Goal: Information Seeking & Learning: Ask a question

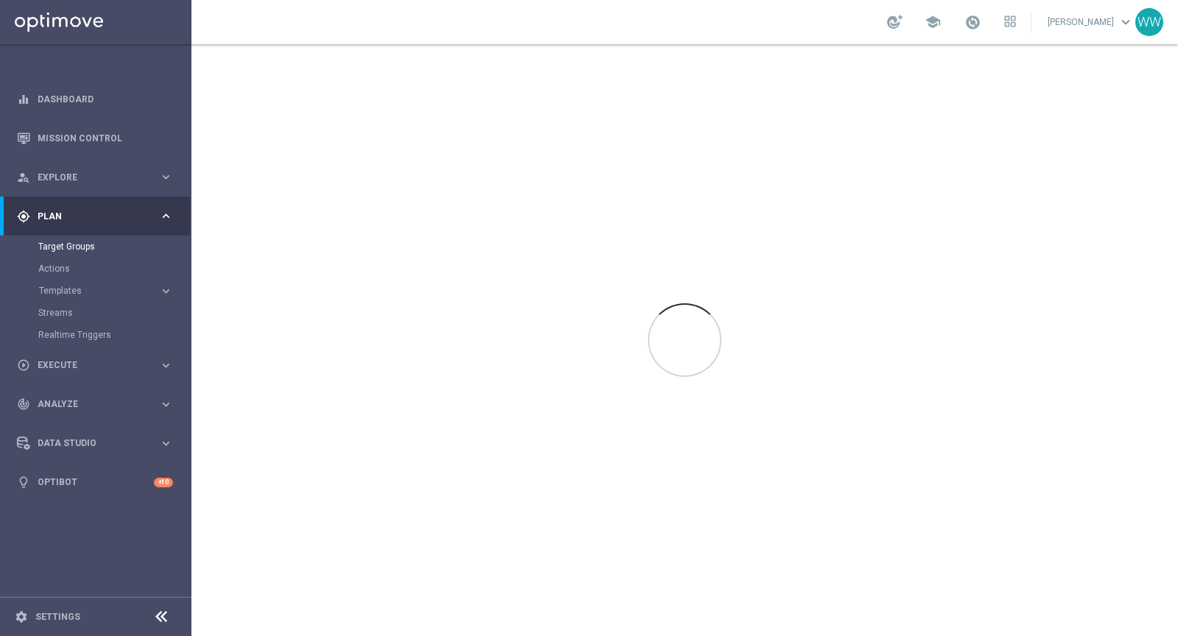
click at [53, 222] on div "gps_fixed Plan" at bounding box center [88, 216] width 142 height 13
click at [64, 212] on span "Plan" at bounding box center [98, 216] width 121 height 9
click at [64, 165] on div "person_search Explore keyboard_arrow_right" at bounding box center [95, 177] width 190 height 39
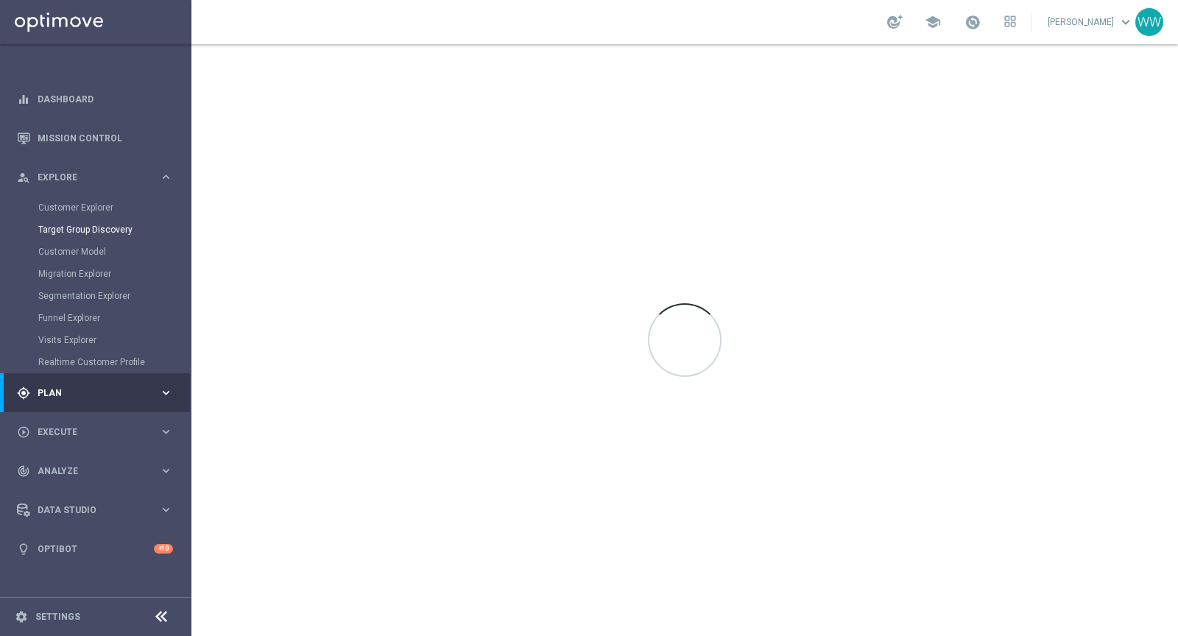
click at [66, 173] on span "Explore" at bounding box center [98, 177] width 121 height 9
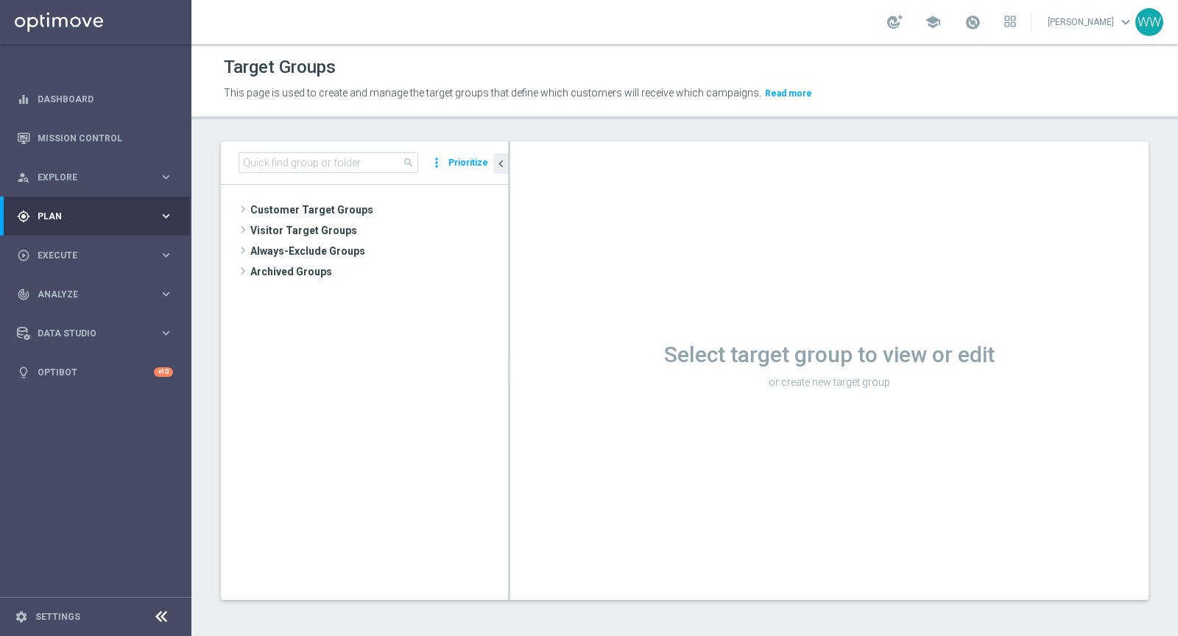
click at [63, 219] on span "Plan" at bounding box center [98, 216] width 121 height 9
click at [61, 290] on span "Templates" at bounding box center [91, 290] width 105 height 9
click at [56, 314] on link "Optimail" at bounding box center [99, 313] width 107 height 12
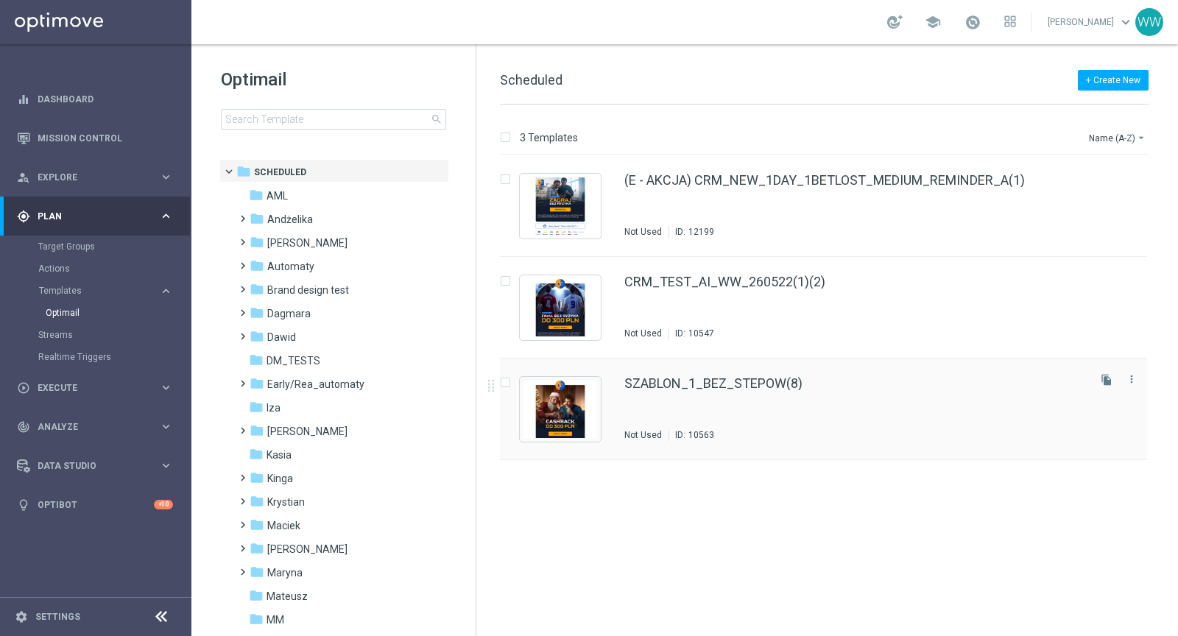
click at [670, 404] on div "SZABLON_1_BEZ_STEPOW(8) Not Used ID: 10563" at bounding box center [854, 409] width 461 height 64
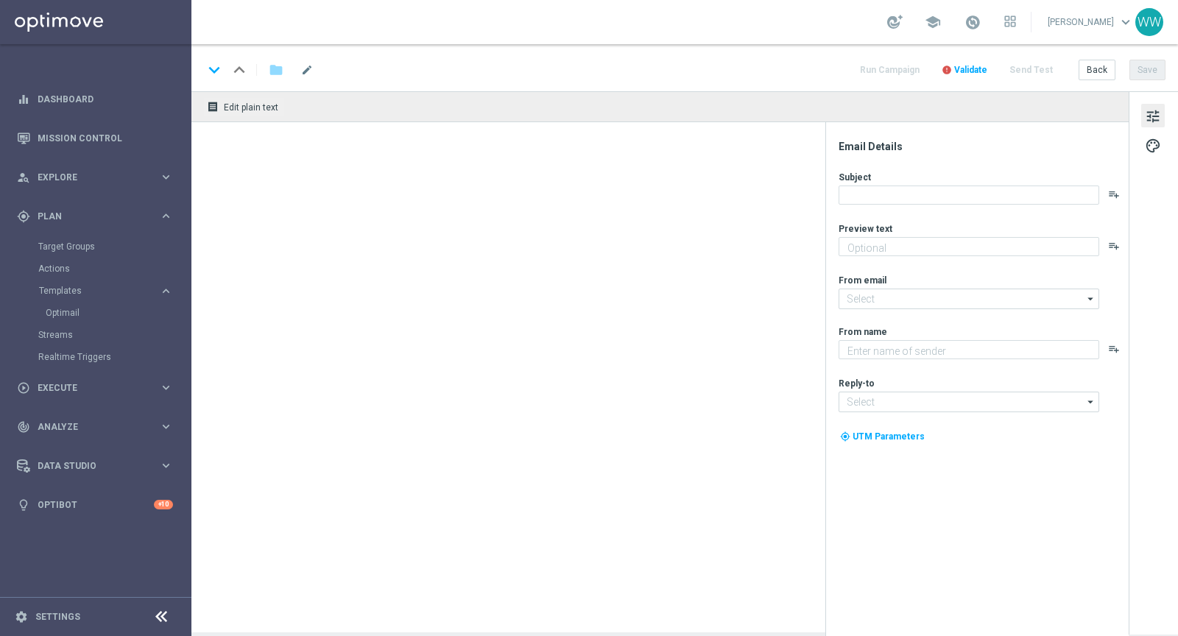
type textarea "SZABLON_1_BEZ_STEPOW"
type input "[EMAIL_ADDRESS][DOMAIN_NAME]"
type textarea "STS"
type input "[EMAIL_ADDRESS][DOMAIN_NAME]"
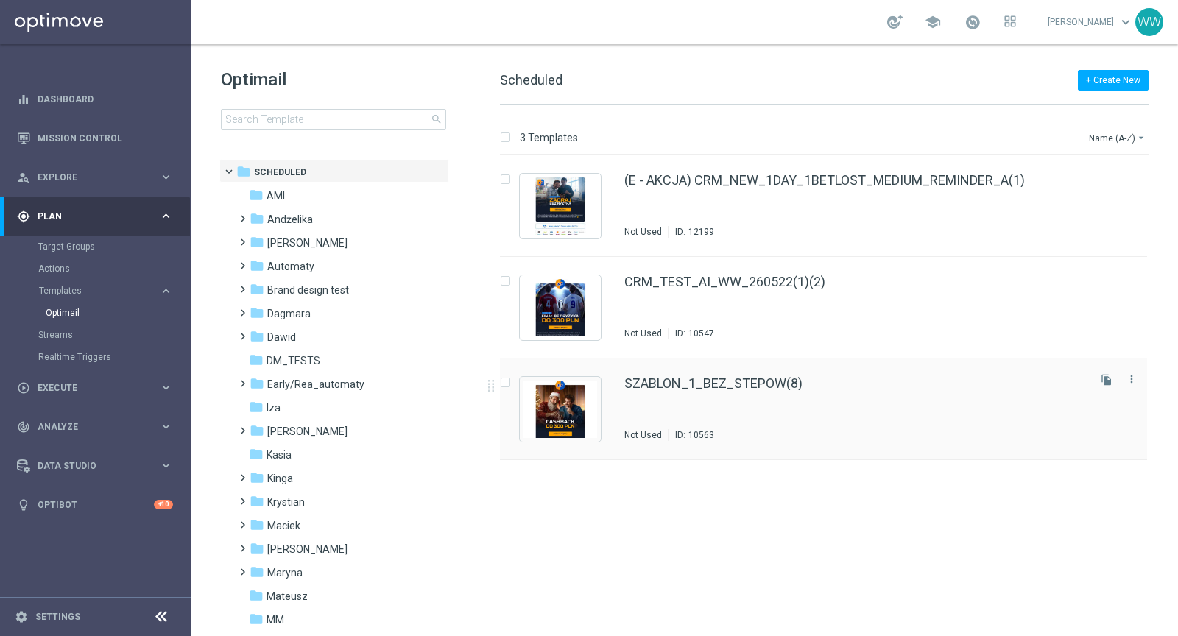
click at [703, 396] on div "SZABLON_1_BEZ_STEPOW(8) Not Used ID: 10563" at bounding box center [854, 409] width 461 height 64
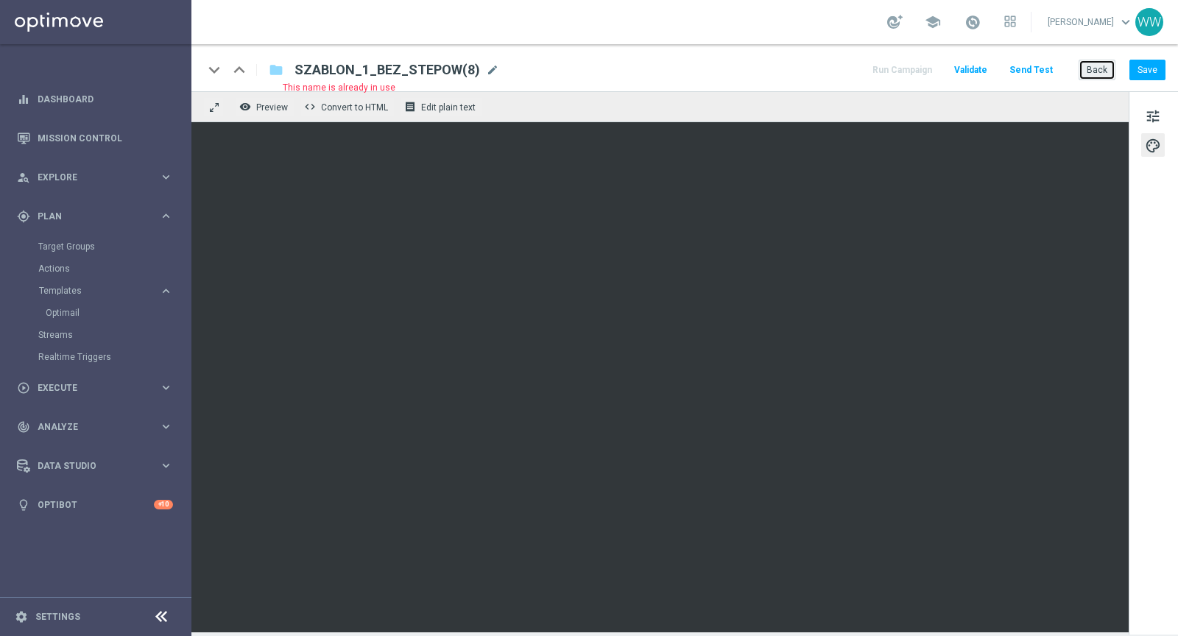
click at [1094, 74] on button "Back" at bounding box center [1097, 70] width 37 height 21
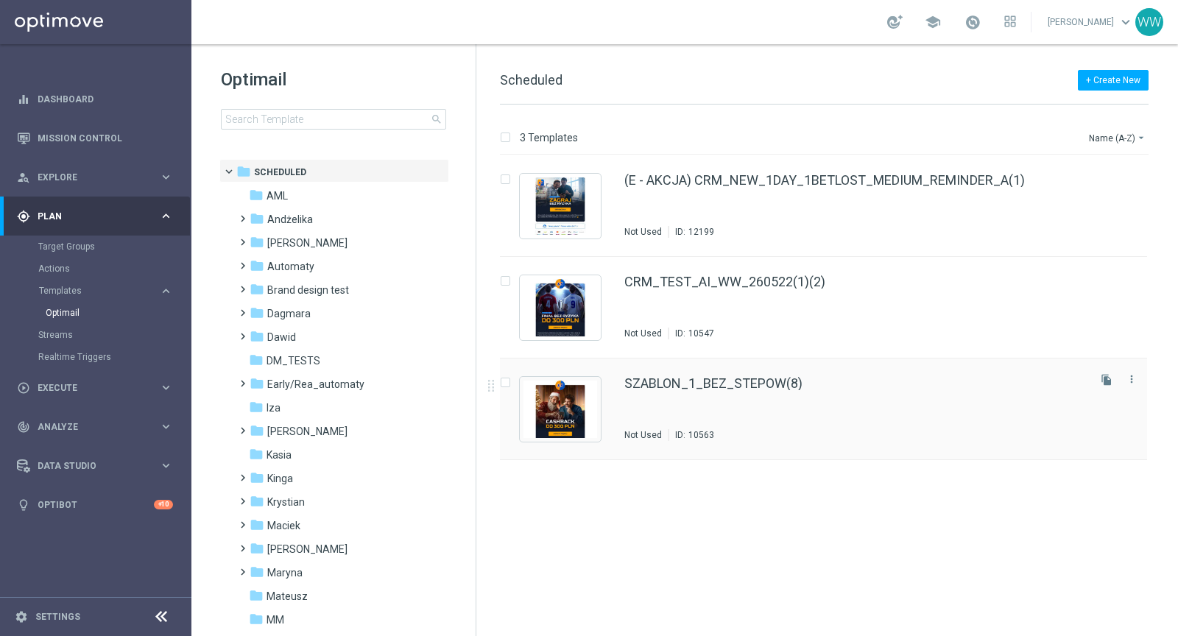
click at [609, 411] on div "SZABLON_1_BEZ_STEPOW(8) Not Used ID: 10563 file_copy more_vert" at bounding box center [823, 410] width 647 height 102
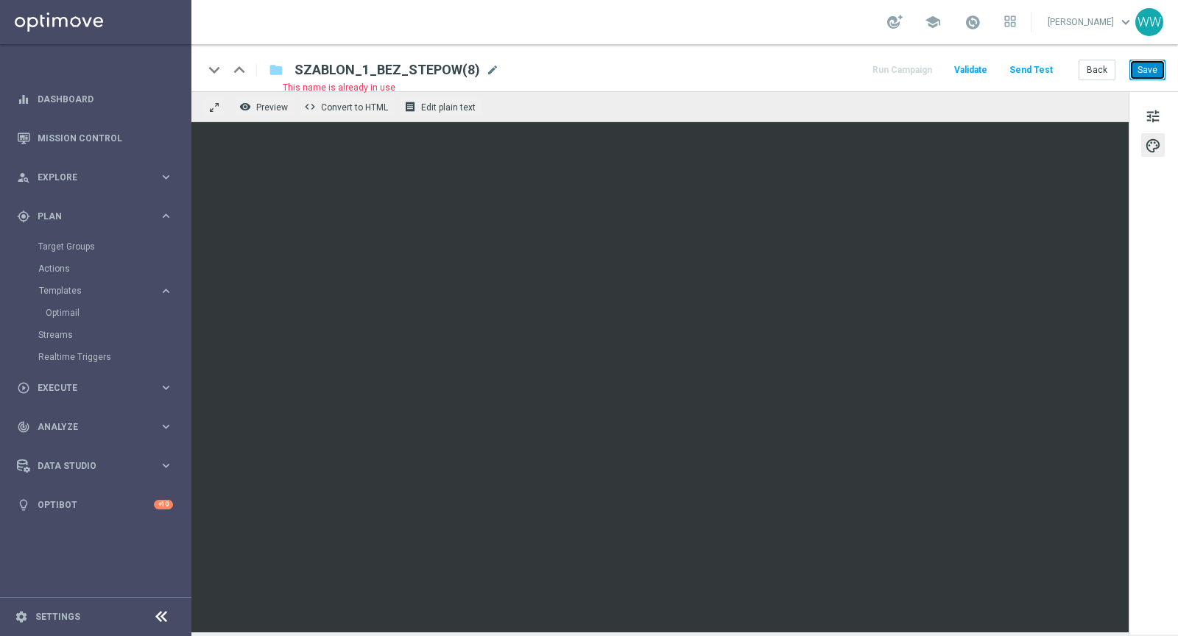
click at [1148, 74] on button "Save" at bounding box center [1147, 70] width 36 height 21
click at [984, 71] on span "Validate" at bounding box center [970, 70] width 33 height 10
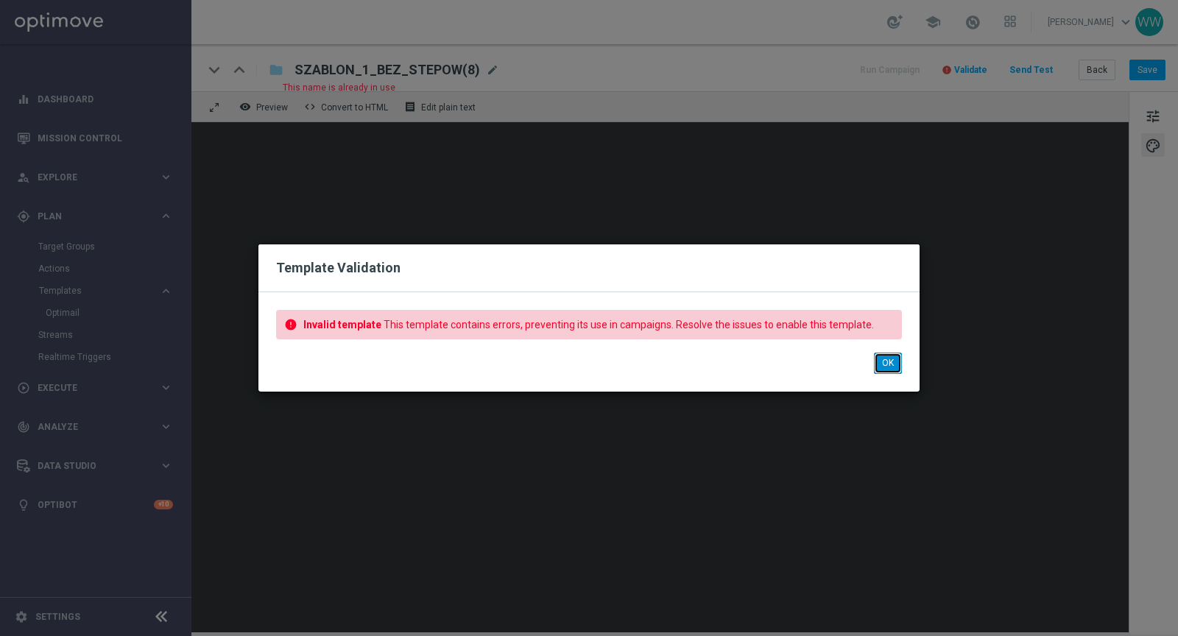
click at [886, 364] on button "OK" at bounding box center [888, 363] width 28 height 21
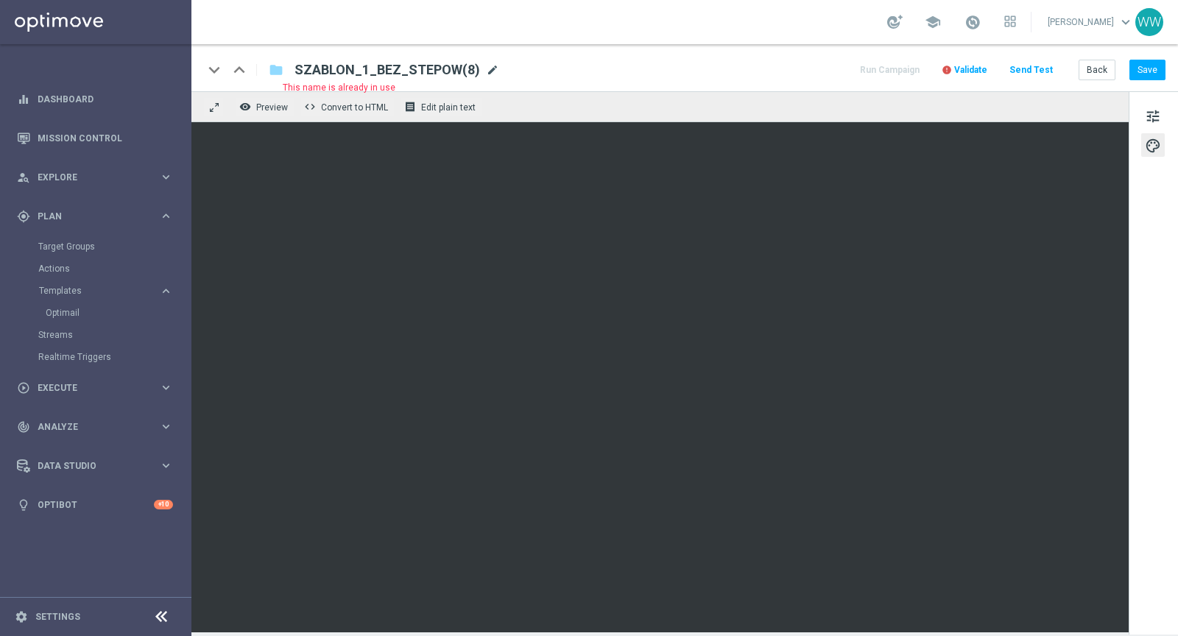
click at [486, 71] on span "mode_edit" at bounding box center [492, 69] width 13 height 13
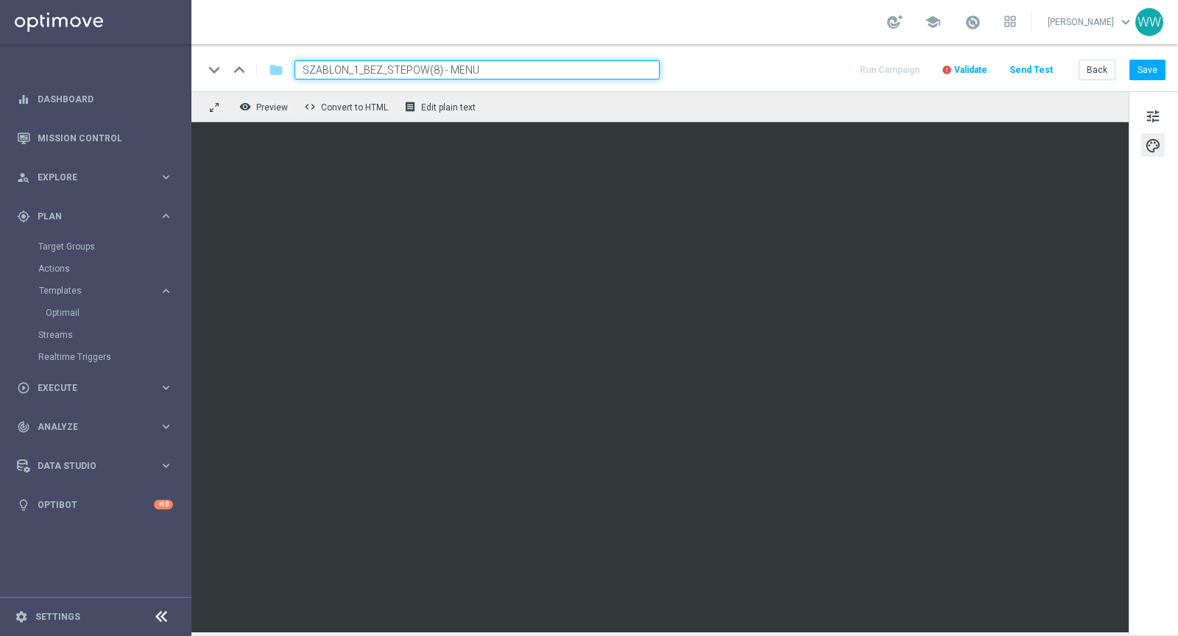
type input "SZABLON_1_BEZ_STEPOW(8) - MENU"
click at [1152, 80] on div "keyboard_arrow_down keyboard_arrow_up folder SZABLON_1_BEZ_STEPOW(8) - MENU Run…" at bounding box center [684, 67] width 987 height 47
click at [703, 15] on div "school [PERSON_NAME] keyboard_arrow_down WW" at bounding box center [684, 22] width 987 height 44
click at [722, 52] on div "keyboard_arrow_down keyboard_arrow_up folder SZABLON_1_BEZ_STEPOW(8) - MENU Run…" at bounding box center [684, 67] width 987 height 47
drag, startPoint x: 602, startPoint y: 71, endPoint x: 747, endPoint y: 72, distance: 145.0
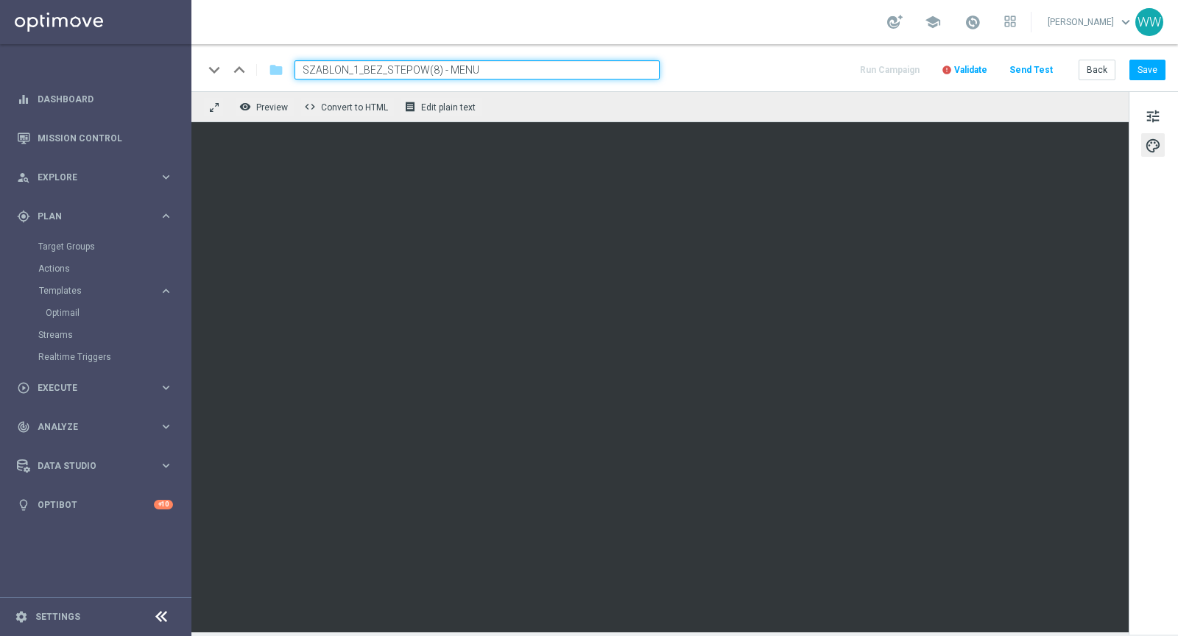
click at [604, 71] on input "SZABLON_1_BEZ_STEPOW(8) - MENU" at bounding box center [476, 69] width 365 height 19
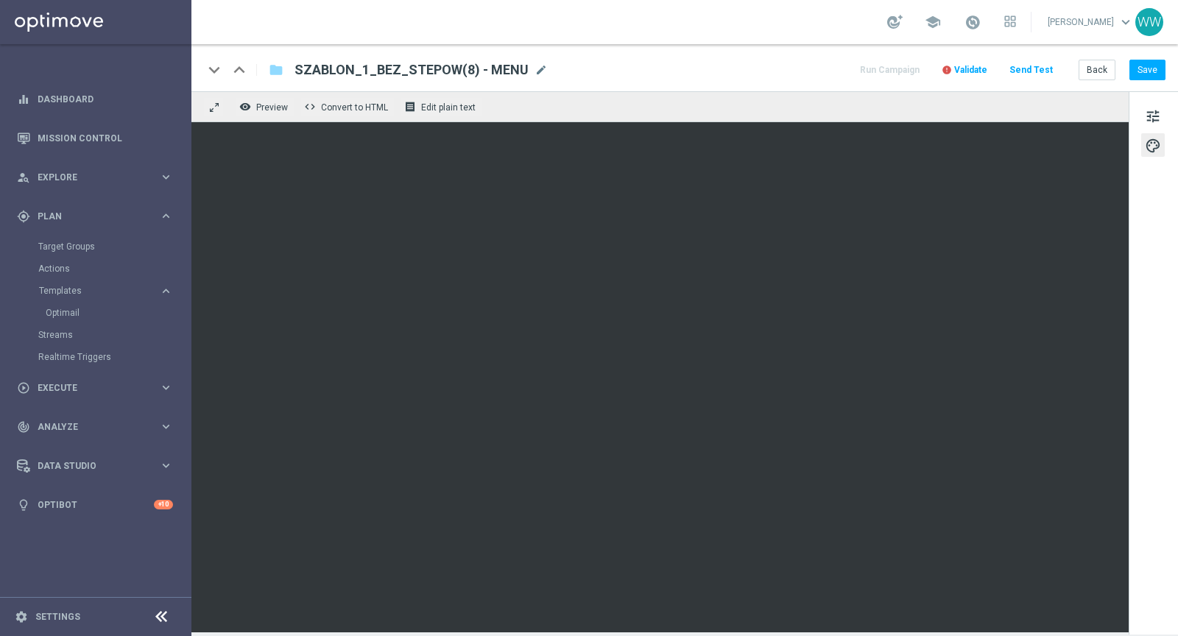
click at [747, 72] on div "keyboard_arrow_down keyboard_arrow_up folder SZABLON_1_BEZ_STEPOW(8) - MENU SZA…" at bounding box center [684, 69] width 962 height 19
click at [1160, 64] on button "Save" at bounding box center [1147, 70] width 36 height 21
click at [1040, 60] on div "keyboard_arrow_down keyboard_arrow_up folder SZABLON_1_BEZ_STEPOW(8) - MENU SZA…" at bounding box center [684, 67] width 987 height 47
click at [1030, 73] on button "Send Test" at bounding box center [1031, 70] width 48 height 20
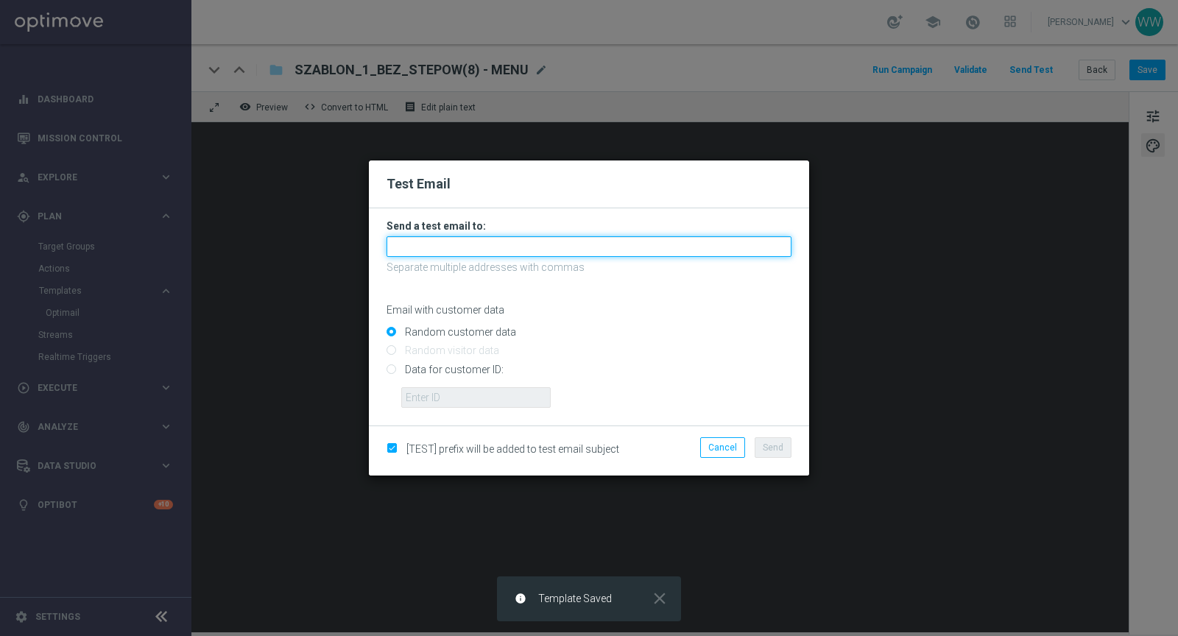
click at [481, 254] on input "text" at bounding box center [589, 246] width 405 height 21
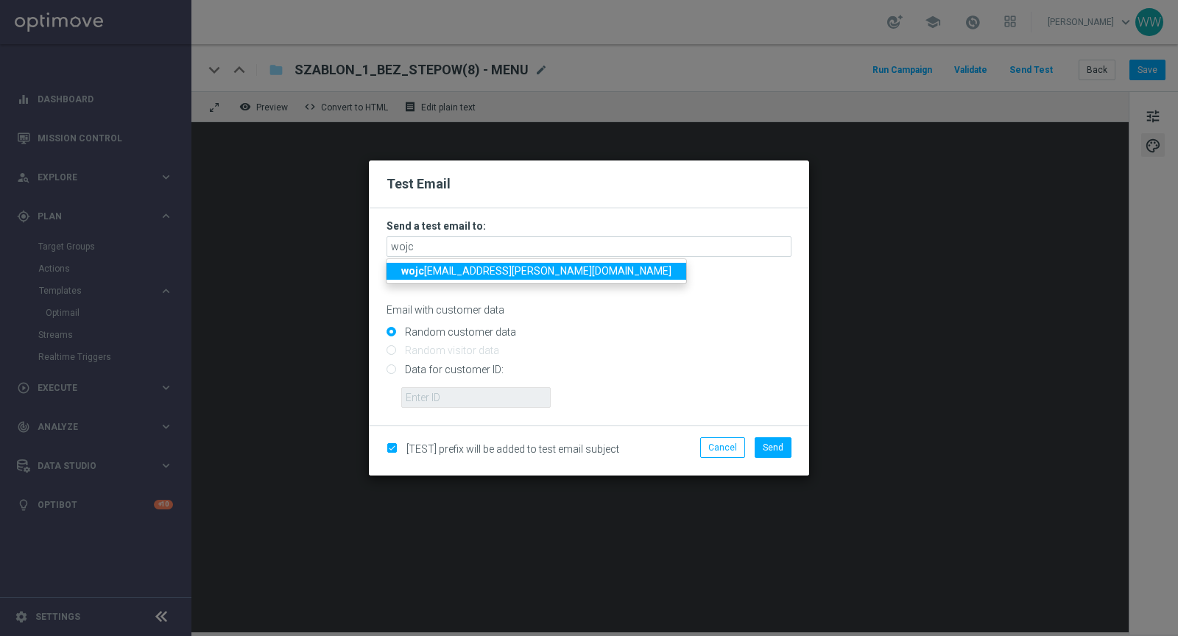
click at [459, 283] on ul "wojc [EMAIL_ADDRESS][PERSON_NAME][DOMAIN_NAME]" at bounding box center [536, 271] width 301 height 26
click at [459, 276] on span "wojc [EMAIL_ADDRESS][PERSON_NAME][DOMAIN_NAME]" at bounding box center [536, 271] width 270 height 12
type input "[PERSON_NAME][EMAIL_ADDRESS][PERSON_NAME][DOMAIN_NAME]"
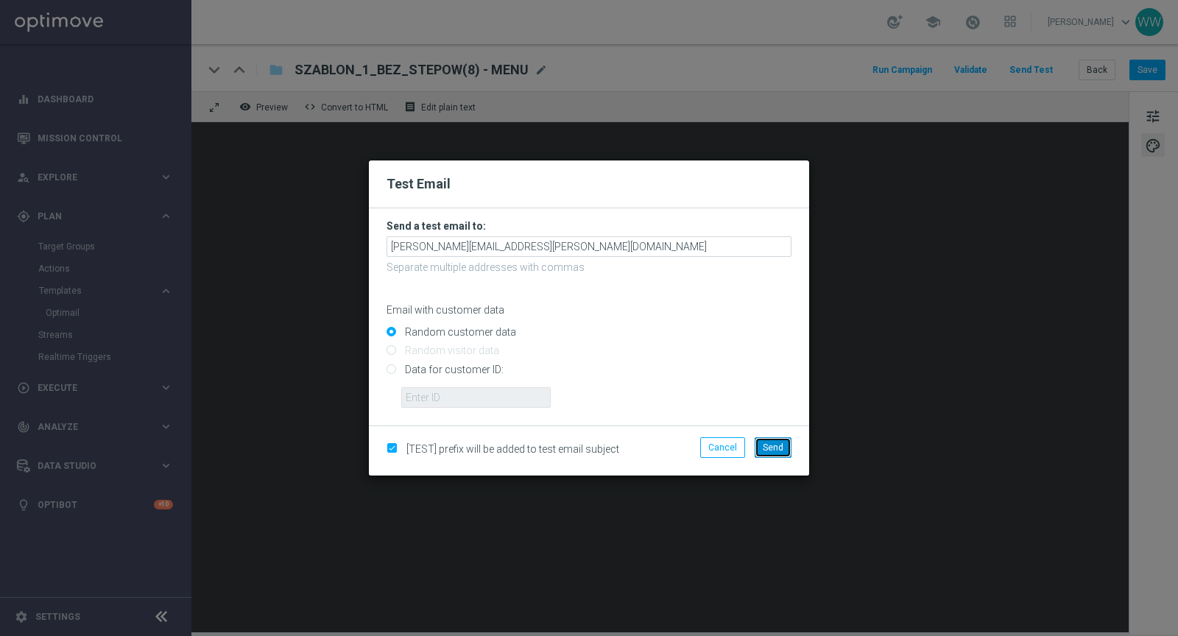
click at [775, 451] on span "Send" at bounding box center [773, 447] width 21 height 10
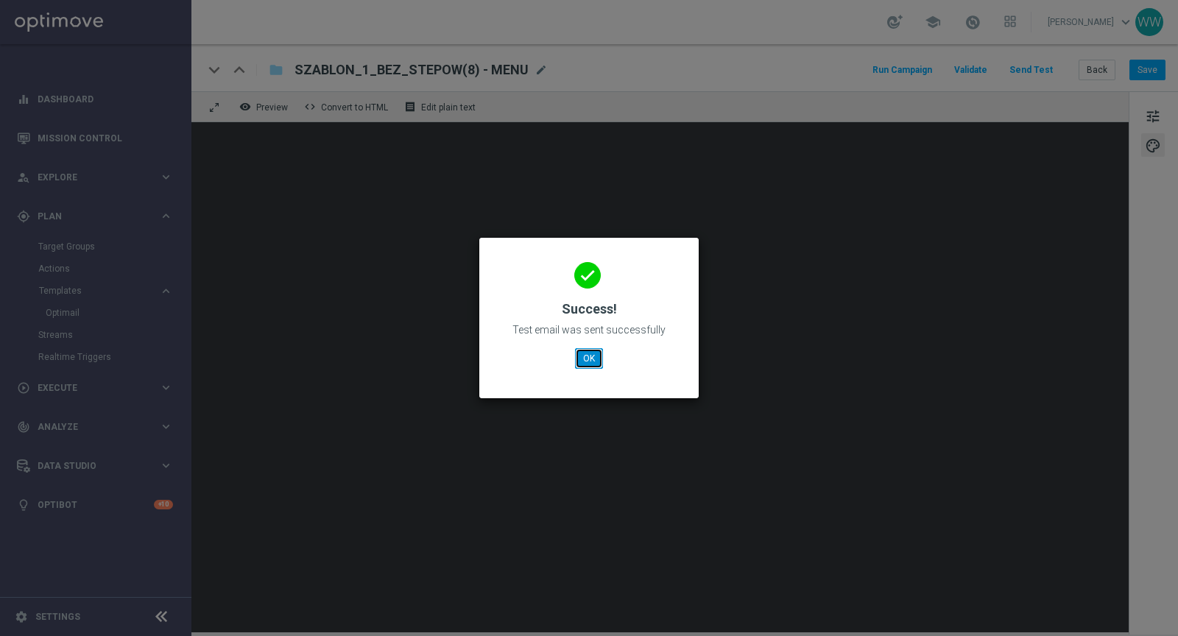
click at [599, 356] on button "OK" at bounding box center [589, 358] width 28 height 21
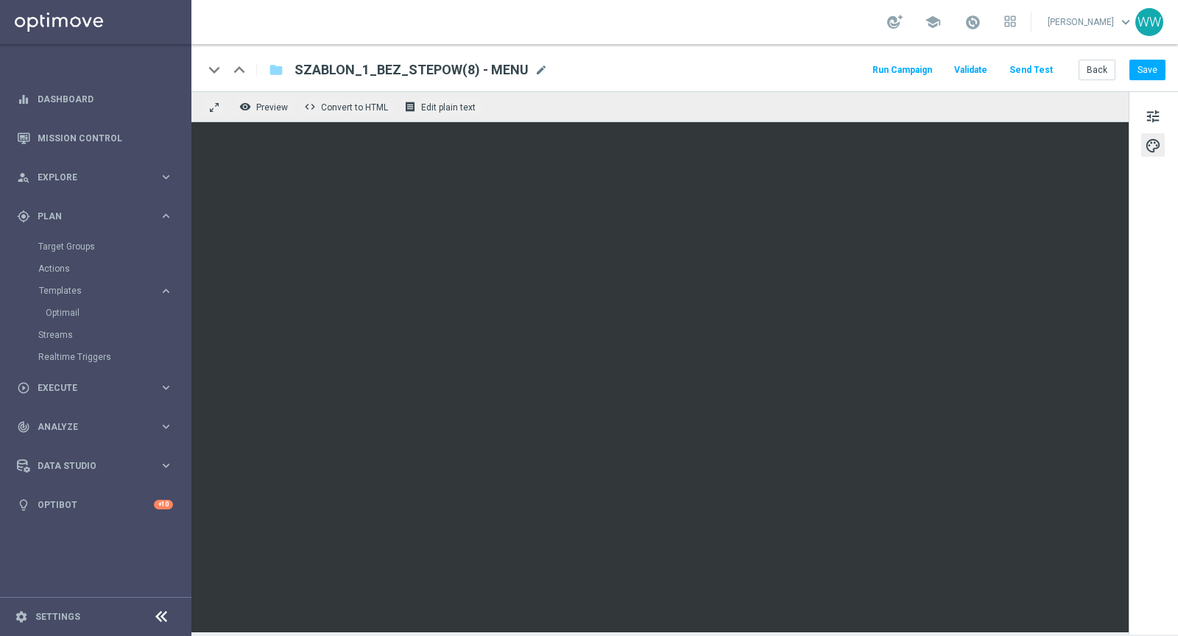
click at [1033, 78] on button "Send Test" at bounding box center [1031, 70] width 48 height 20
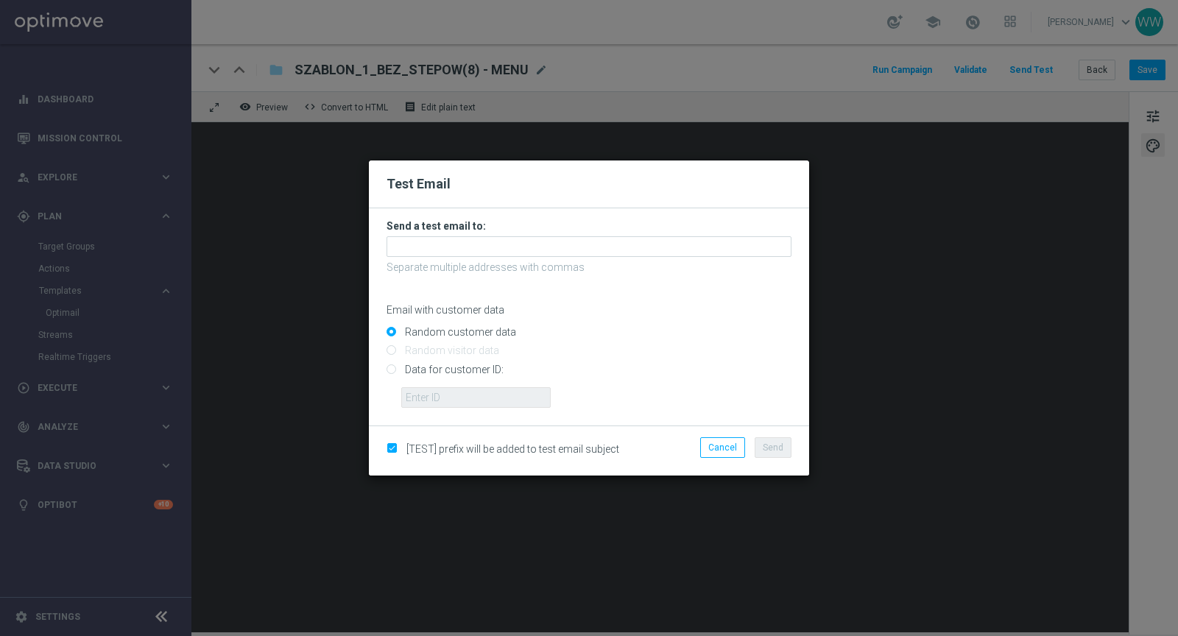
click at [479, 263] on p "Separate multiple addresses with commas" at bounding box center [589, 267] width 405 height 13
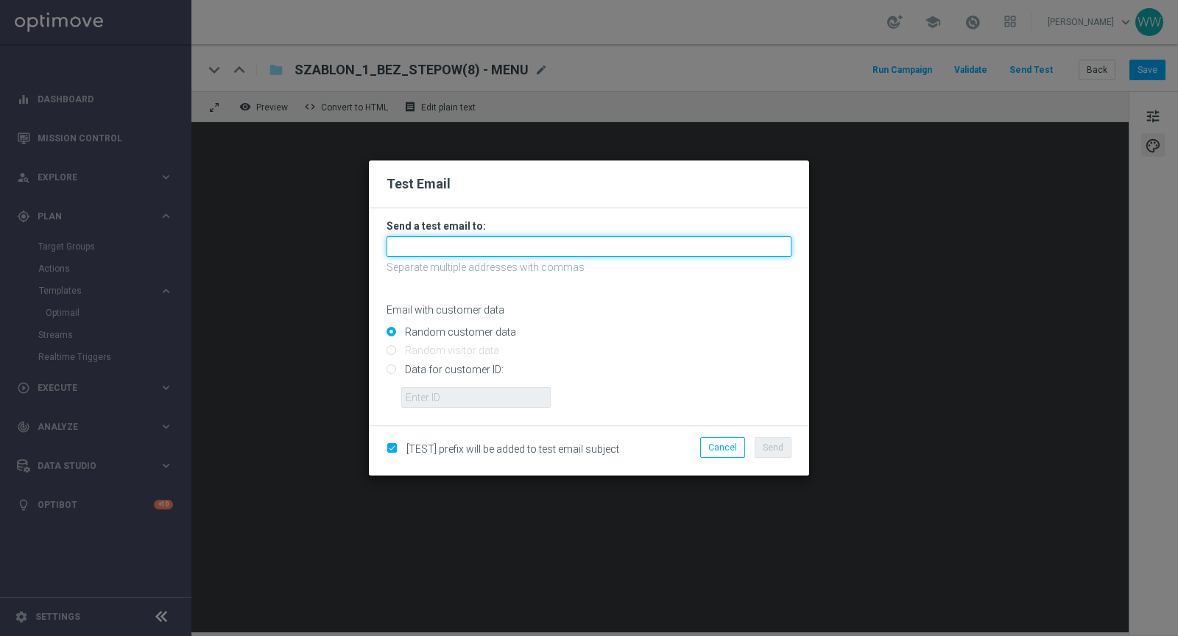
click at [438, 254] on input "text" at bounding box center [589, 246] width 405 height 21
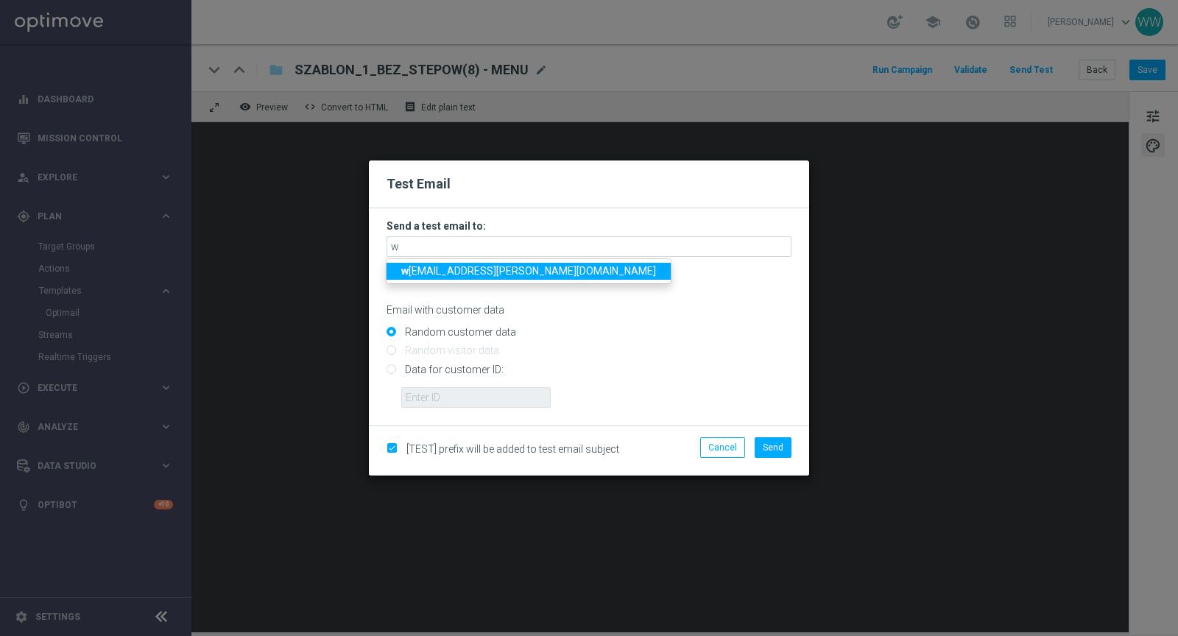
click at [439, 269] on span "w [EMAIL_ADDRESS][PERSON_NAME][DOMAIN_NAME]" at bounding box center [528, 271] width 255 height 12
type input "[PERSON_NAME][EMAIL_ADDRESS][PERSON_NAME][DOMAIN_NAME]"
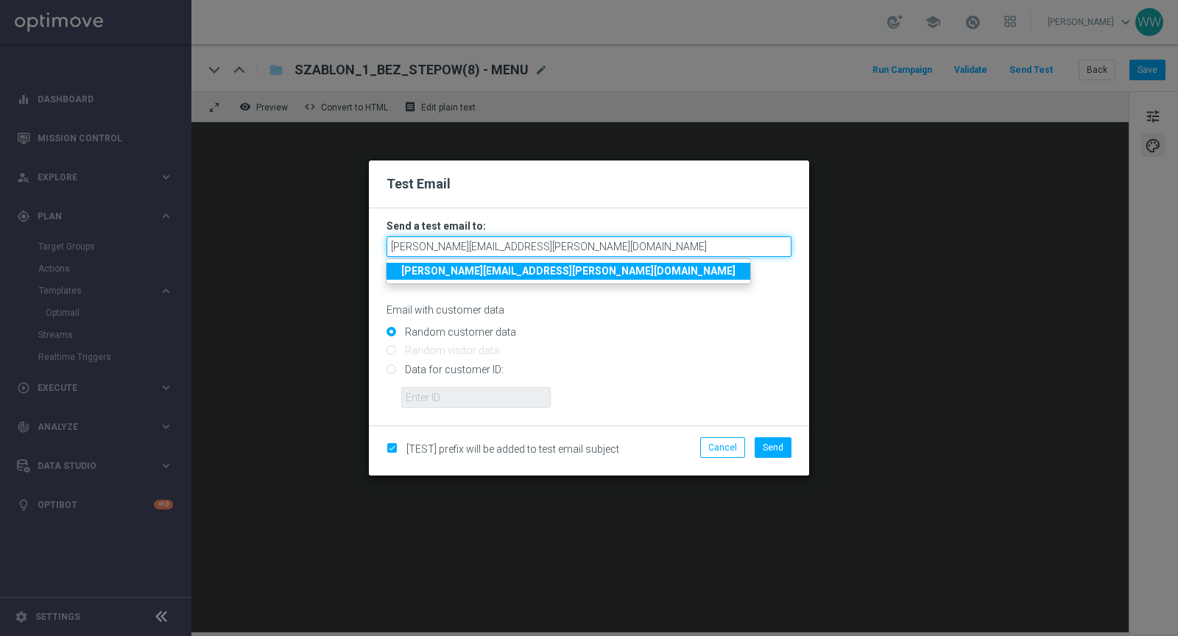
click at [493, 251] on input "[PERSON_NAME][EMAIL_ADDRESS][PERSON_NAME][DOMAIN_NAME]" at bounding box center [589, 246] width 405 height 21
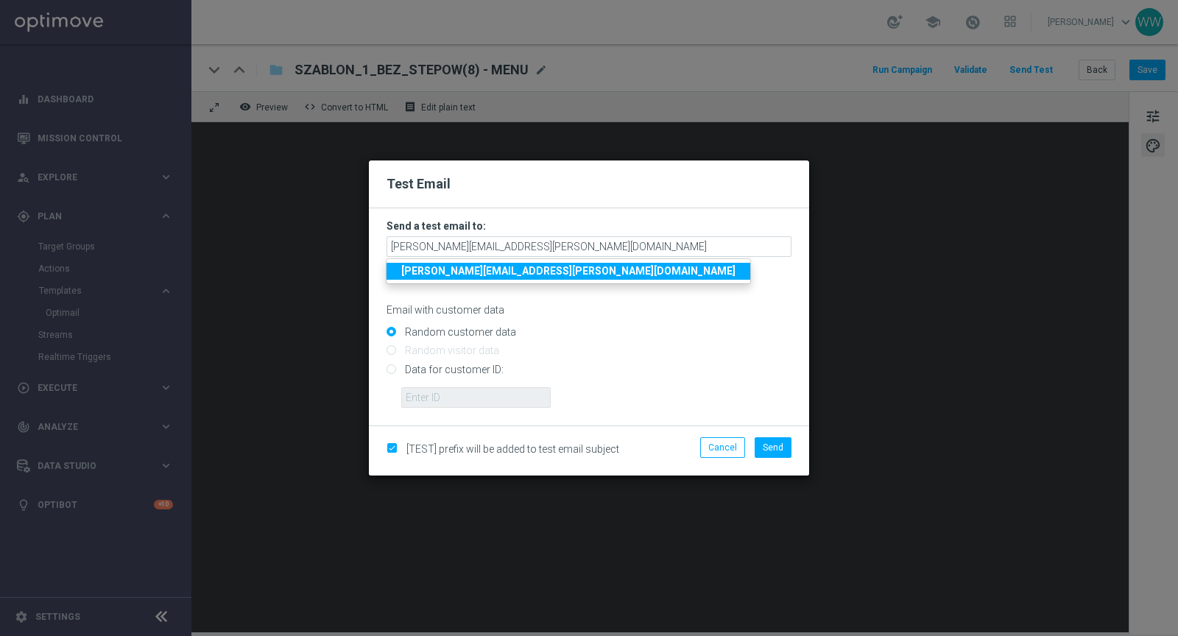
click at [487, 270] on strong "[PERSON_NAME][EMAIL_ADDRESS][PERSON_NAME][DOMAIN_NAME]" at bounding box center [568, 271] width 334 height 12
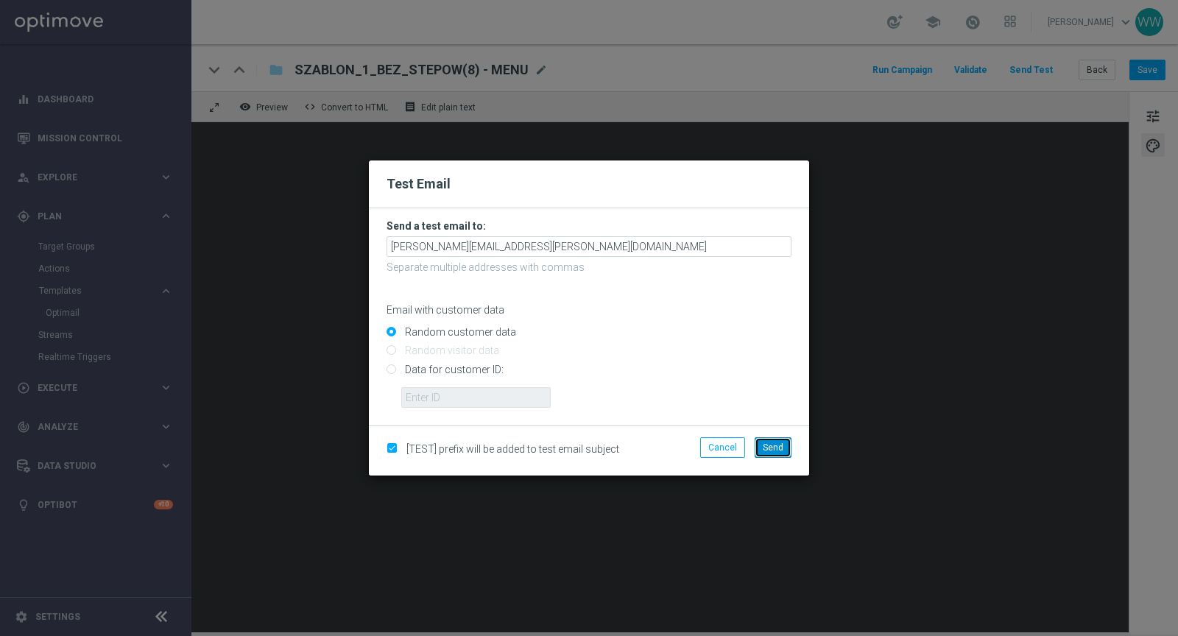
click at [789, 446] on button "Send" at bounding box center [773, 447] width 37 height 21
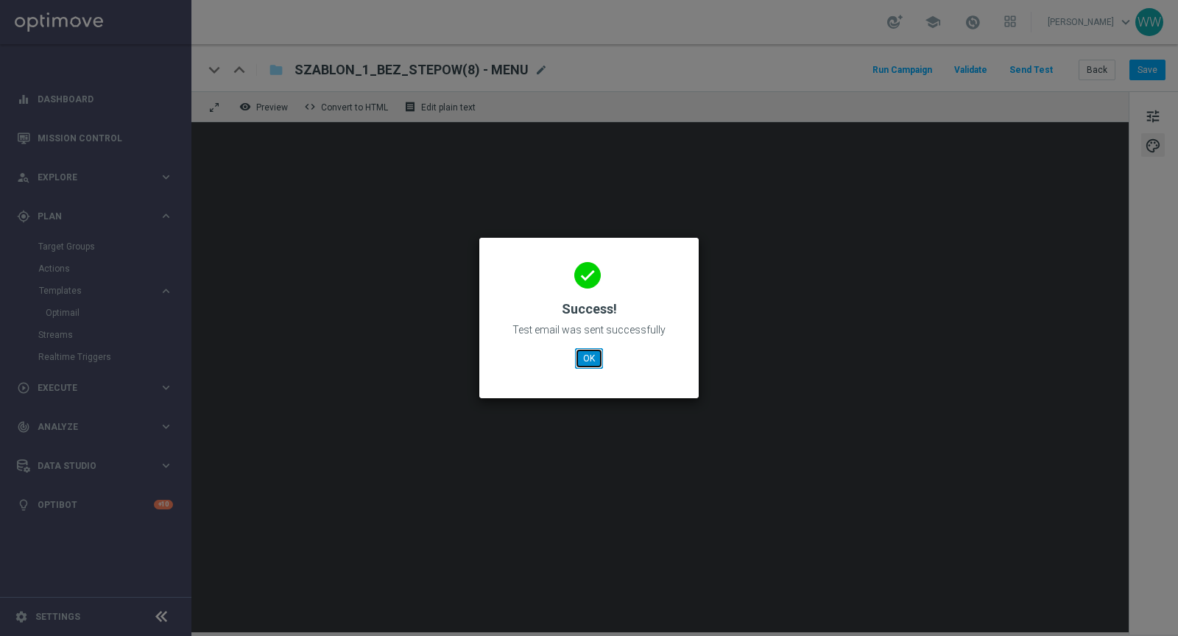
click at [585, 363] on button "OK" at bounding box center [589, 358] width 28 height 21
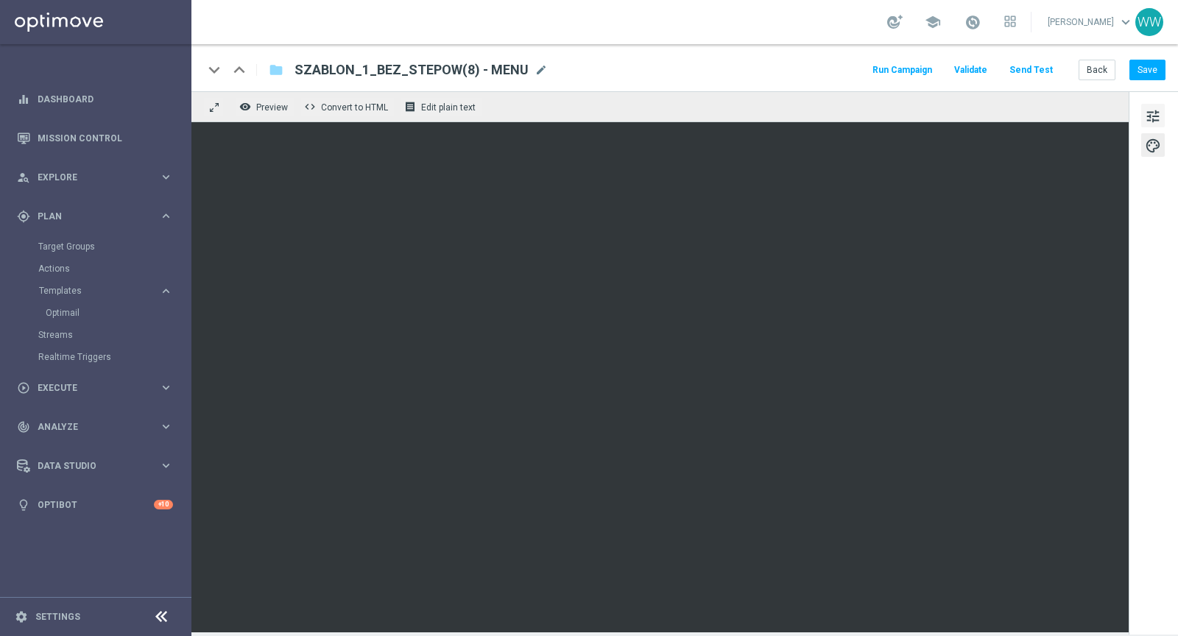
click at [1152, 118] on span "tune" at bounding box center [1153, 116] width 16 height 19
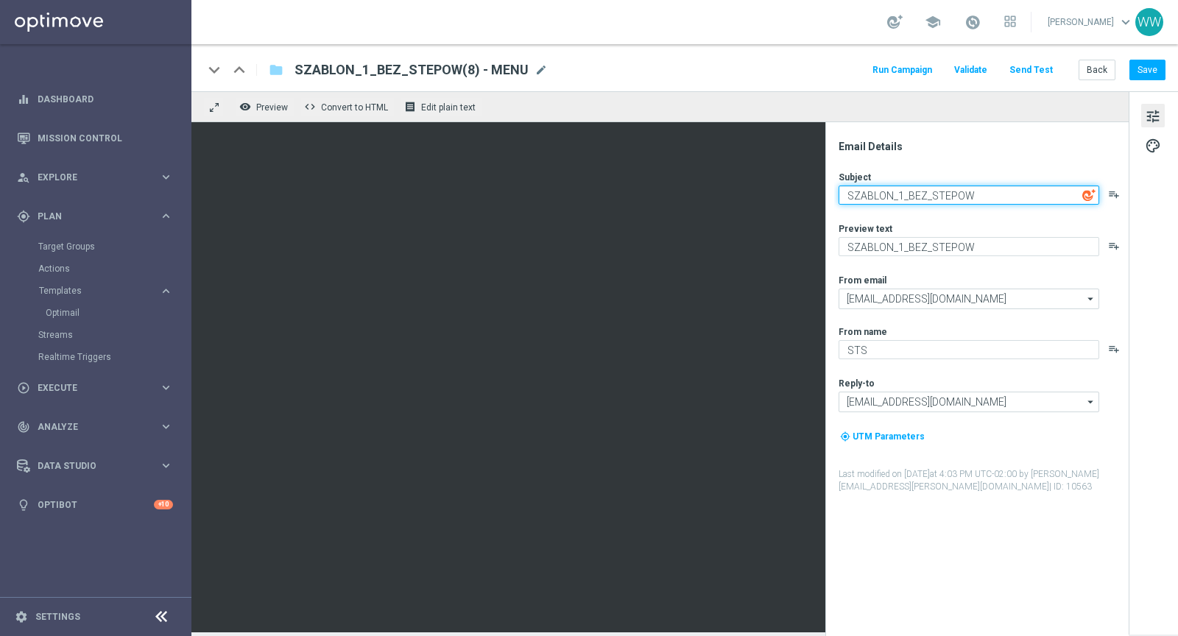
click at [941, 199] on textarea "SZABLON_1_BEZ_STEPOW" at bounding box center [969, 195] width 261 height 19
click at [1000, 192] on textarea "SZABLON_1_BEZ_STEPOW" at bounding box center [969, 195] width 261 height 19
type textarea "TEMAT"
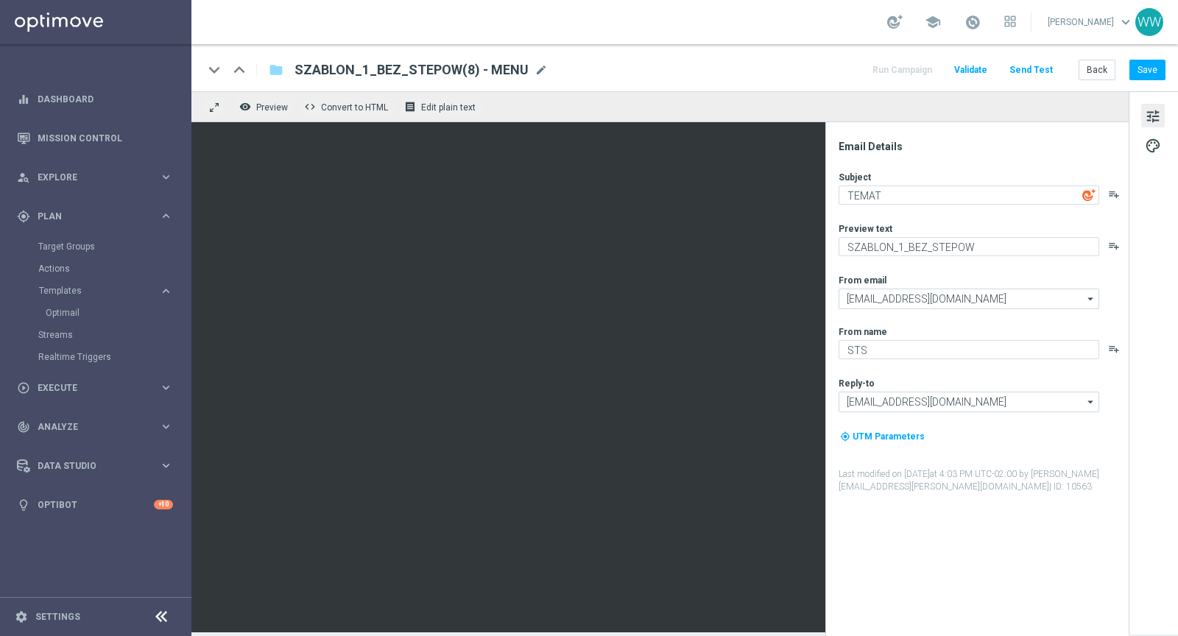
click at [1041, 74] on button "Send Test" at bounding box center [1031, 70] width 48 height 20
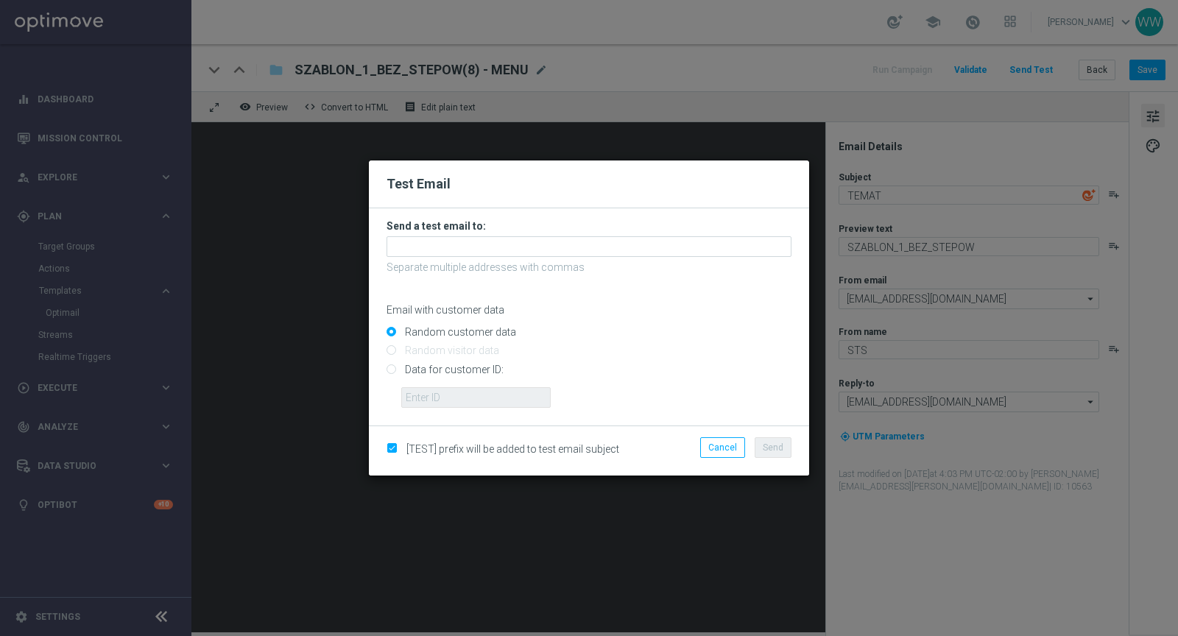
click at [457, 441] on div "[TEST] prefix will be added to test email subject Cancel Send" at bounding box center [588, 450] width 427 height 27
click at [390, 455] on div "[TEST] prefix will be added to test email subject" at bounding box center [518, 448] width 263 height 13
click at [390, 448] on input "checkbox" at bounding box center [392, 450] width 10 height 10
checkbox input "false"
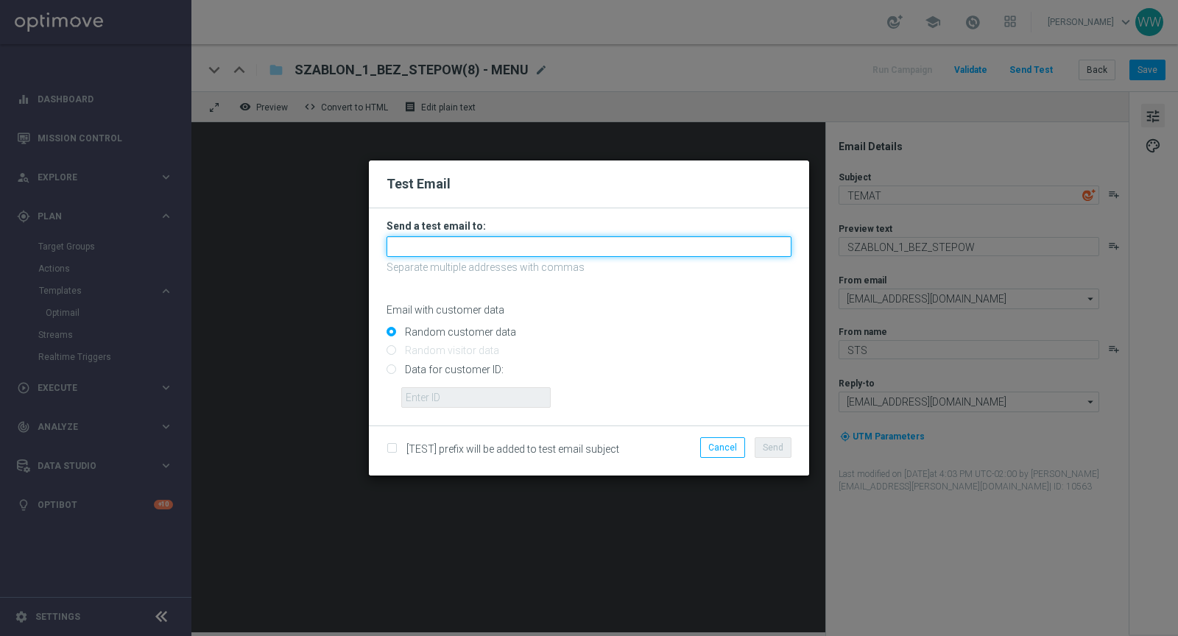
click at [453, 251] on input "text" at bounding box center [589, 246] width 405 height 21
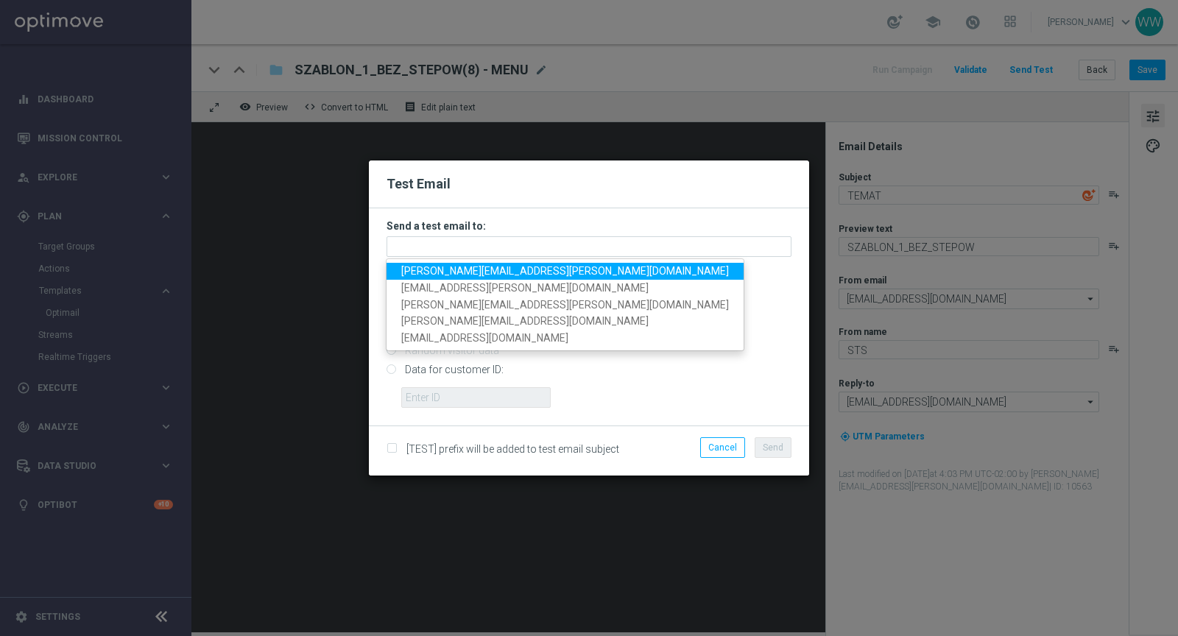
click at [437, 271] on span "[PERSON_NAME][EMAIL_ADDRESS][PERSON_NAME][DOMAIN_NAME]" at bounding box center [565, 271] width 328 height 12
type input "[PERSON_NAME][EMAIL_ADDRESS][PERSON_NAME][DOMAIN_NAME]"
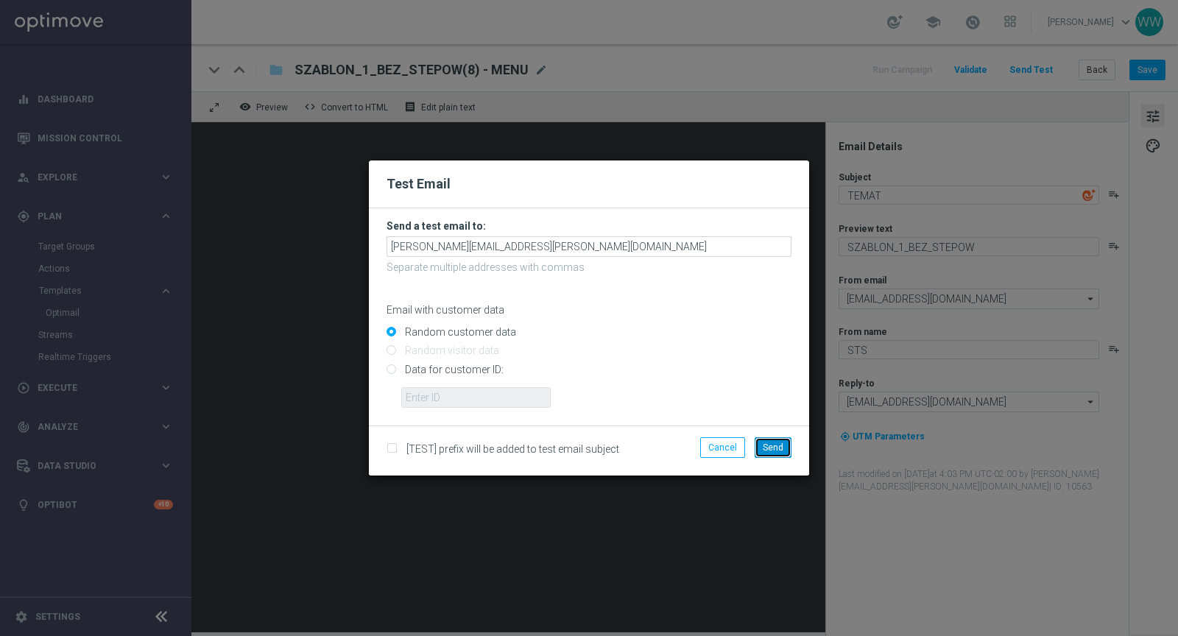
click at [770, 453] on button "Send" at bounding box center [773, 447] width 37 height 21
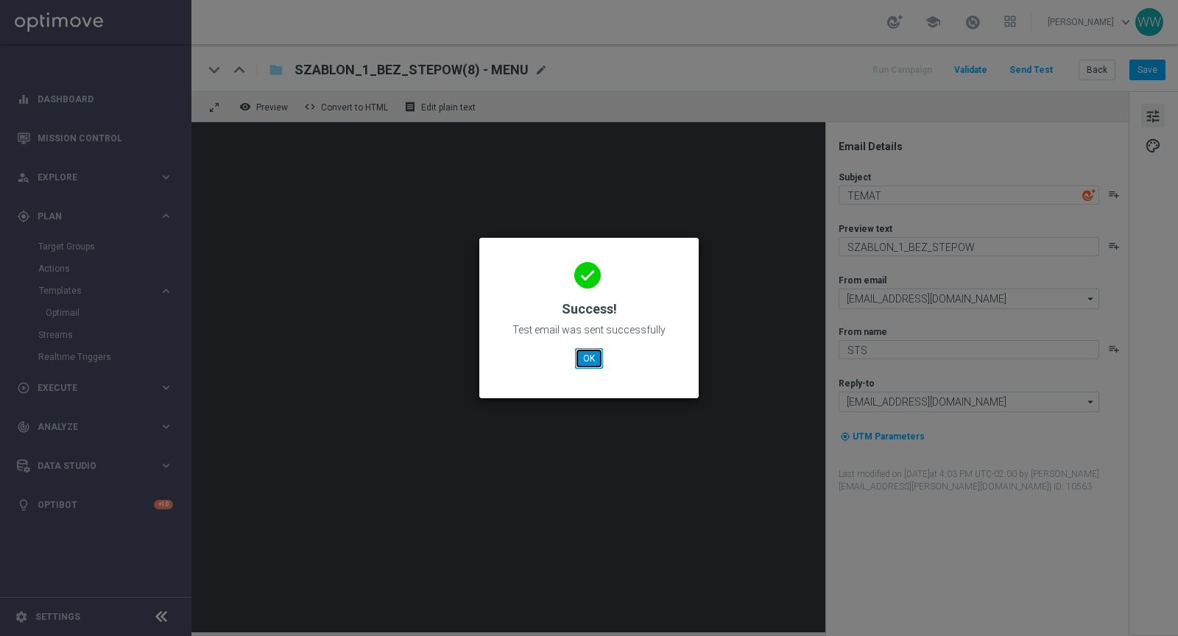
click at [599, 365] on button "OK" at bounding box center [589, 358] width 28 height 21
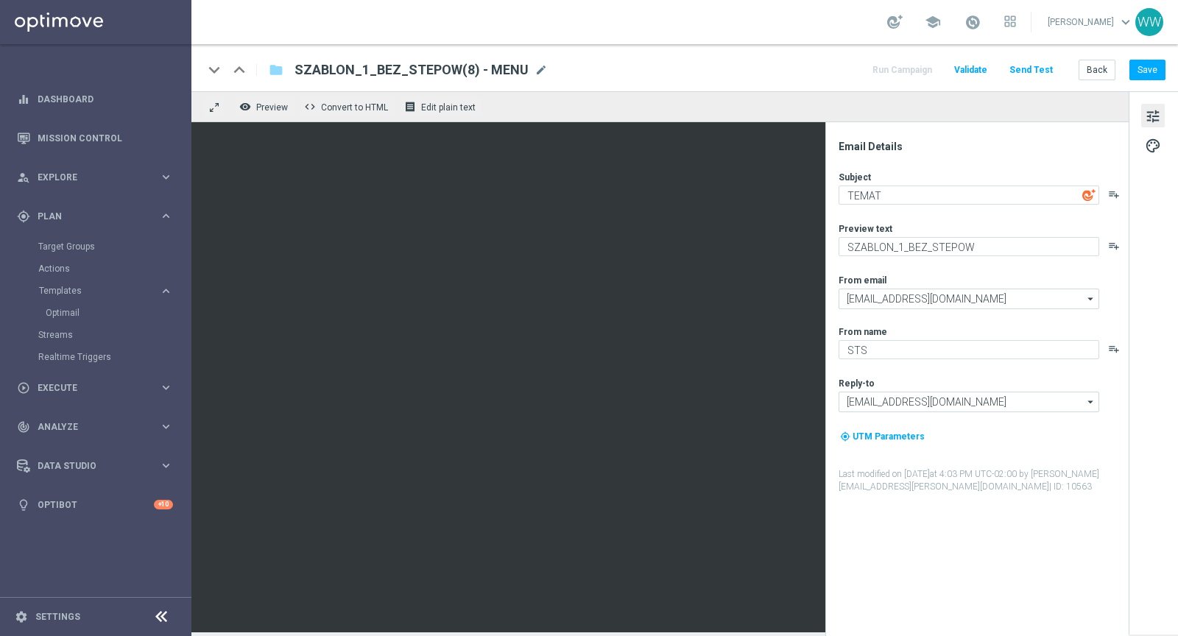
click at [1036, 68] on button "Send Test" at bounding box center [1031, 70] width 48 height 20
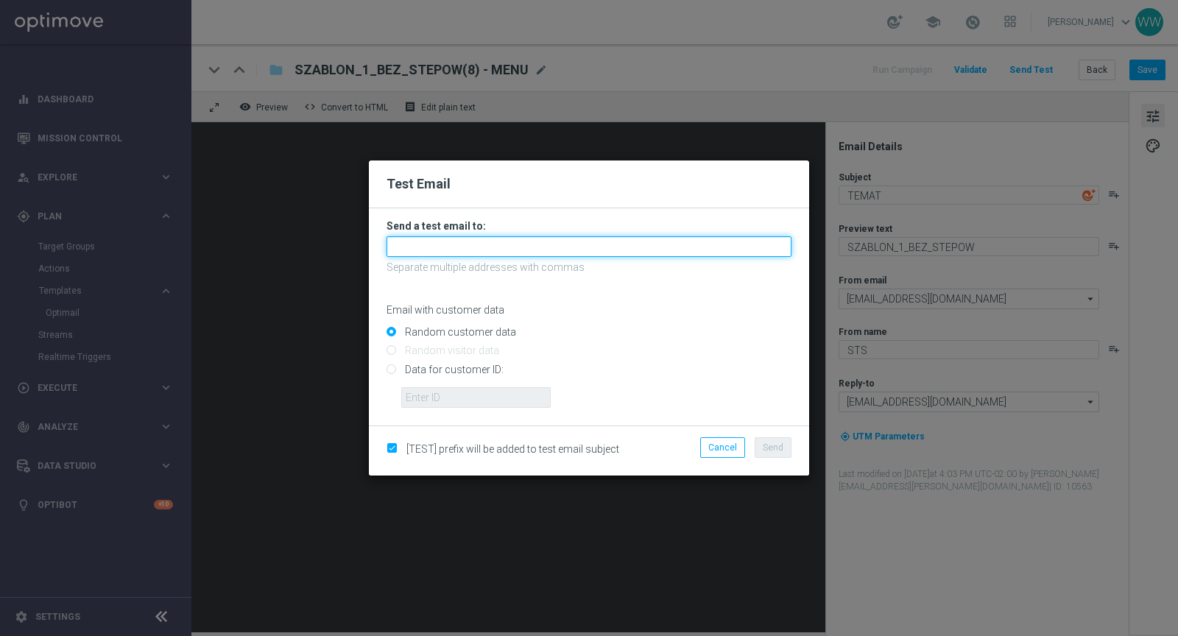
click at [530, 243] on input "text" at bounding box center [589, 246] width 405 height 21
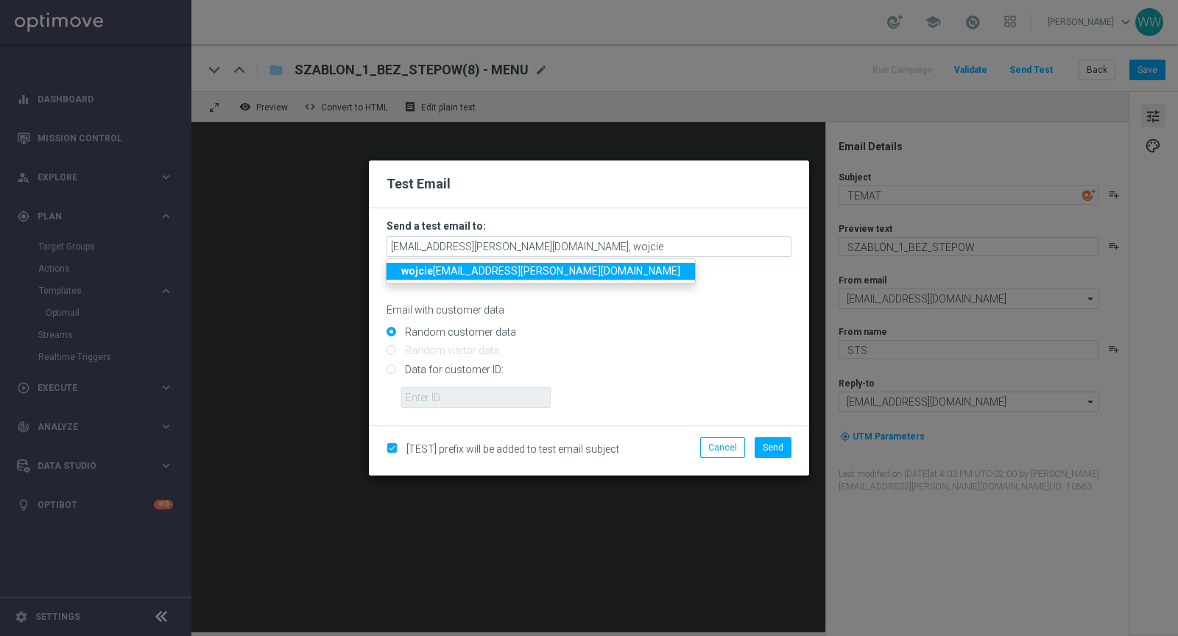
click at [416, 275] on strong "wojcie" at bounding box center [417, 271] width 32 height 12
type input "[EMAIL_ADDRESS][PERSON_NAME][DOMAIN_NAME],[PERSON_NAME][DOMAIN_NAME][EMAIL_ADDR…"
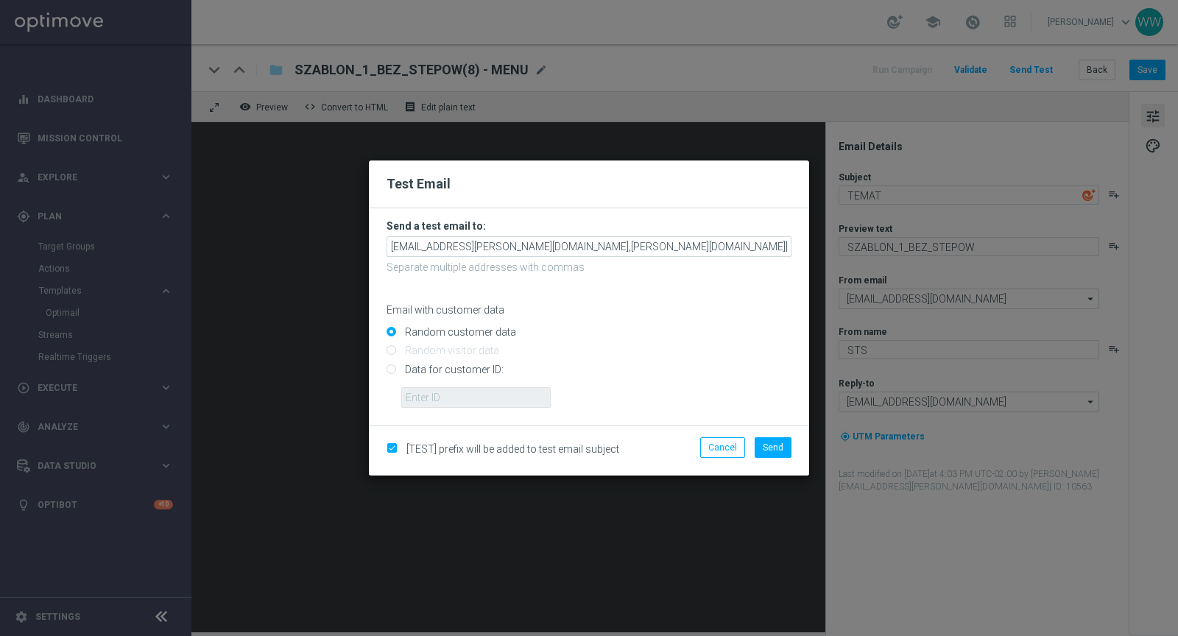
click at [792, 451] on li "Send" at bounding box center [773, 447] width 44 height 21
click at [777, 451] on span "Send" at bounding box center [773, 447] width 21 height 10
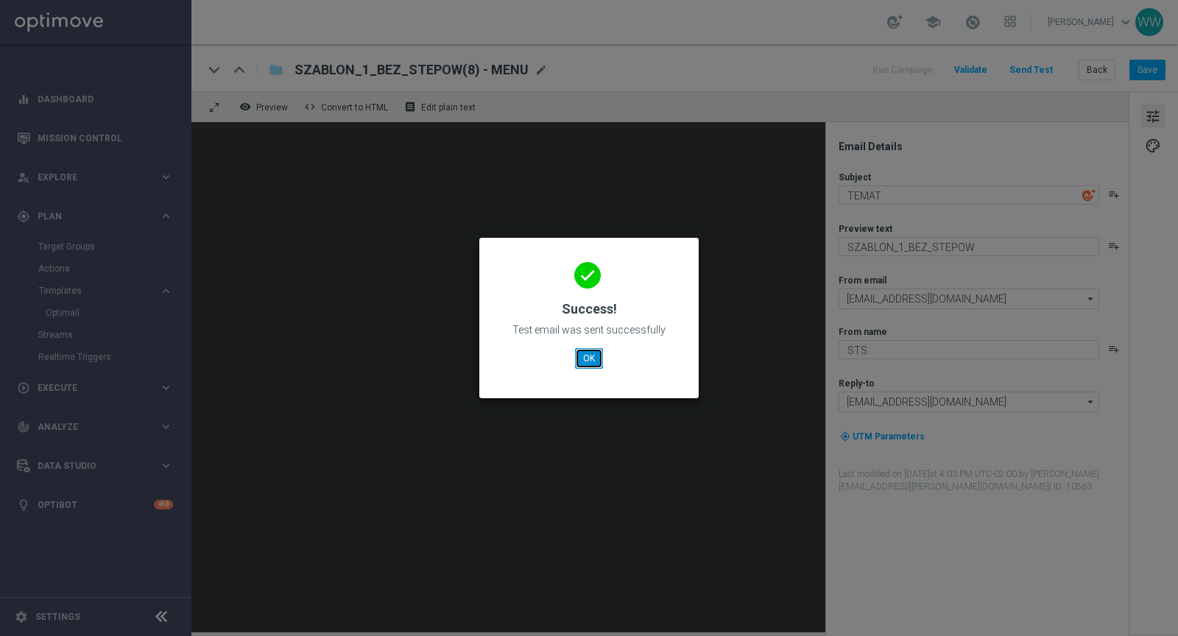
click at [593, 368] on button "OK" at bounding box center [589, 358] width 28 height 21
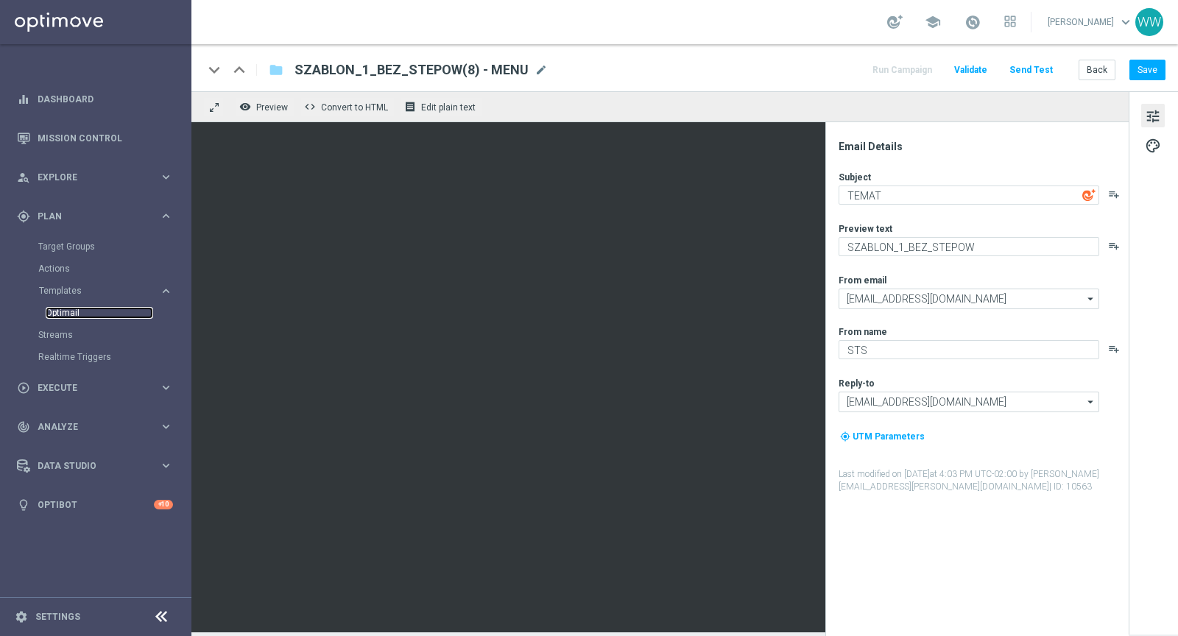
click at [69, 308] on link "Optimail" at bounding box center [99, 313] width 107 height 12
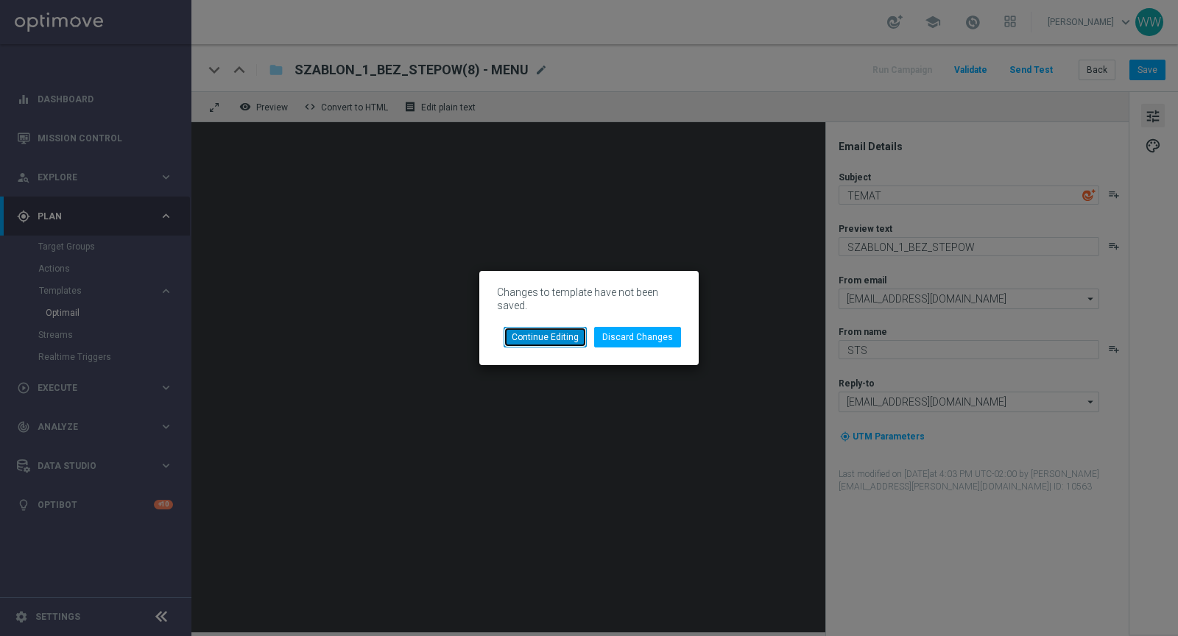
click at [562, 335] on button "Continue Editing" at bounding box center [545, 337] width 83 height 21
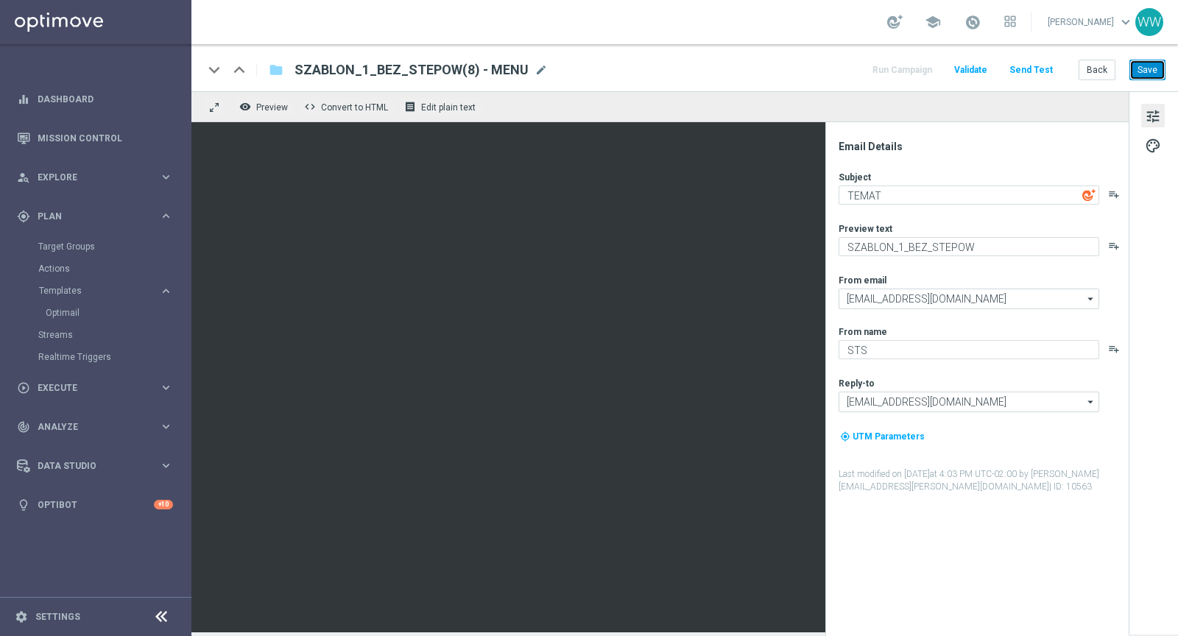
click at [1152, 64] on button "Save" at bounding box center [1147, 70] width 36 height 21
click at [76, 317] on link "Optimail" at bounding box center [99, 313] width 107 height 12
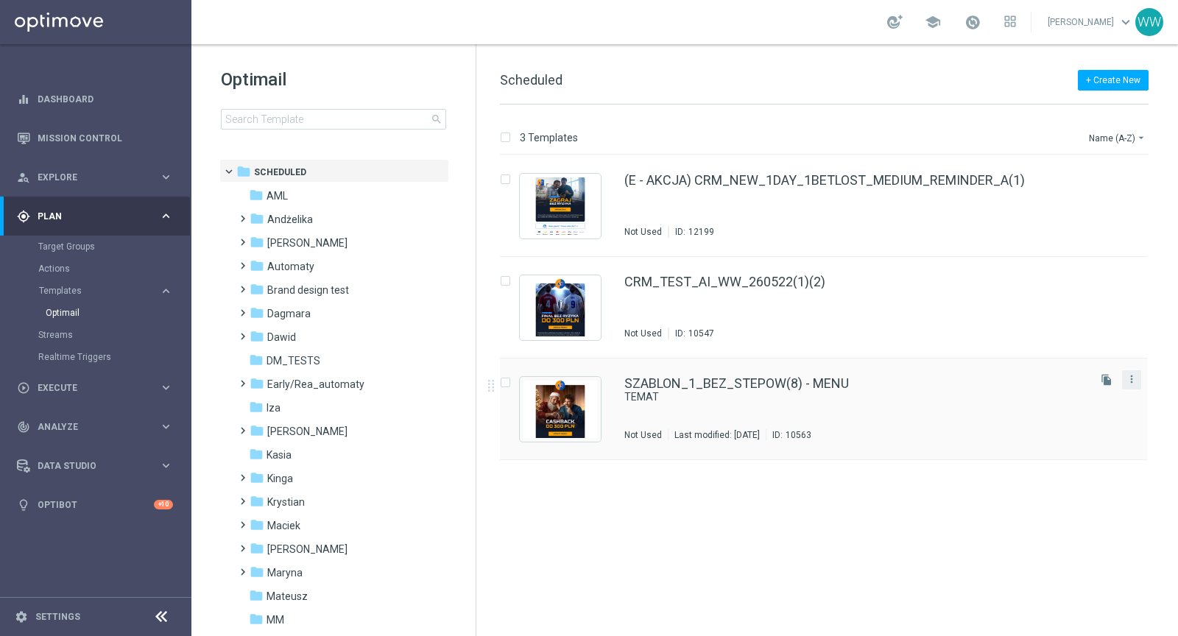
click at [1138, 376] on button "more_vert" at bounding box center [1131, 379] width 15 height 18
click at [1065, 353] on div "CRM_TEST_AI_WW_260522(1)(2) Not Used ID: 10547 file_copy more_vert" at bounding box center [823, 308] width 647 height 102
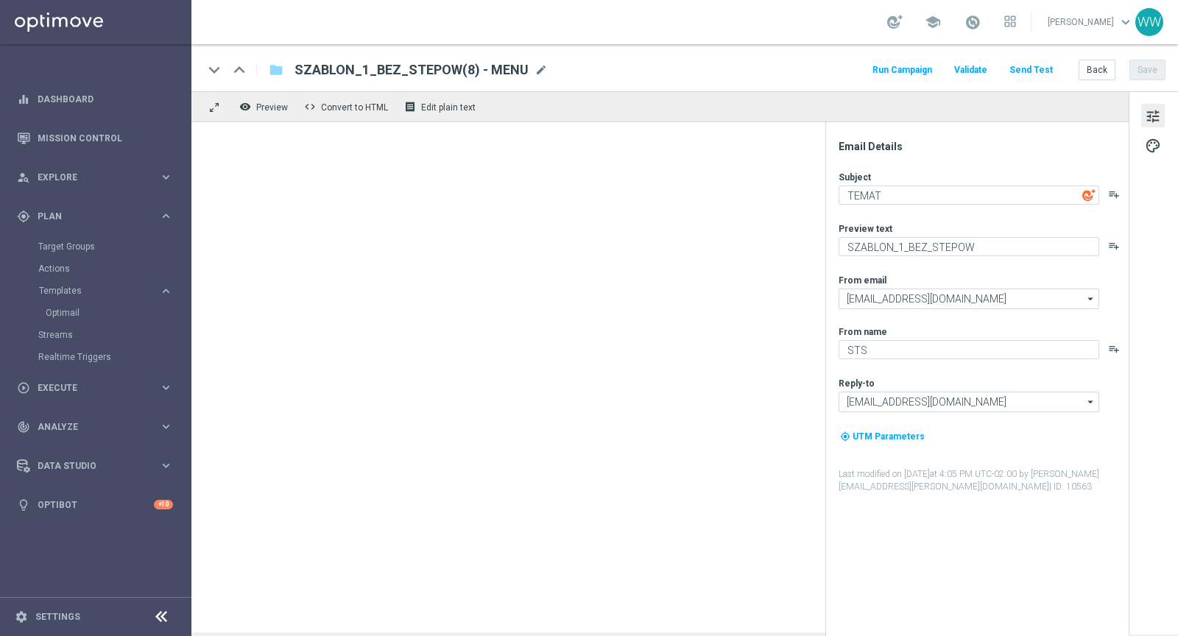
type textarea "SZABLON_1_BEZ_STEPOW"
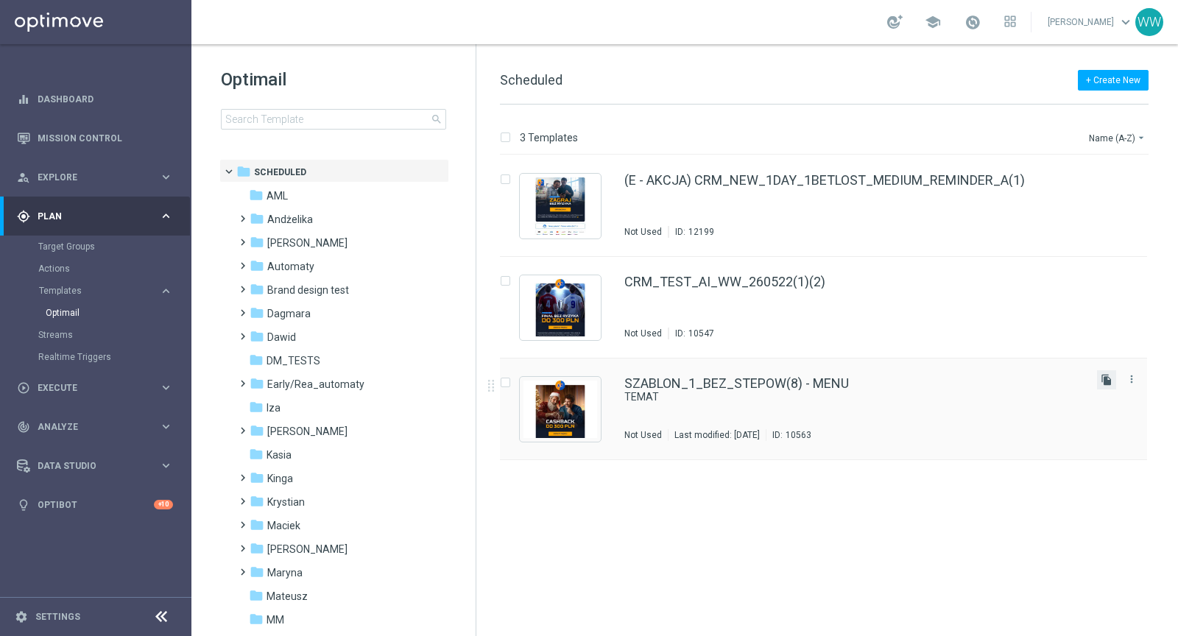
click at [1105, 385] on icon "file_copy" at bounding box center [1107, 380] width 12 height 12
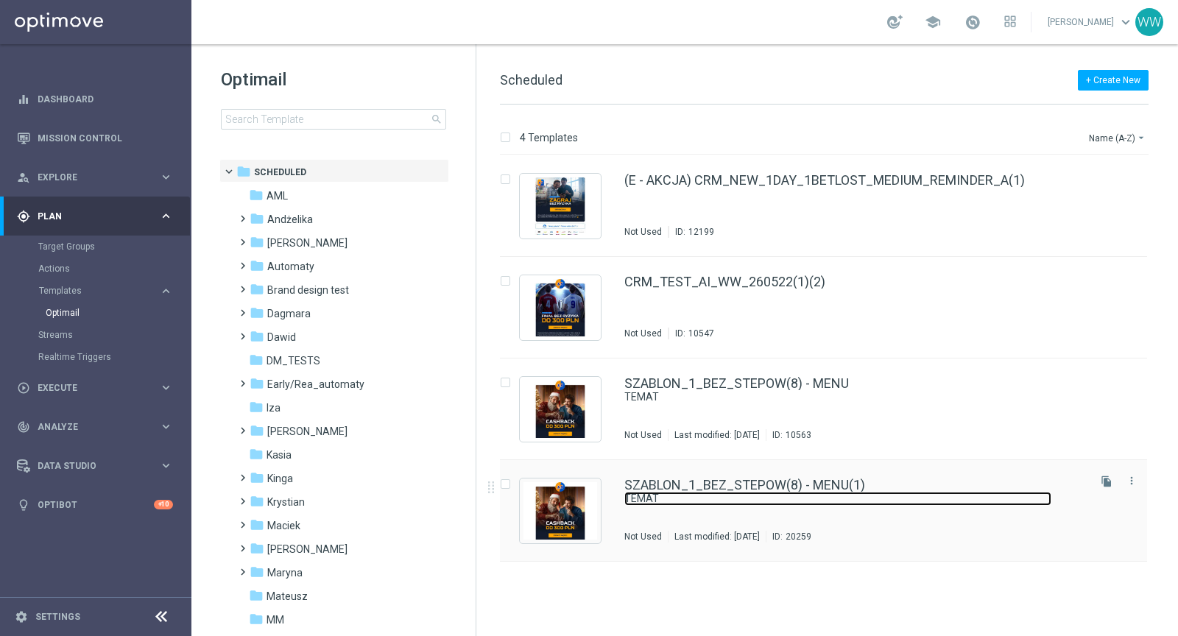
click at [864, 501] on link "TEMAT" at bounding box center [837, 499] width 427 height 14
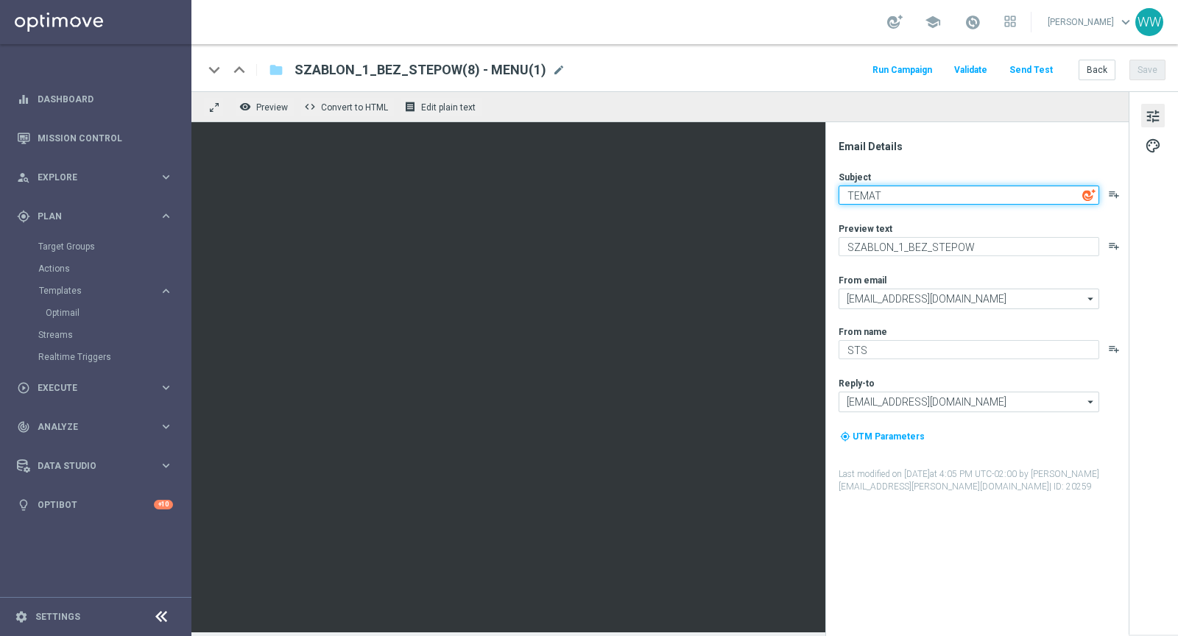
click at [894, 188] on textarea "TEMAT" at bounding box center [969, 195] width 261 height 19
click at [896, 200] on textarea "TEMAT" at bounding box center [969, 195] width 261 height 19
type textarea "TEMAT TEST"
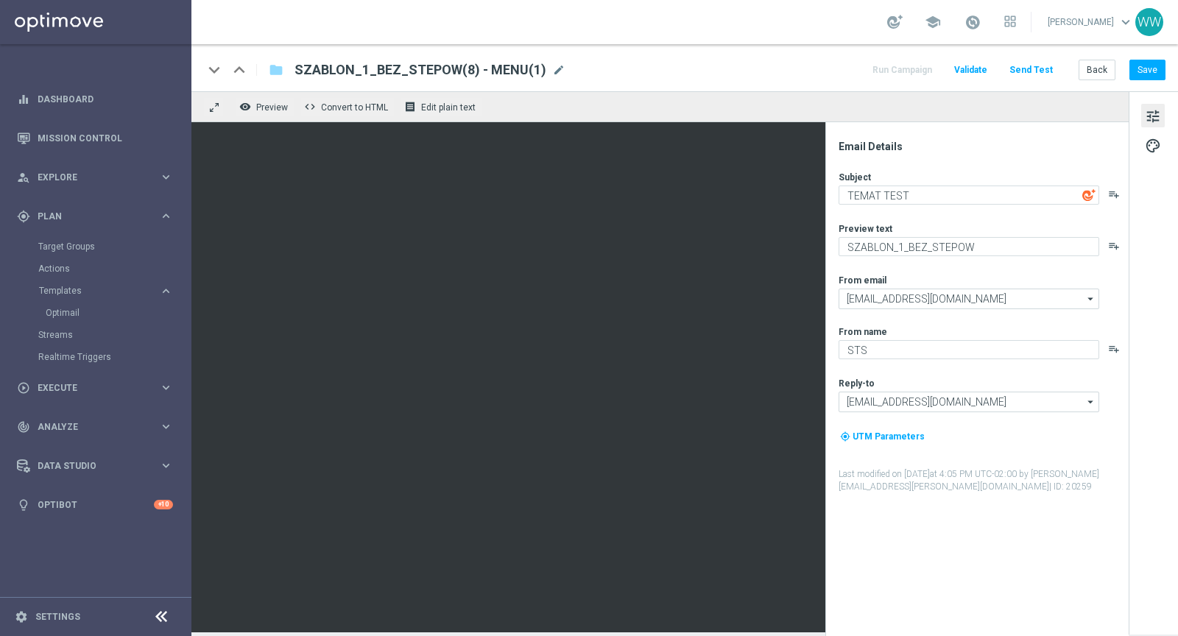
click at [1055, 74] on button "Send Test" at bounding box center [1031, 70] width 48 height 20
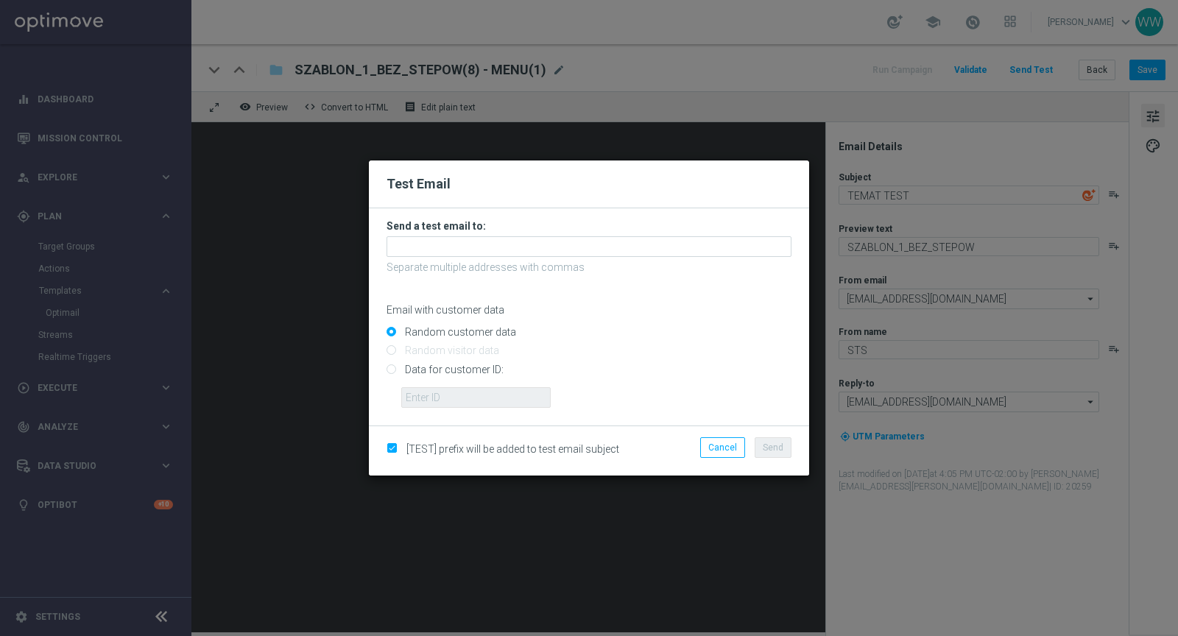
click at [426, 261] on p "Separate multiple addresses with commas" at bounding box center [589, 267] width 405 height 13
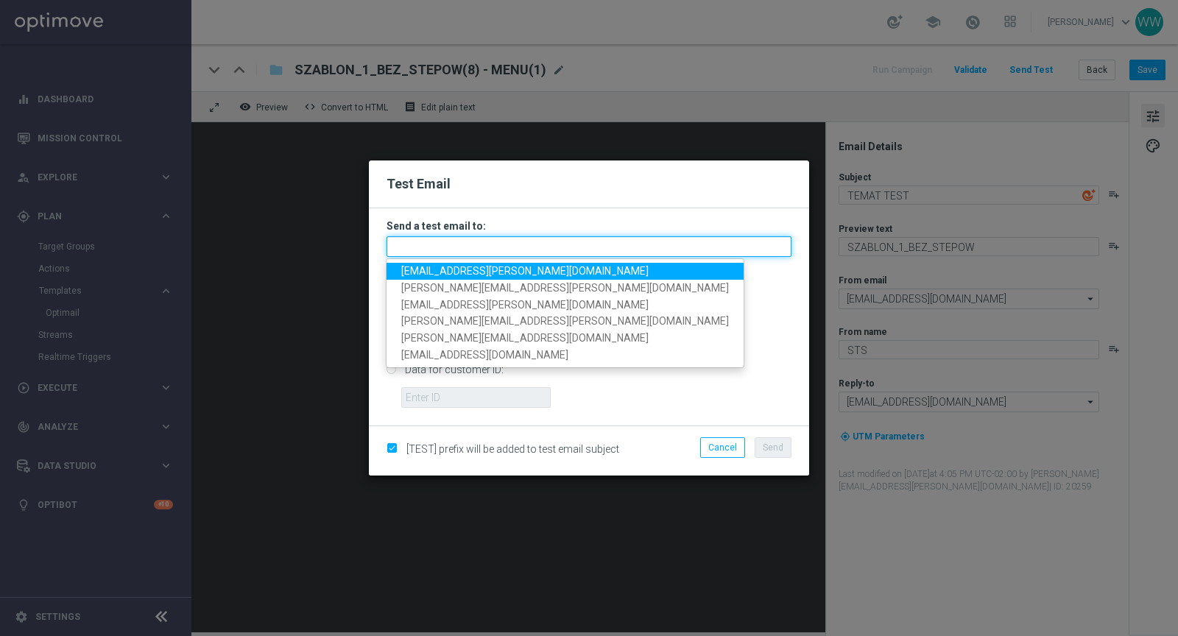
click at [426, 248] on input "text" at bounding box center [589, 246] width 405 height 21
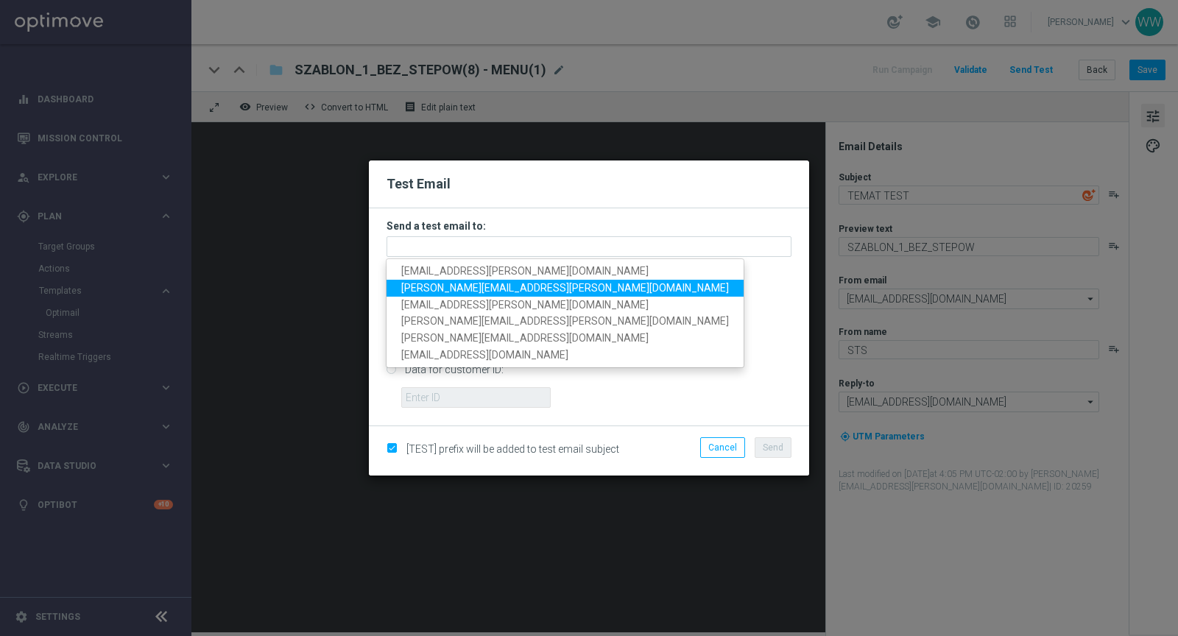
click at [429, 283] on span "[PERSON_NAME][EMAIL_ADDRESS][PERSON_NAME][DOMAIN_NAME]" at bounding box center [565, 288] width 328 height 12
type input "[PERSON_NAME][EMAIL_ADDRESS][PERSON_NAME][DOMAIN_NAME]"
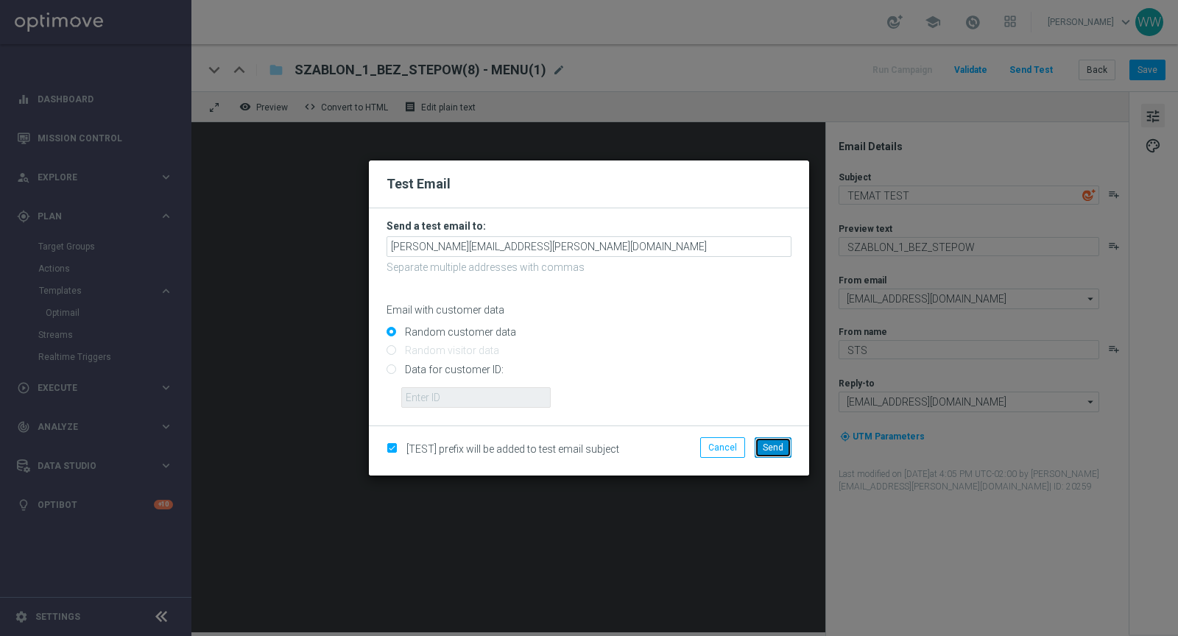
click at [777, 448] on span "Send" at bounding box center [773, 447] width 21 height 10
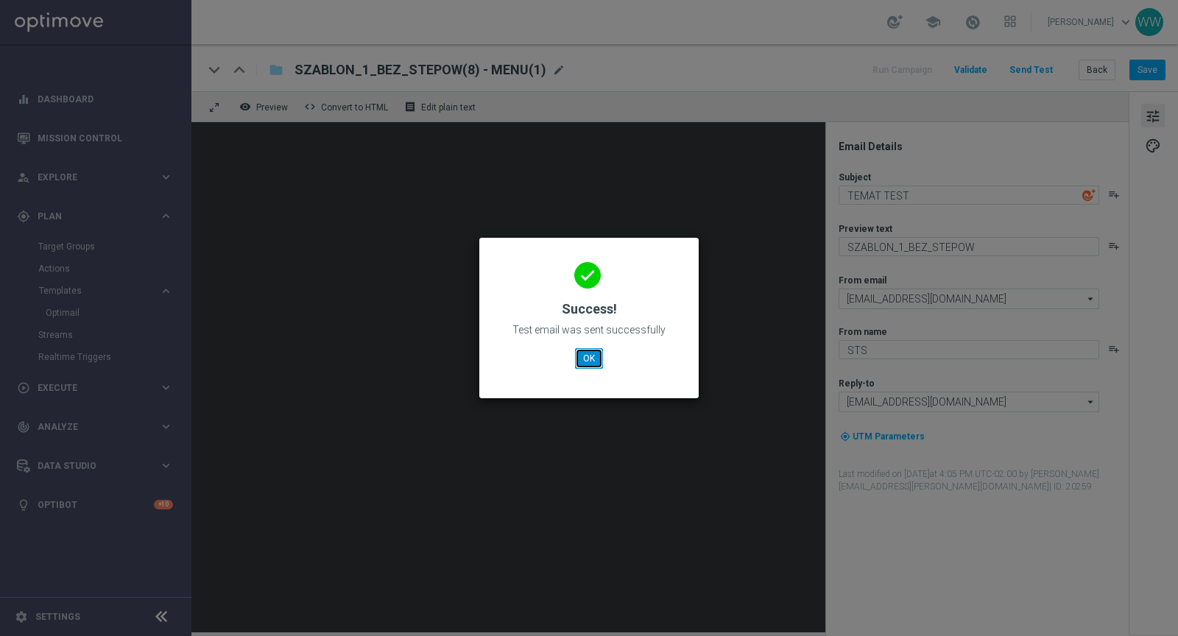
click at [596, 355] on button "OK" at bounding box center [589, 358] width 28 height 21
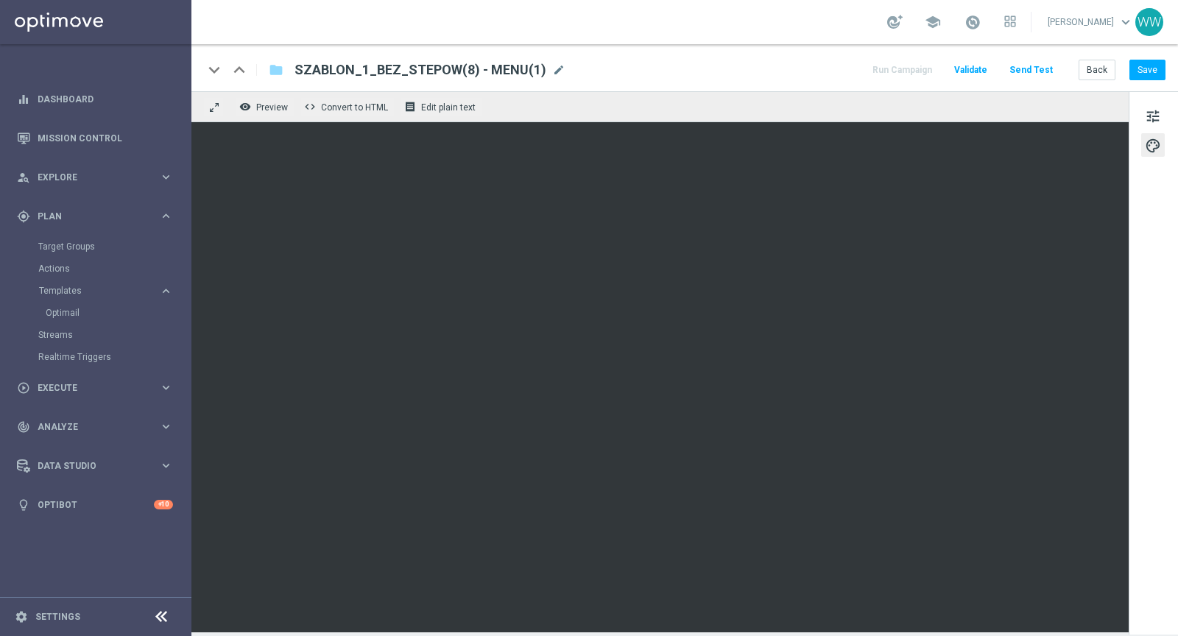
click at [82, 306] on div "Optimail" at bounding box center [118, 313] width 144 height 22
click at [68, 306] on div "Optimail" at bounding box center [118, 313] width 144 height 22
click at [1094, 71] on button "Back" at bounding box center [1097, 70] width 37 height 21
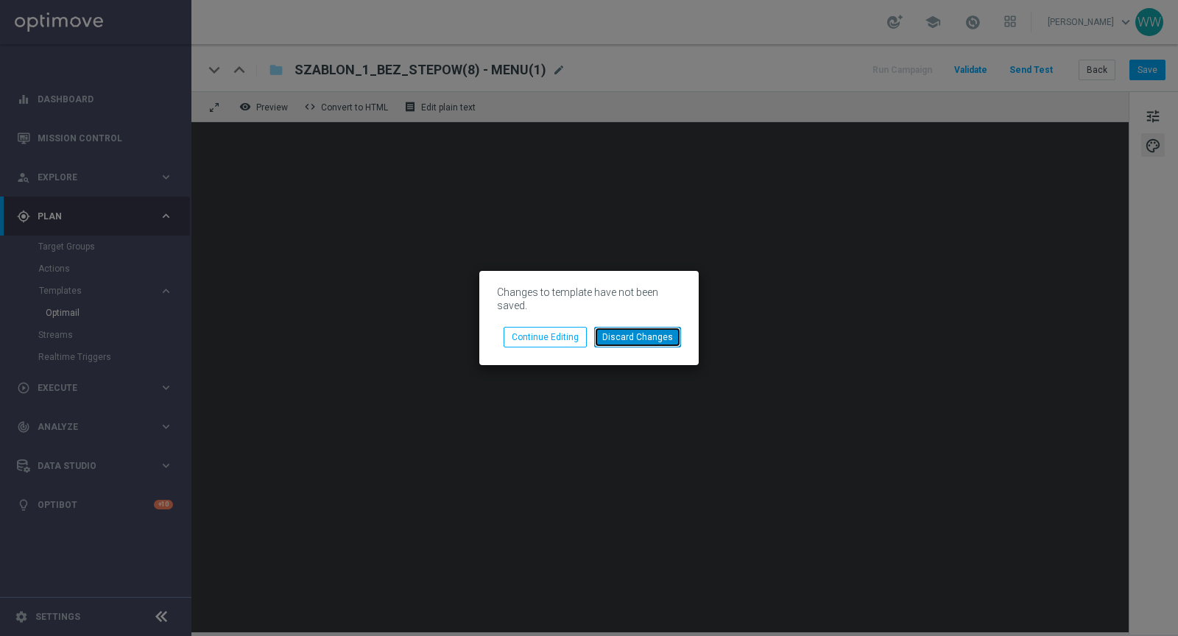
click at [646, 339] on button "Discard Changes" at bounding box center [637, 337] width 87 height 21
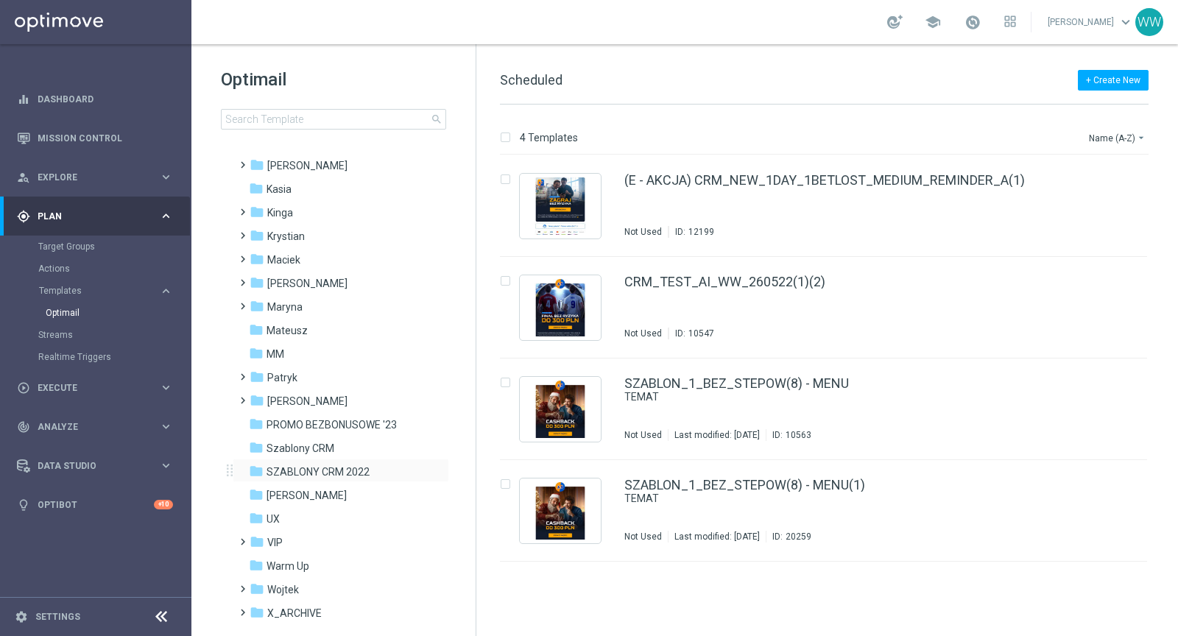
scroll to position [332, 0]
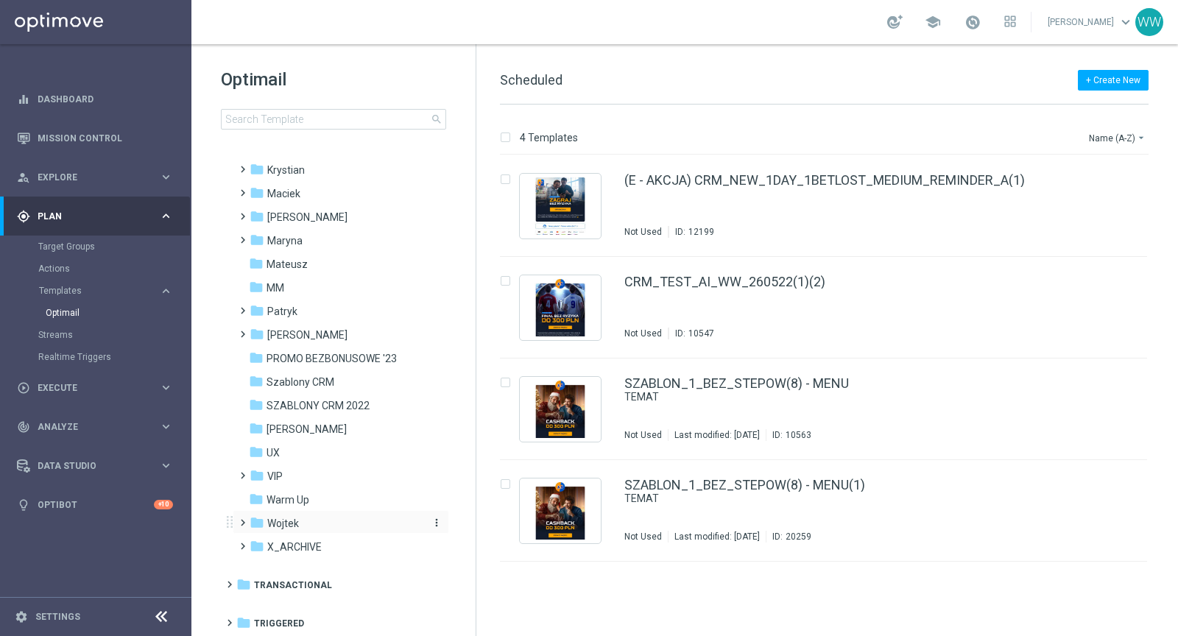
click at [297, 525] on span "Wojtek" at bounding box center [283, 523] width 32 height 13
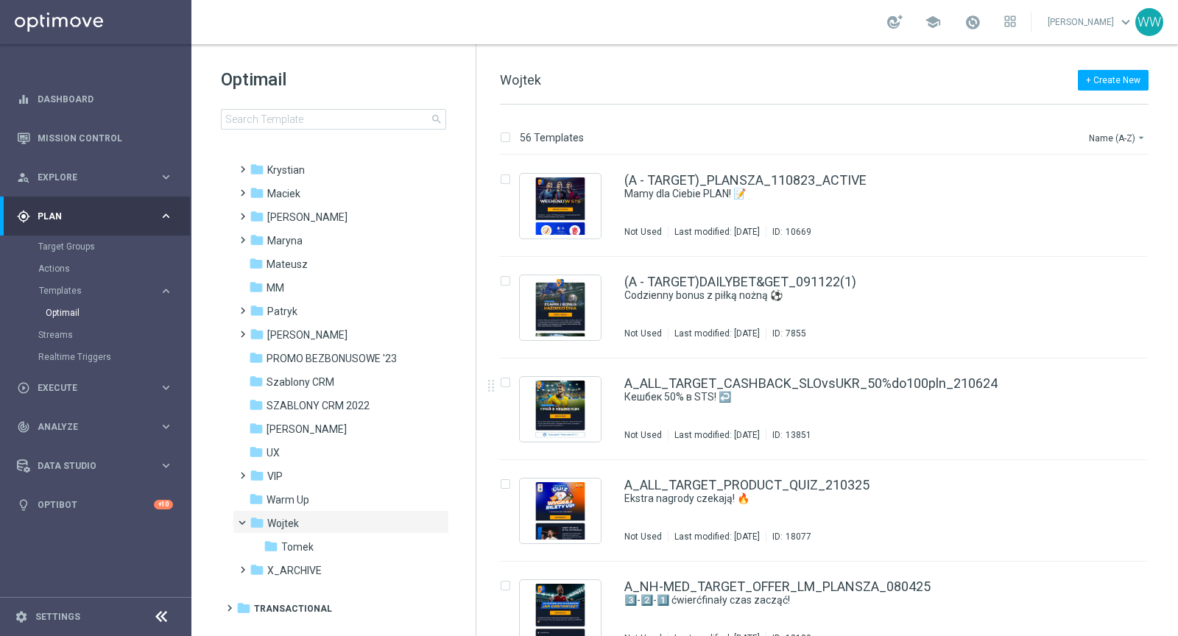
scroll to position [91, 0]
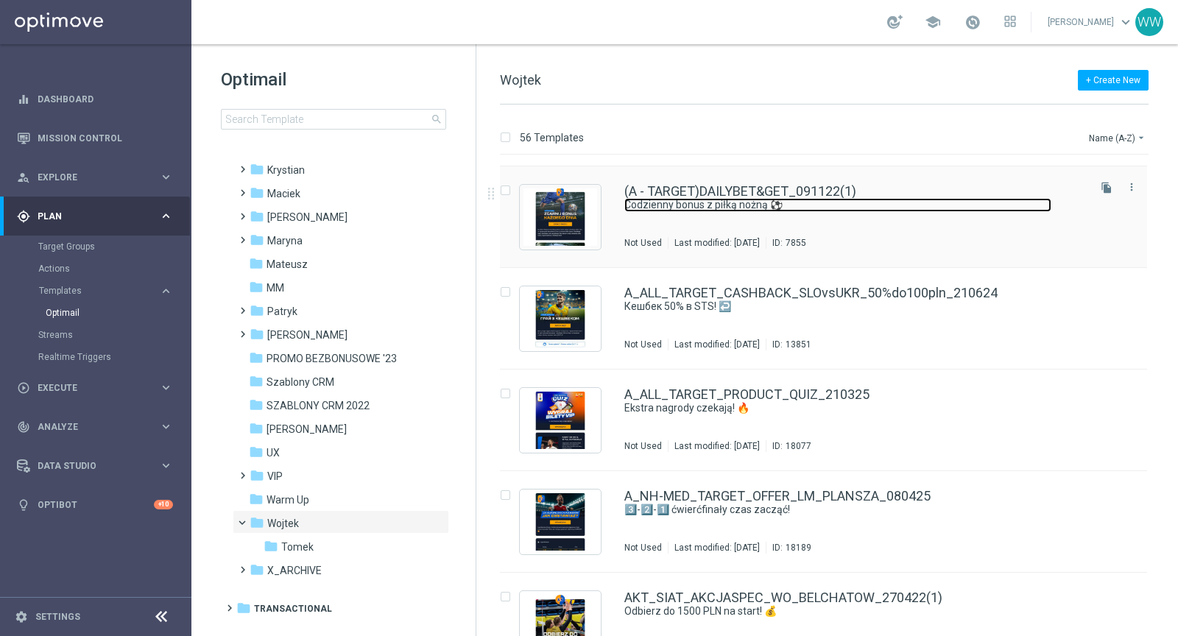
click at [920, 210] on link "Codzienny bonus z piłką nożną ⚽" at bounding box center [837, 205] width 427 height 14
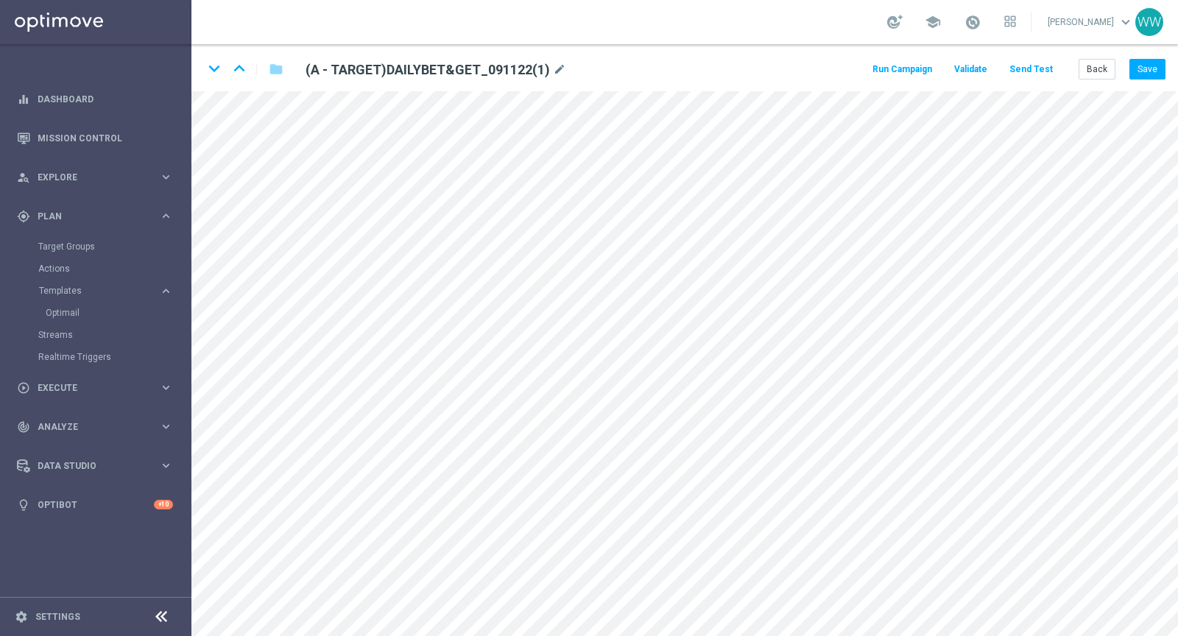
click at [1031, 69] on button "Send Test" at bounding box center [1031, 70] width 48 height 20
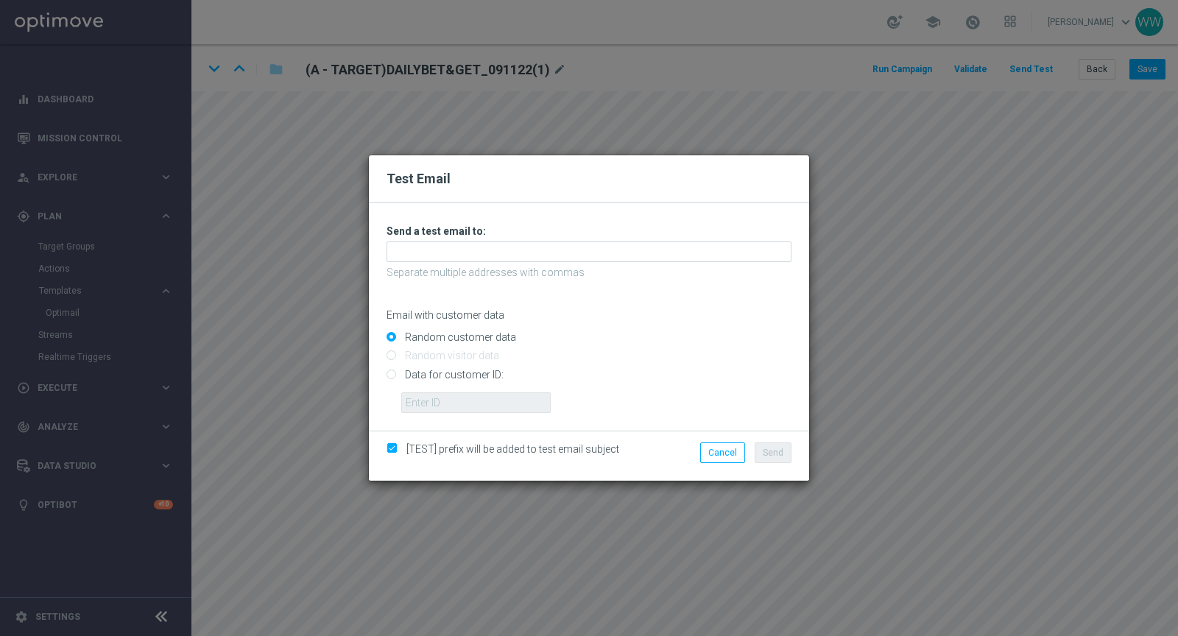
click at [596, 240] on div "Unable to send test email. If this problem persists, contact your CSM for assis…" at bounding box center [589, 319] width 405 height 188
click at [572, 253] on input "text" at bounding box center [589, 251] width 405 height 21
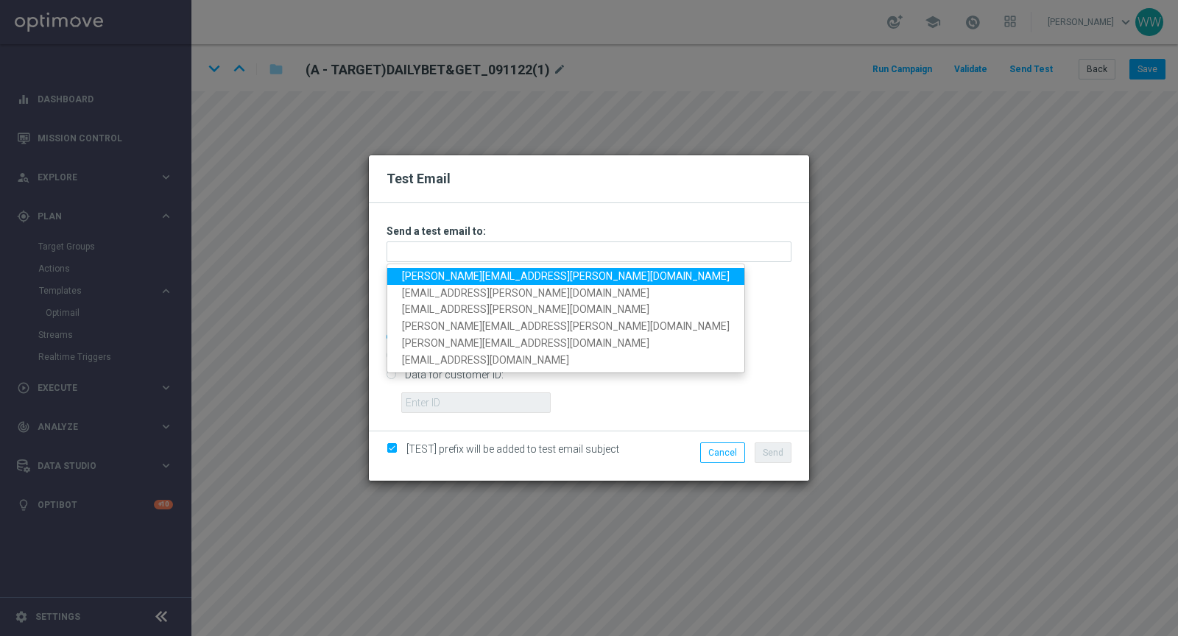
click at [505, 281] on link "[PERSON_NAME][EMAIL_ADDRESS][PERSON_NAME][DOMAIN_NAME]" at bounding box center [565, 276] width 357 height 17
type input "[PERSON_NAME][EMAIL_ADDRESS][PERSON_NAME][DOMAIN_NAME]"
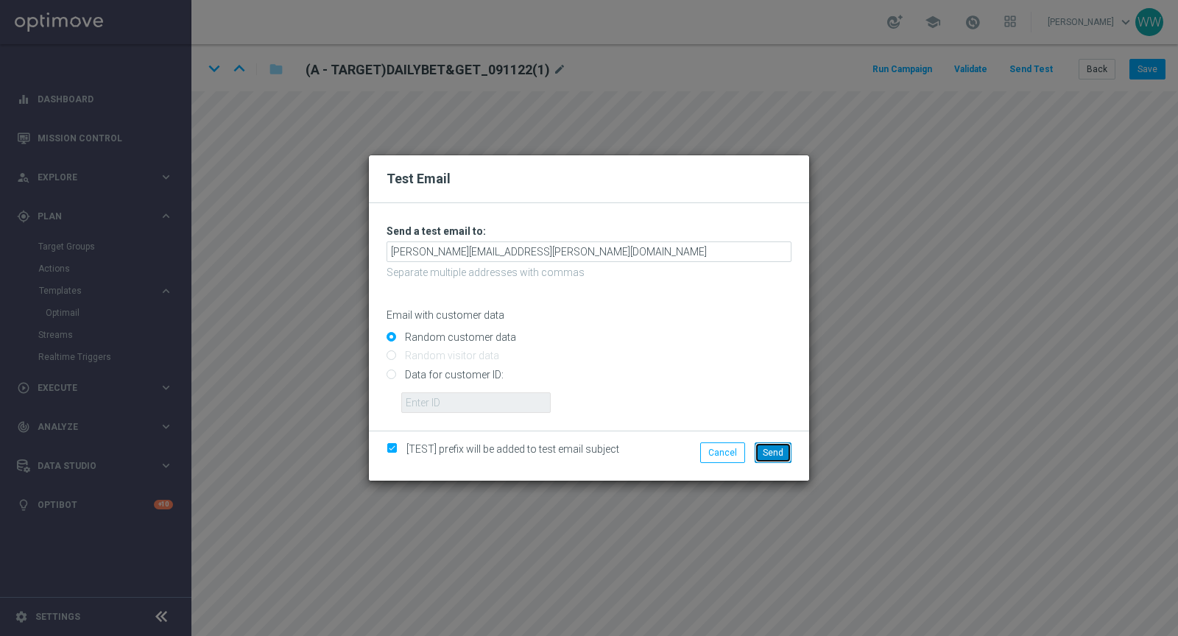
click at [776, 449] on span "Send" at bounding box center [773, 453] width 21 height 10
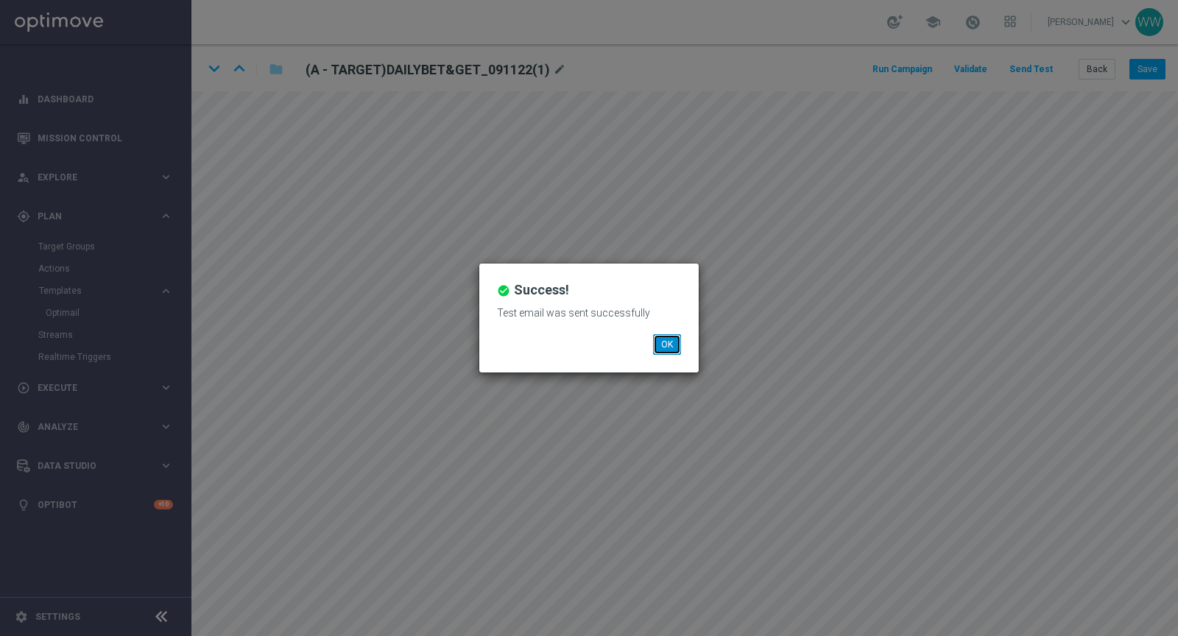
click at [671, 348] on button "OK" at bounding box center [667, 344] width 28 height 21
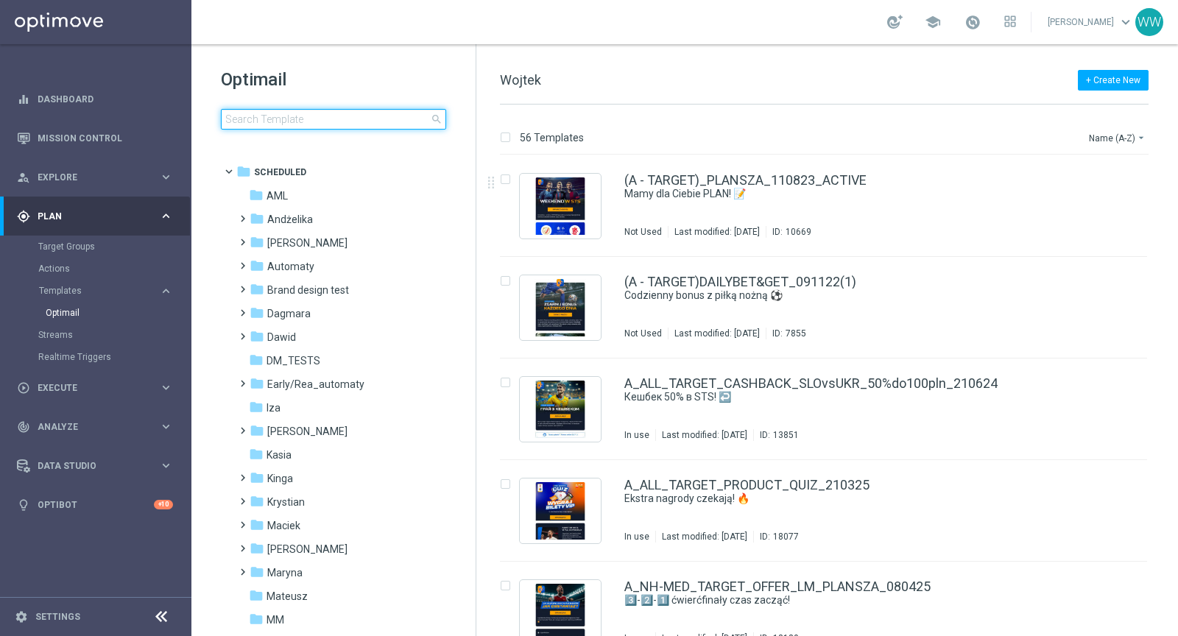
click at [294, 118] on input at bounding box center [333, 119] width 225 height 21
type input "25"
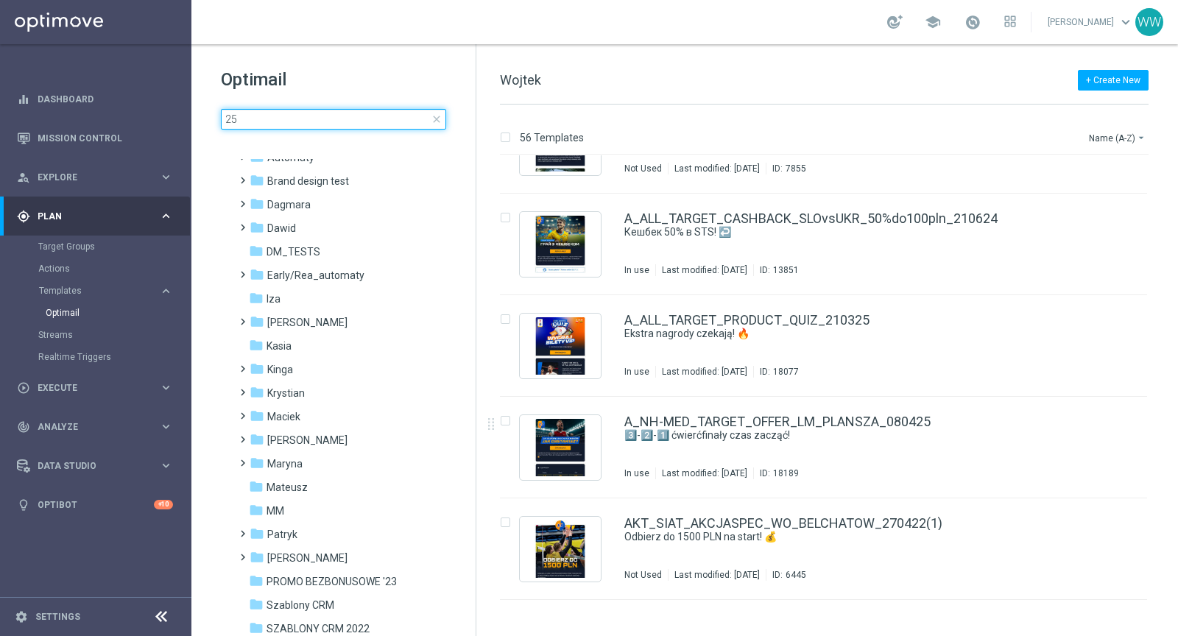
scroll to position [112, 0]
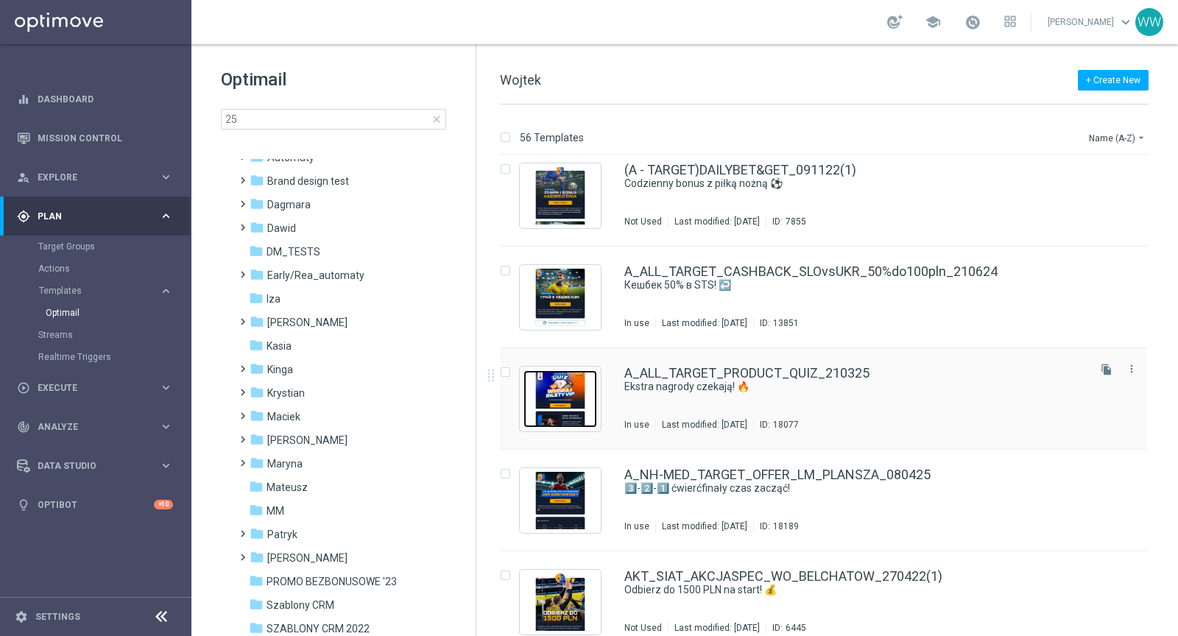
click at [568, 406] on img "Press SPACE to select this row." at bounding box center [560, 398] width 74 height 57
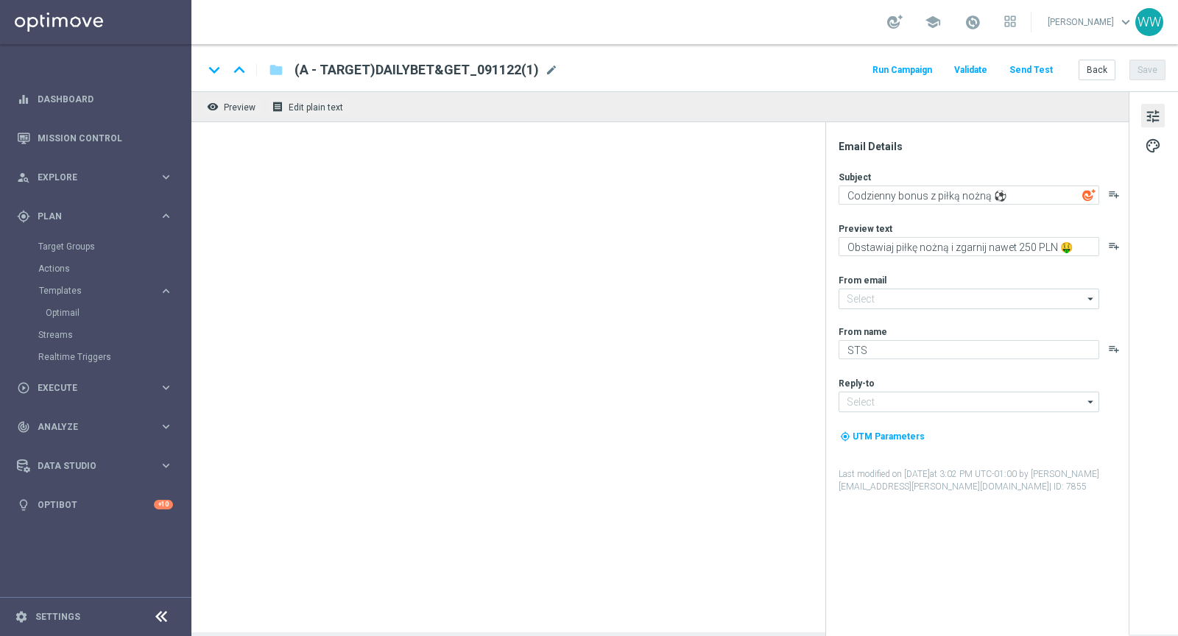
type input "[EMAIL_ADDRESS][DOMAIN_NAME]"
type textarea "Ekstra nagrody czekają! 🔥"
type textarea "Odpowiedz na pytania w quizie! 👈"
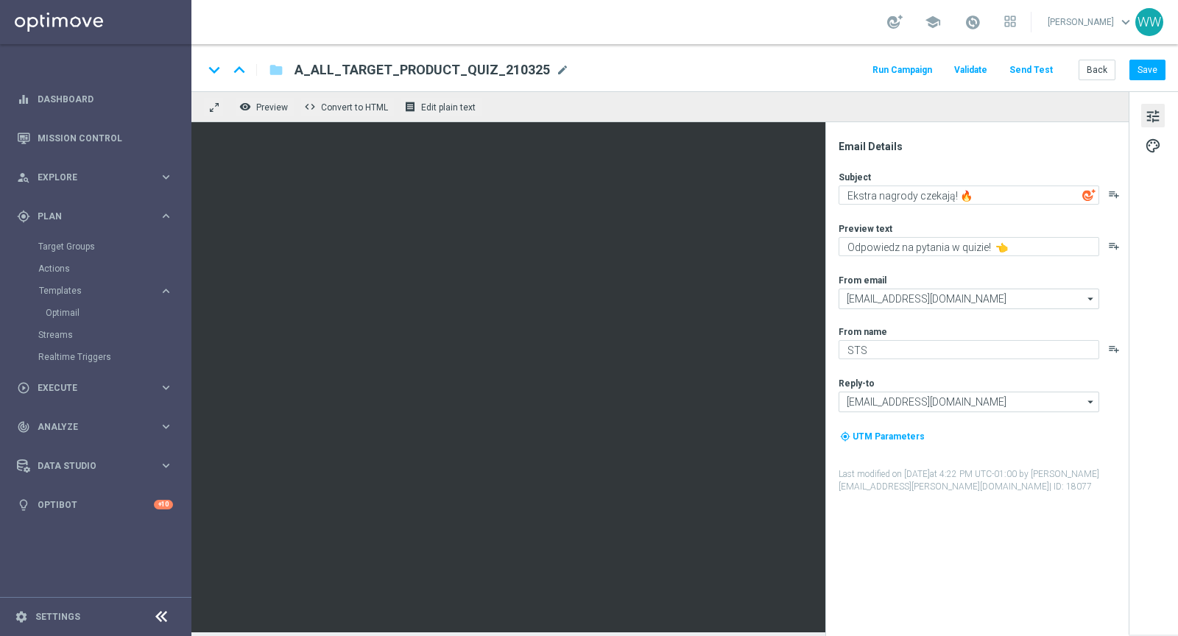
click at [1171, 105] on div "tune palette" at bounding box center [1153, 362] width 49 height 543
click at [1165, 116] on button "tune" at bounding box center [1153, 116] width 24 height 24
click at [1154, 145] on span "palette" at bounding box center [1153, 145] width 16 height 19
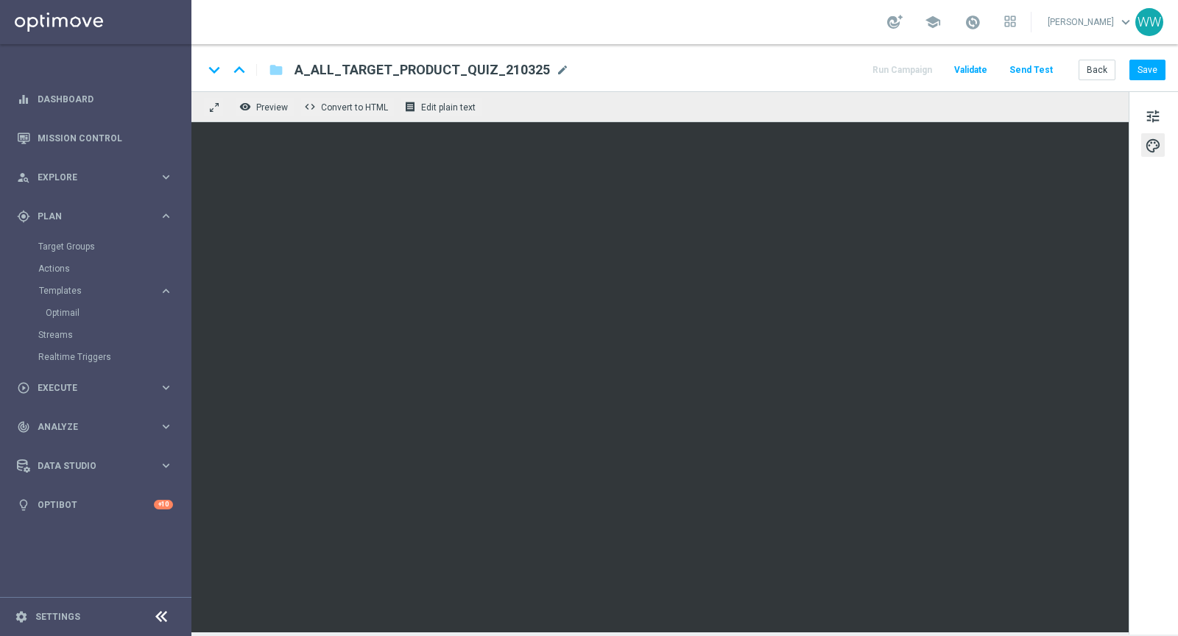
click at [1031, 77] on button "Send Test" at bounding box center [1031, 70] width 48 height 20
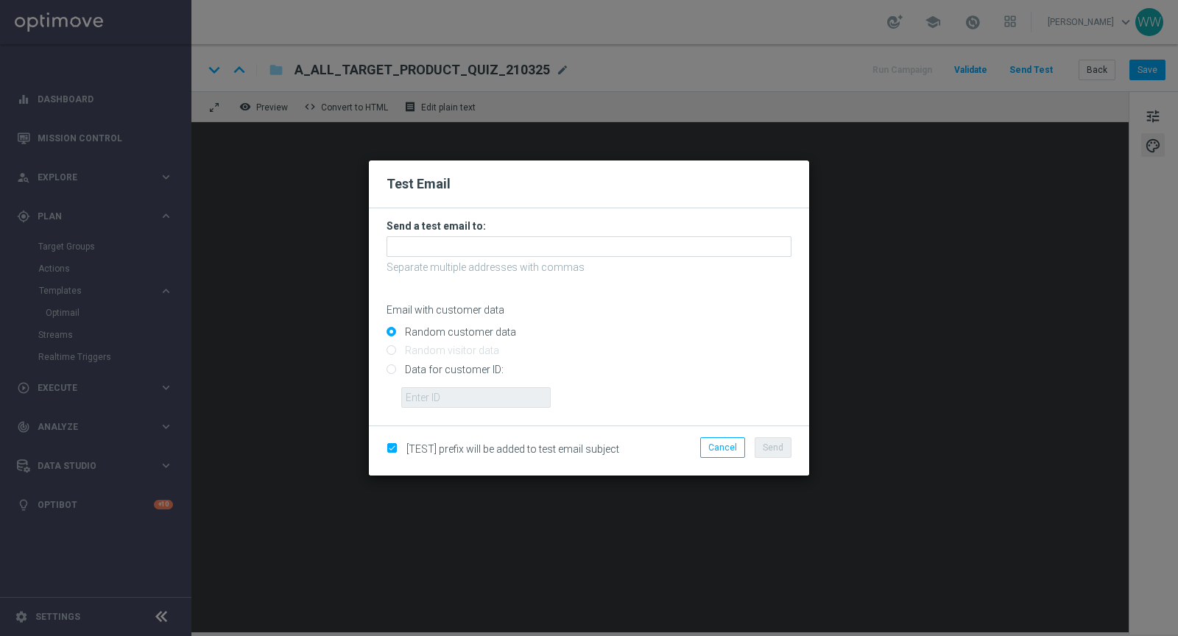
click at [480, 275] on form "Send a test email to: Separate multiple addresses with commas Email with custom…" at bounding box center [589, 313] width 405 height 188
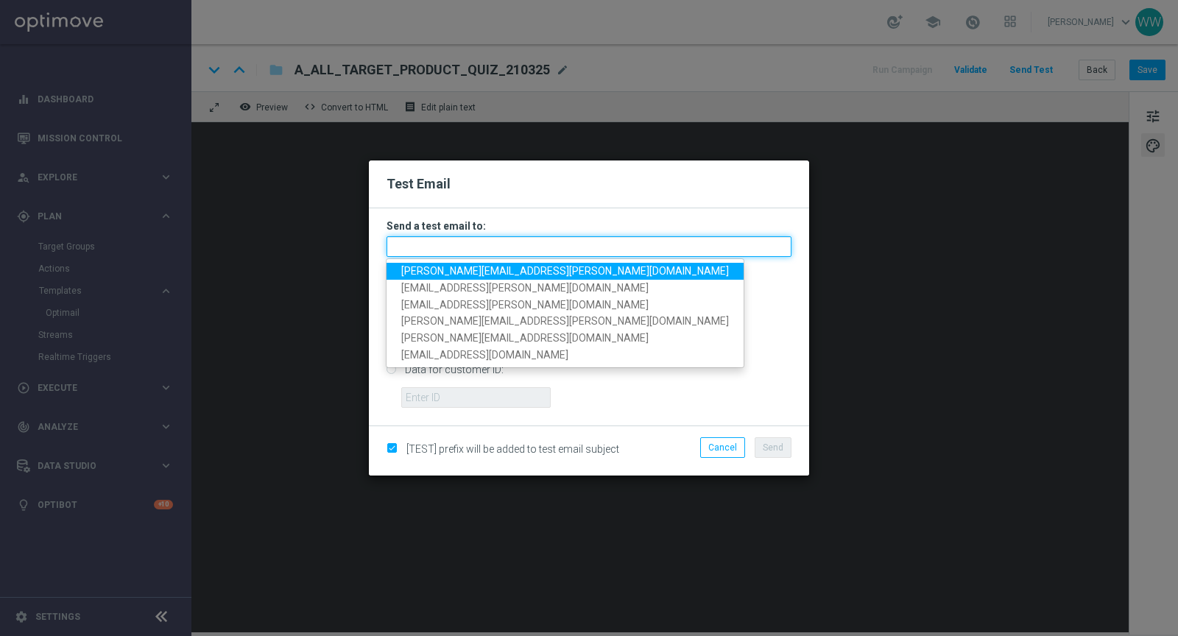
click at [476, 247] on input "text" at bounding box center [589, 246] width 405 height 21
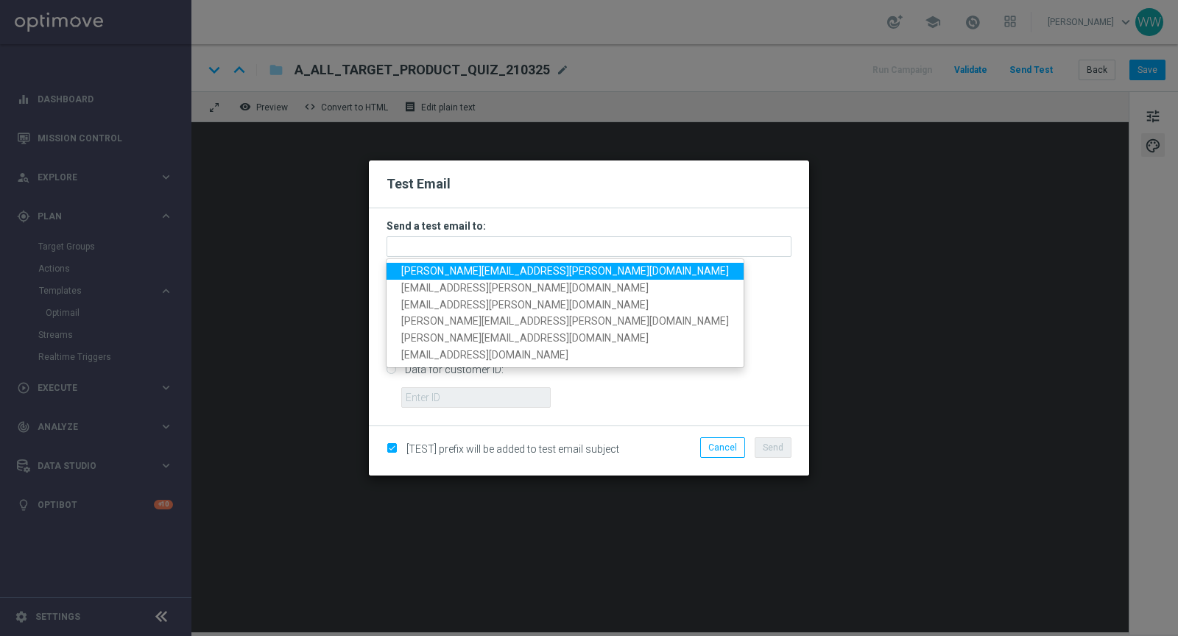
click at [472, 269] on span "[PERSON_NAME][EMAIL_ADDRESS][PERSON_NAME][DOMAIN_NAME]" at bounding box center [565, 271] width 328 height 12
type input "[PERSON_NAME][EMAIL_ADDRESS][PERSON_NAME][DOMAIN_NAME]"
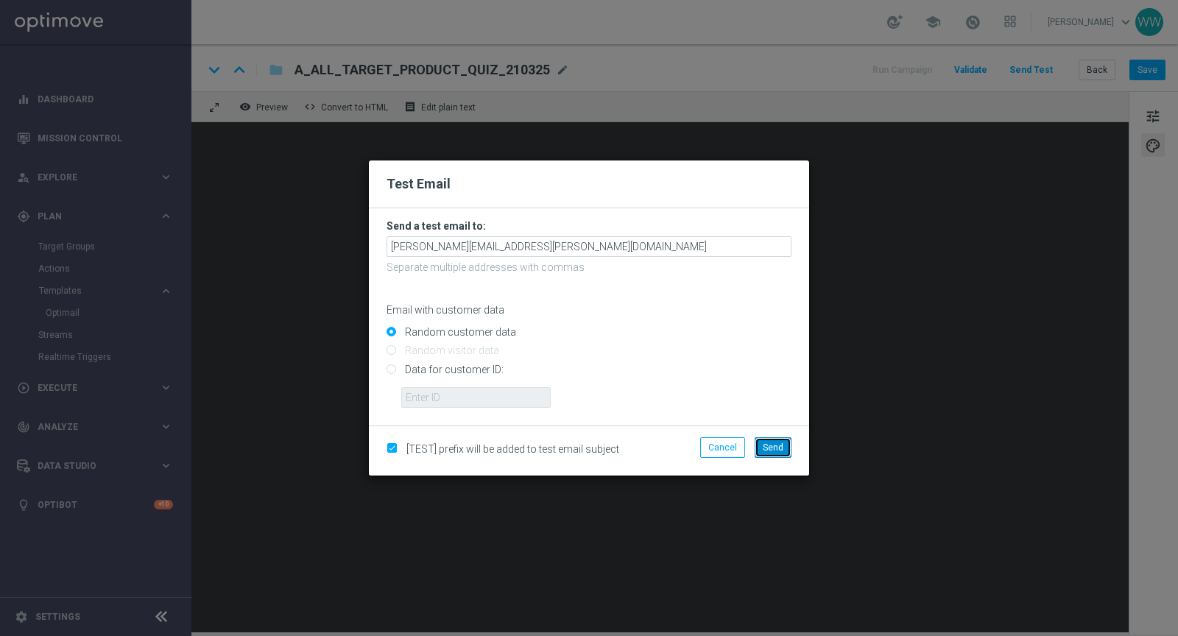
click at [780, 437] on button "Send" at bounding box center [773, 447] width 37 height 21
click at [777, 448] on span "Send" at bounding box center [773, 447] width 21 height 10
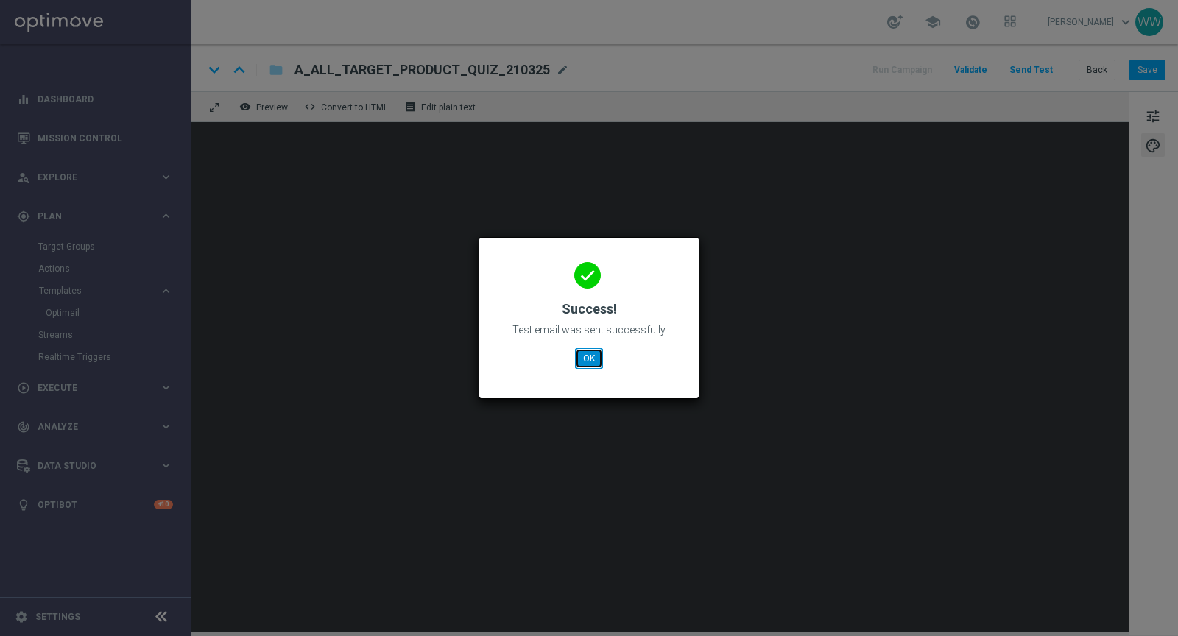
click at [592, 358] on button "OK" at bounding box center [589, 358] width 28 height 21
click at [783, 358] on modal-container "done Success! Test email was sent successfully OK" at bounding box center [589, 318] width 1178 height 636
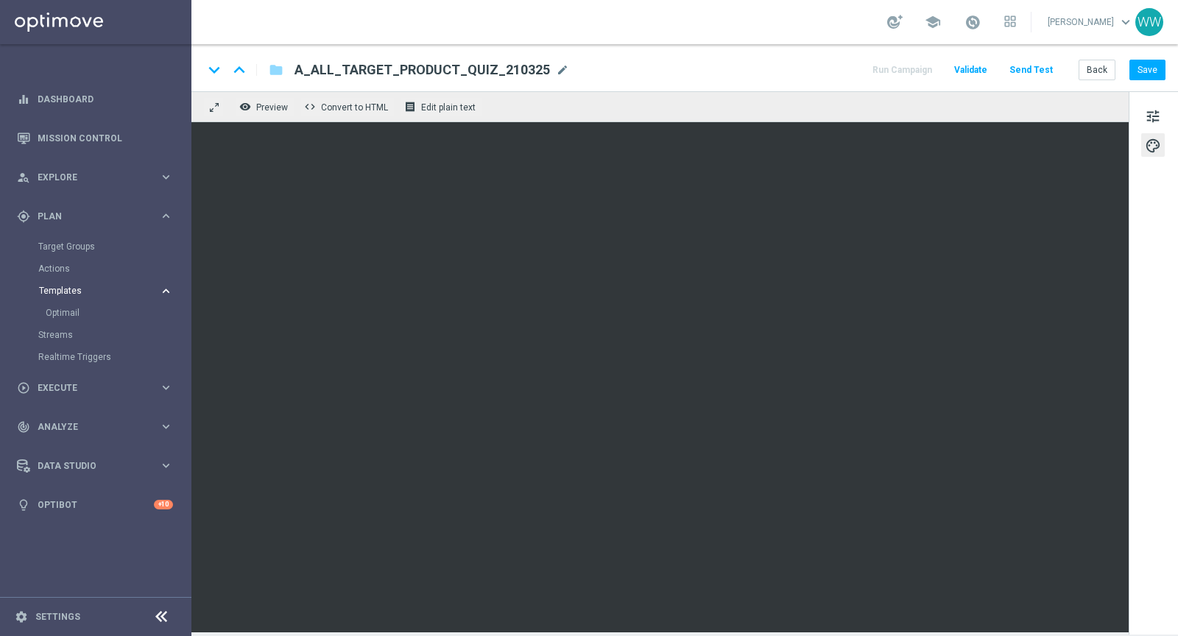
click at [73, 286] on button "Templates keyboard_arrow_right" at bounding box center [105, 291] width 135 height 12
click at [60, 267] on link "Actions" at bounding box center [95, 269] width 115 height 12
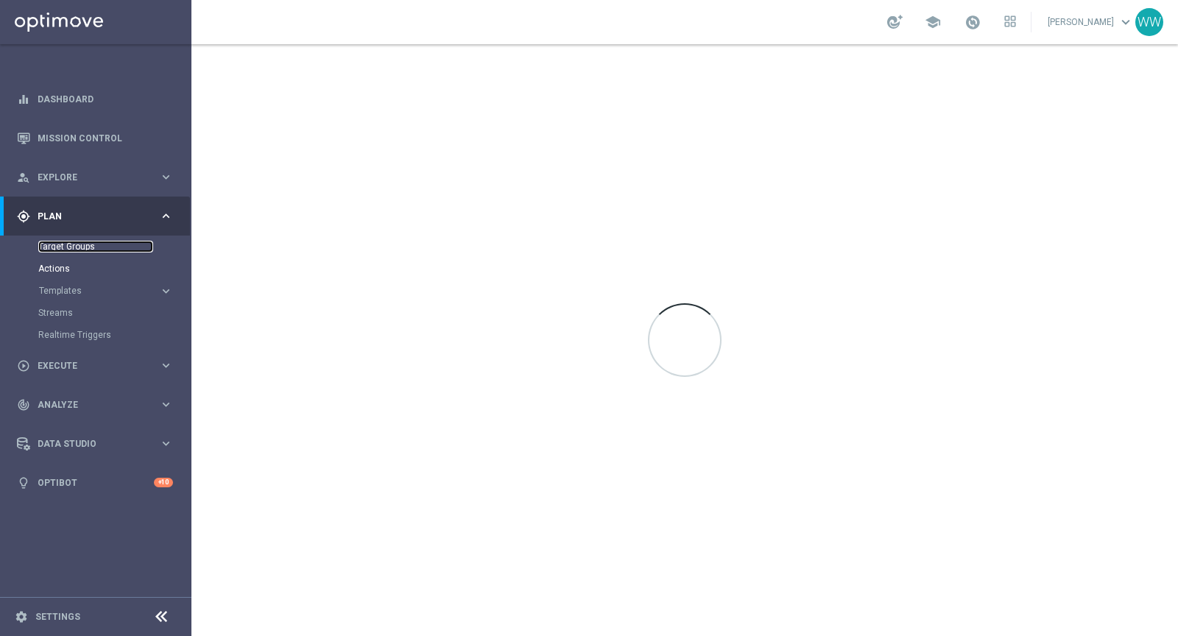
click at [63, 241] on link "Target Groups" at bounding box center [95, 247] width 115 height 12
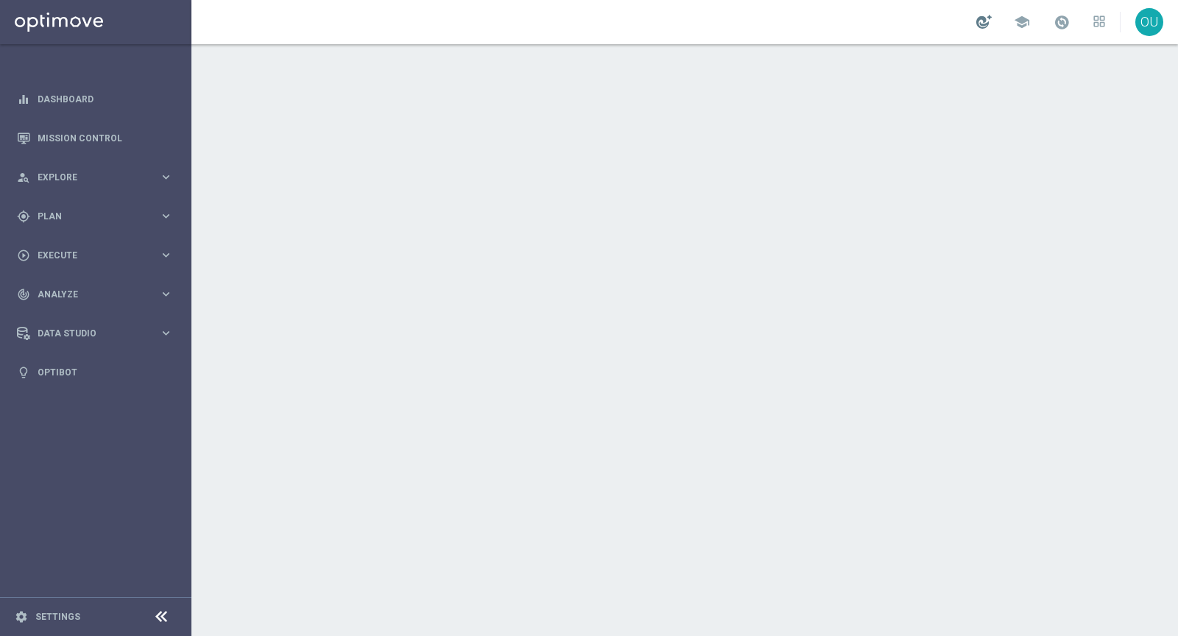
click at [989, 21] on div "school" at bounding box center [1040, 22] width 129 height 25
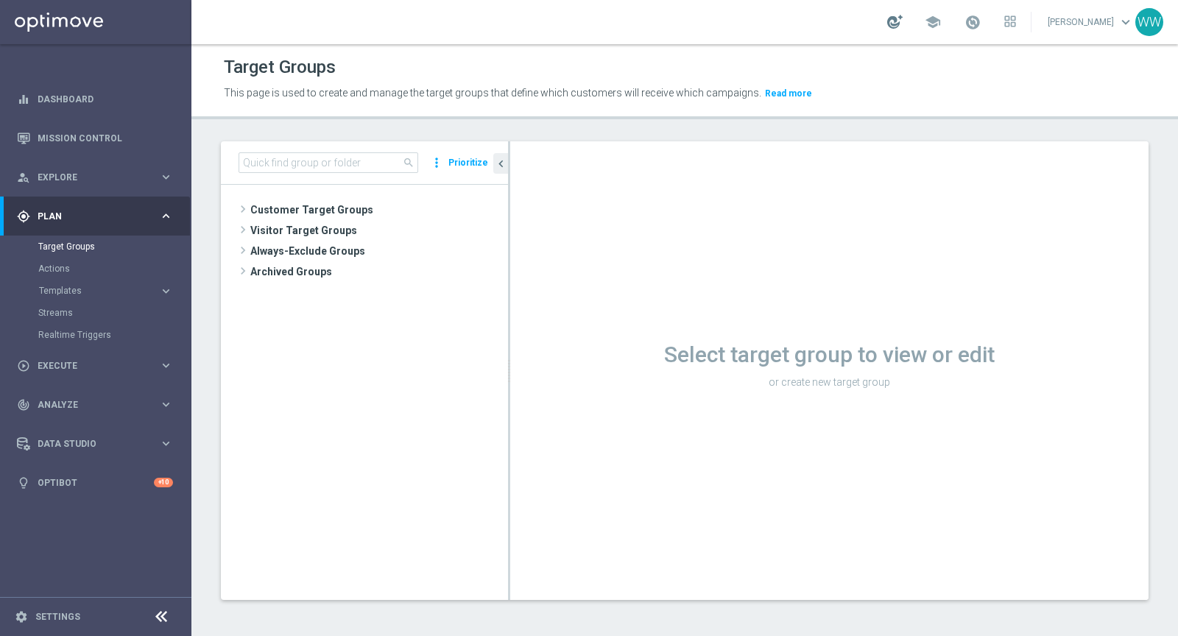
click at [896, 26] on div at bounding box center [894, 22] width 15 height 14
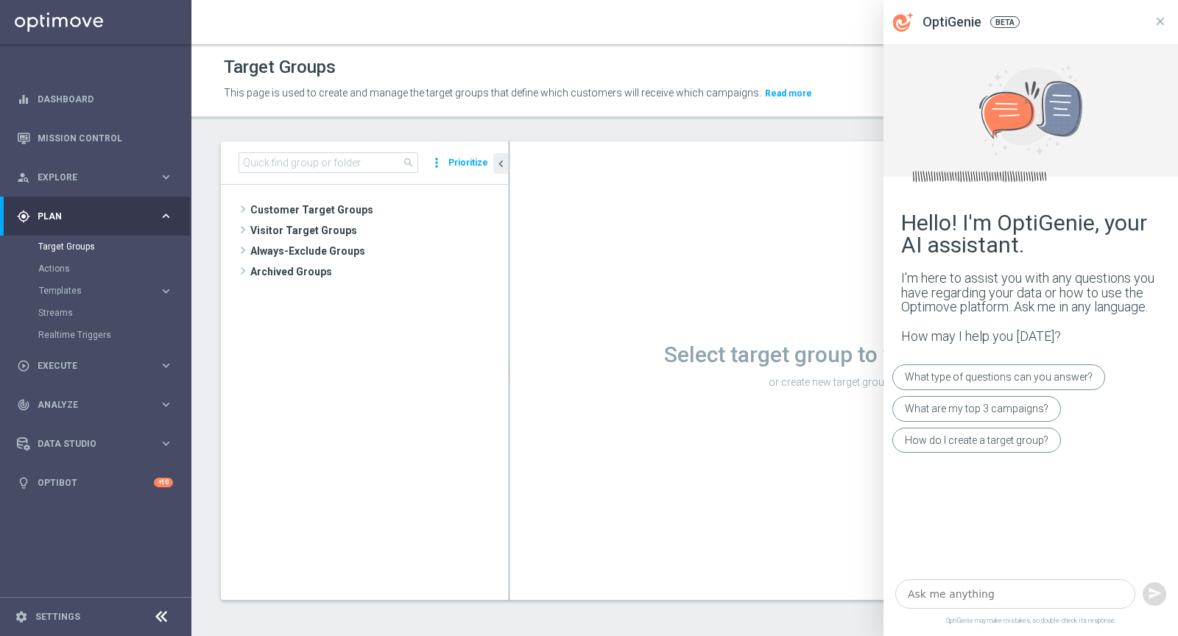
click at [927, 601] on textarea at bounding box center [1015, 593] width 240 height 29
type textarea "How to add attachment file to the Optimail"
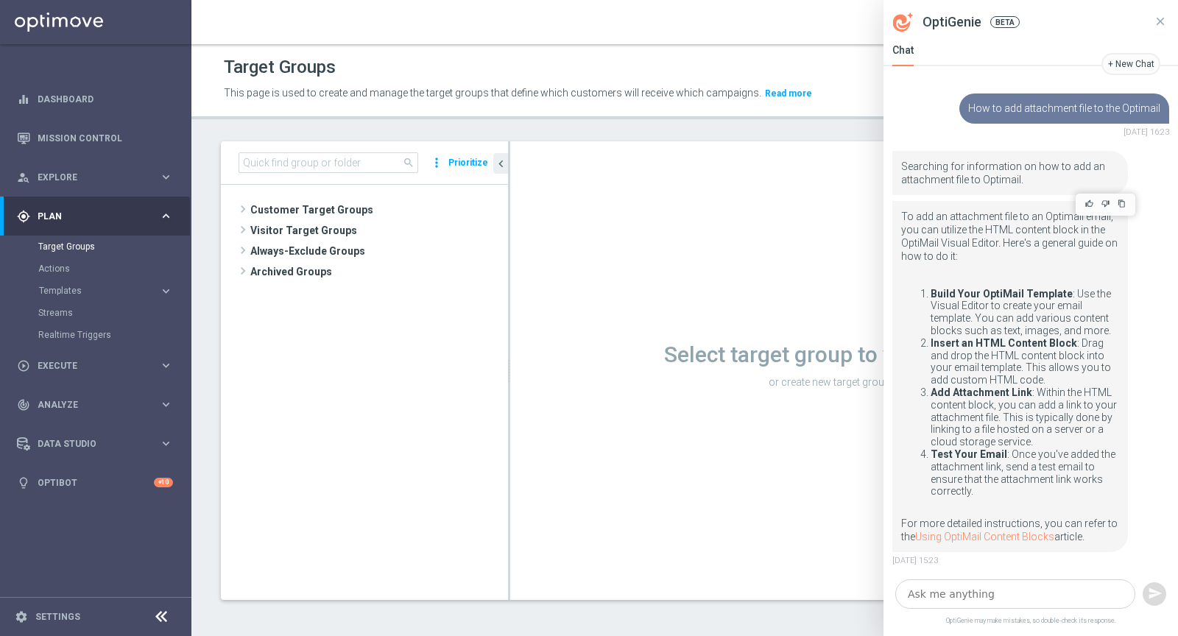
scroll to position [2, 0]
click at [956, 236] on p "To add an attachment file to an Optimail email, you can utilize the HTML conten…" at bounding box center [1010, 247] width 218 height 78
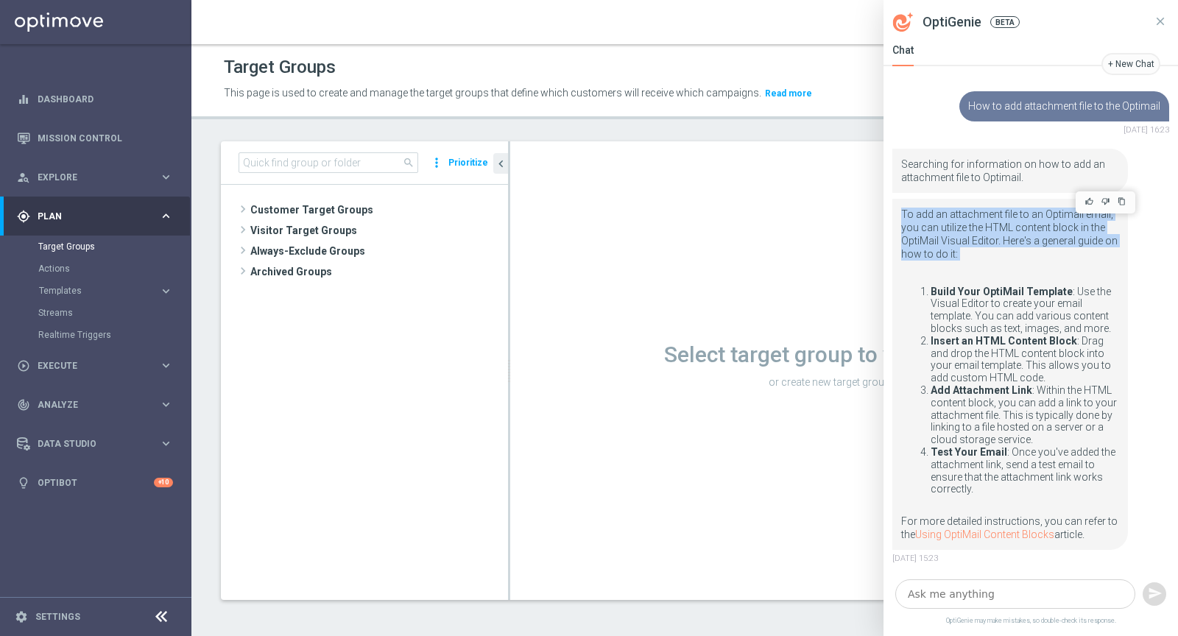
click at [975, 248] on p "To add an attachment file to an Optimail email, you can utilize the HTML conten…" at bounding box center [1010, 247] width 218 height 78
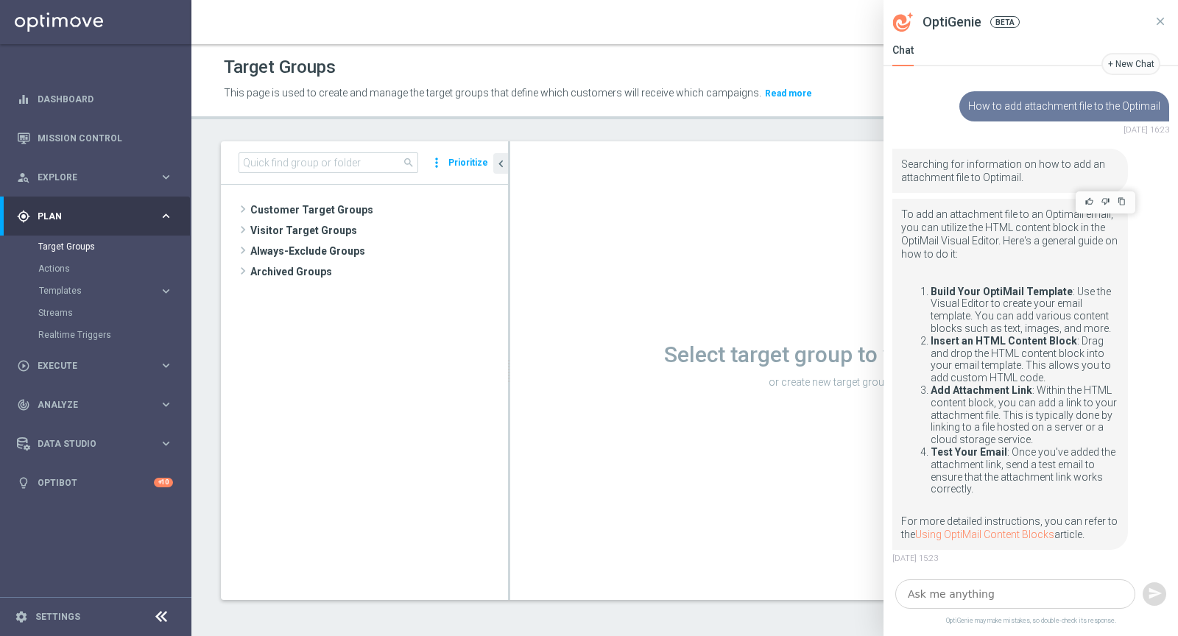
click at [987, 316] on li "Build Your OptiMail Template : Use the Visual Editor to create your email templ…" at bounding box center [1025, 310] width 188 height 49
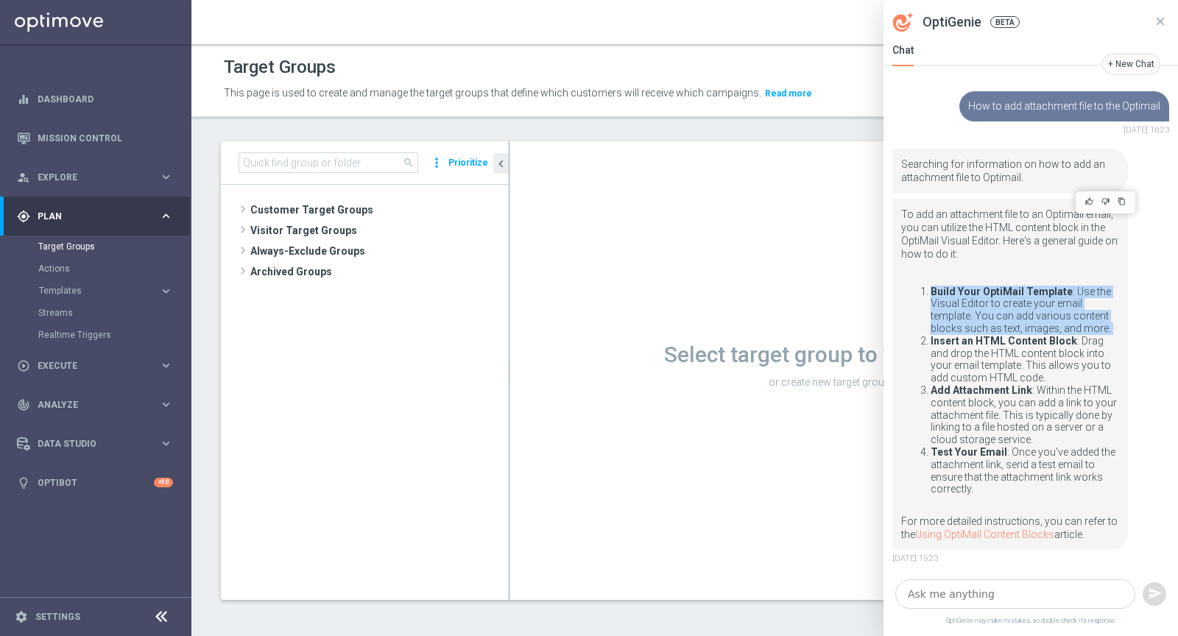
click at [956, 300] on li "Build Your OptiMail Template : Use the Visual Editor to create your email templ…" at bounding box center [1025, 310] width 188 height 49
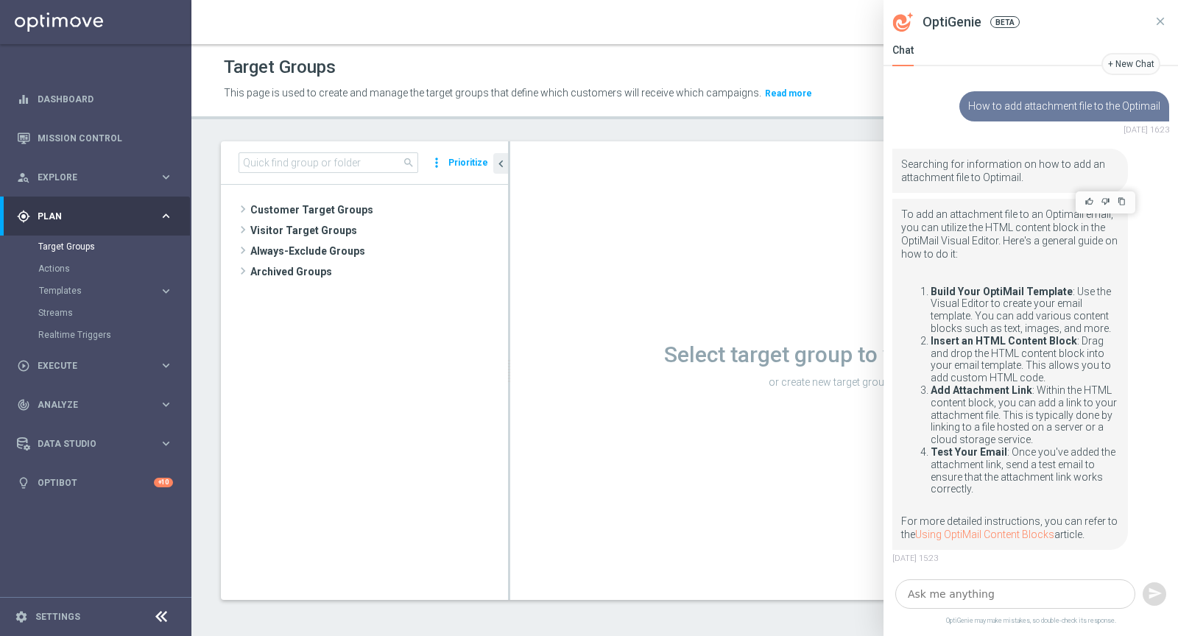
click at [956, 300] on li "Build Your OptiMail Template : Use the Visual Editor to create your email templ…" at bounding box center [1025, 310] width 188 height 49
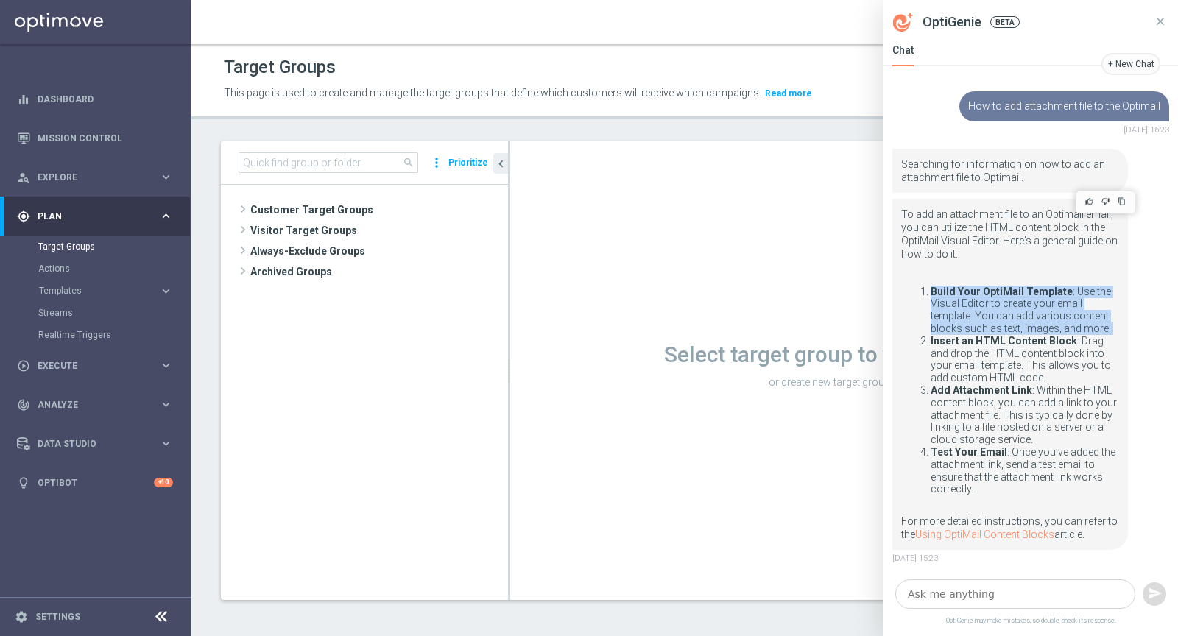
click at [956, 300] on li "Build Your OptiMail Template : Use the Visual Editor to create your email templ…" at bounding box center [1025, 310] width 188 height 49
click at [972, 320] on li "Build Your OptiMail Template : Use the Visual Editor to create your email templ…" at bounding box center [1025, 310] width 188 height 49
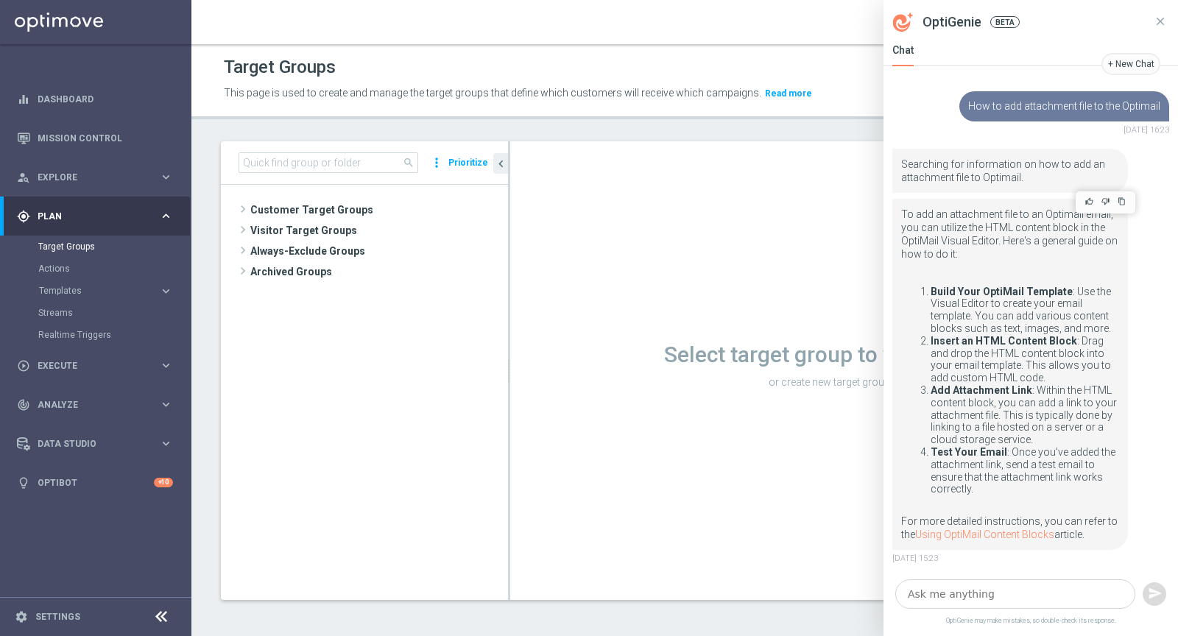
click at [972, 320] on li "Build Your OptiMail Template : Use the Visual Editor to create your email templ…" at bounding box center [1025, 310] width 188 height 49
click at [972, 317] on li "Build Your OptiMail Template : Use the Visual Editor to create your email templ…" at bounding box center [1025, 310] width 188 height 49
click at [945, 315] on li "Build Your OptiMail Template : Use the Visual Editor to create your email templ…" at bounding box center [1025, 310] width 188 height 49
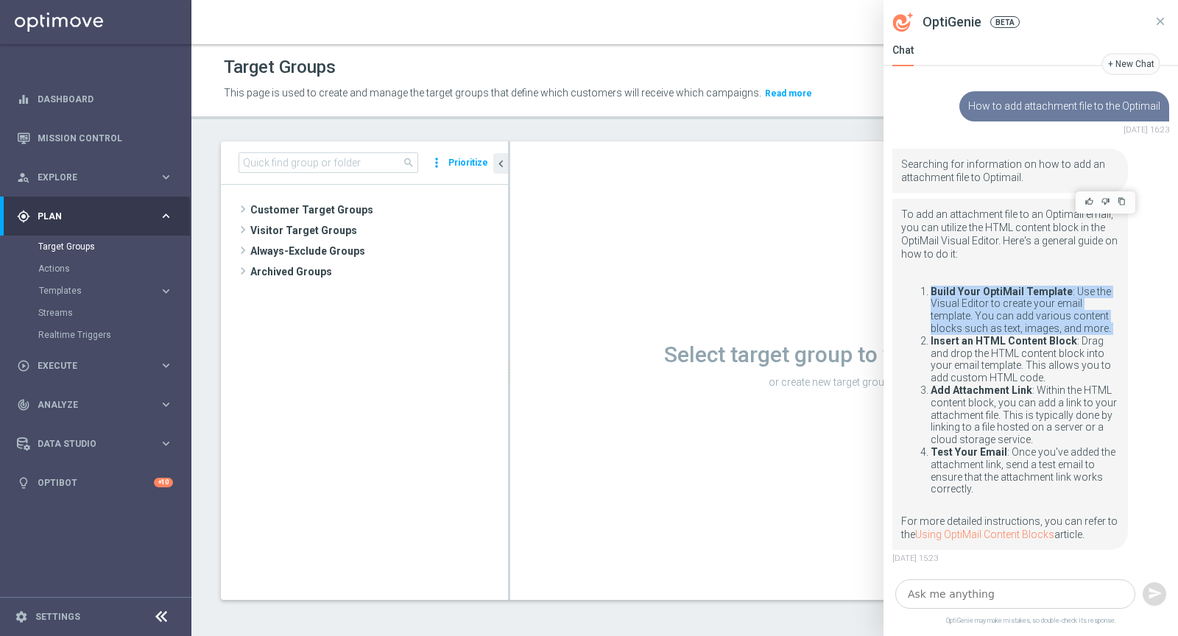
click at [962, 314] on li "Build Your OptiMail Template : Use the Visual Editor to create your email templ…" at bounding box center [1025, 310] width 188 height 49
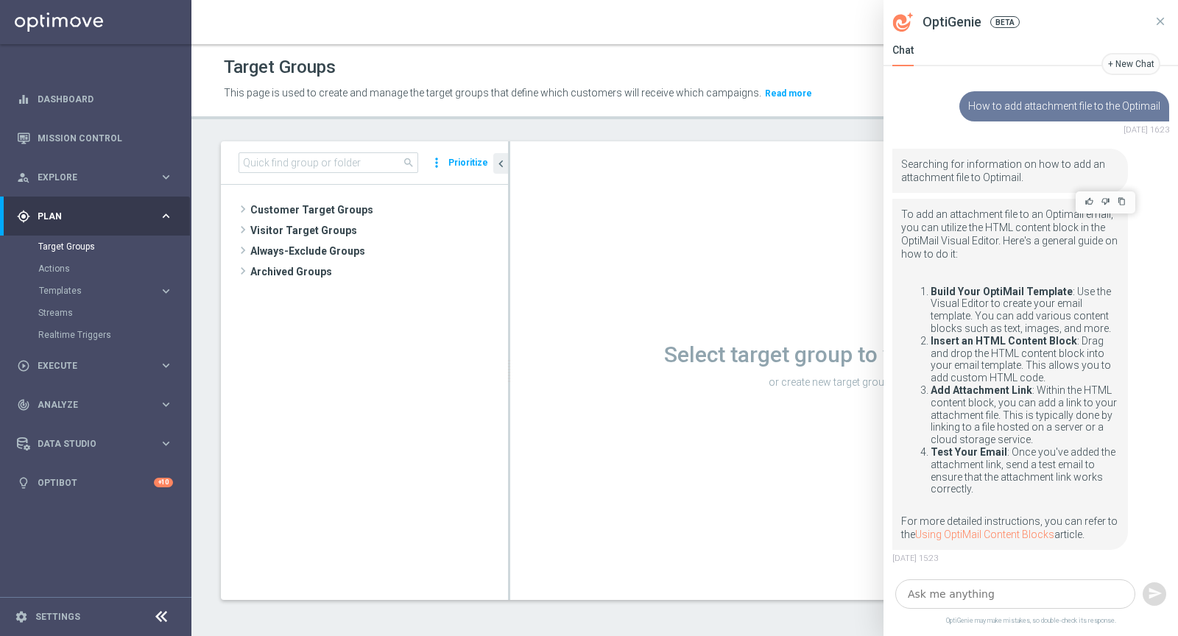
click at [962, 314] on li "Build Your OptiMail Template : Use the Visual Editor to create your email templ…" at bounding box center [1025, 310] width 188 height 49
click at [962, 348] on li "Insert an HTML Content Block : Drag and drop the HTML content block into your e…" at bounding box center [1025, 359] width 188 height 49
click at [965, 352] on li "Insert an HTML Content Block : Drag and drop the HTML content block into your e…" at bounding box center [1025, 359] width 188 height 49
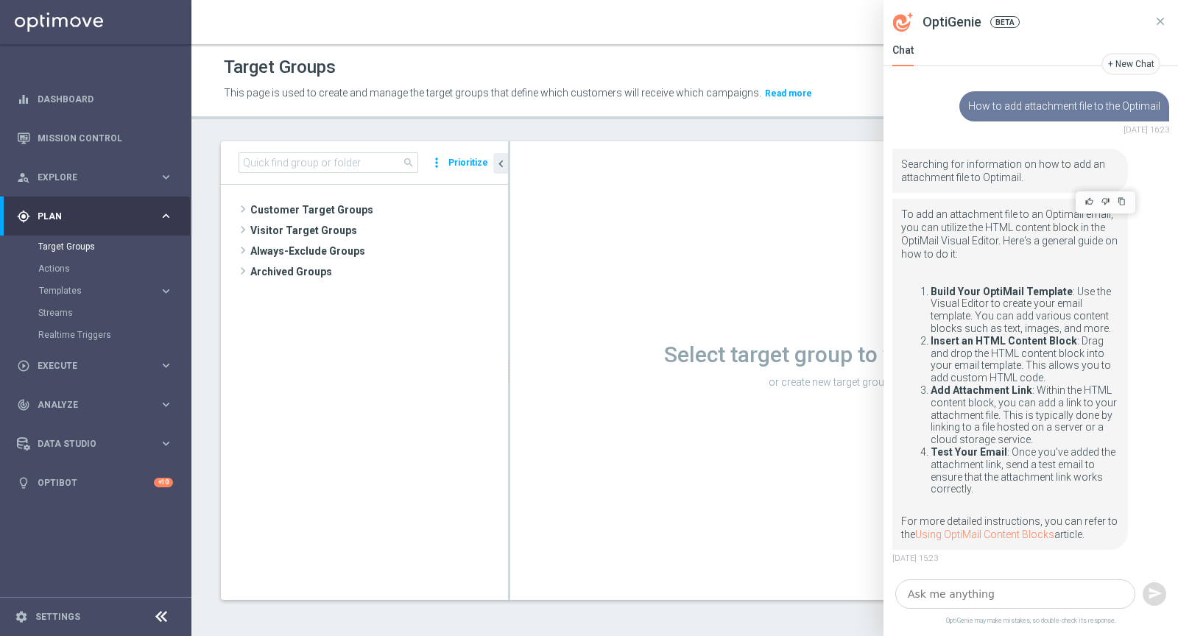
click at [965, 352] on li "Insert an HTML Content Block : Drag and drop the HTML content block into your e…" at bounding box center [1025, 359] width 188 height 49
click at [953, 352] on li "Insert an HTML Content Block : Drag and drop the HTML content block into your e…" at bounding box center [1025, 359] width 188 height 49
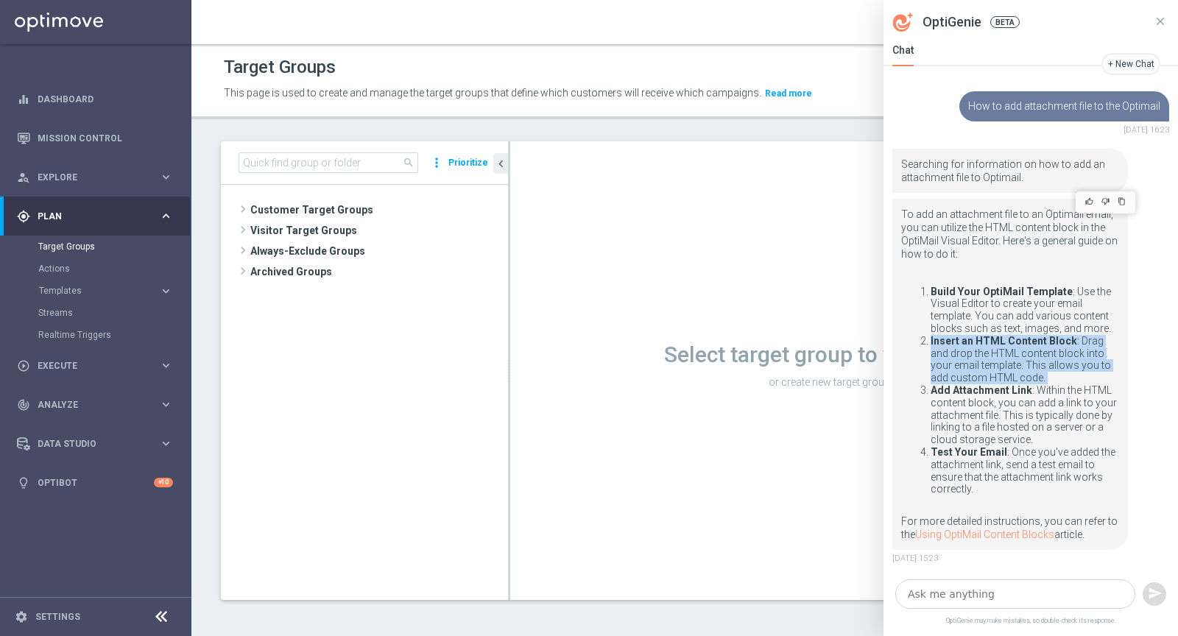
click at [953, 352] on li "Insert an HTML Content Block : Drag and drop the HTML content block into your e…" at bounding box center [1025, 359] width 188 height 49
click at [963, 358] on li "Insert an HTML Content Block : Drag and drop the HTML content block into your e…" at bounding box center [1025, 359] width 188 height 49
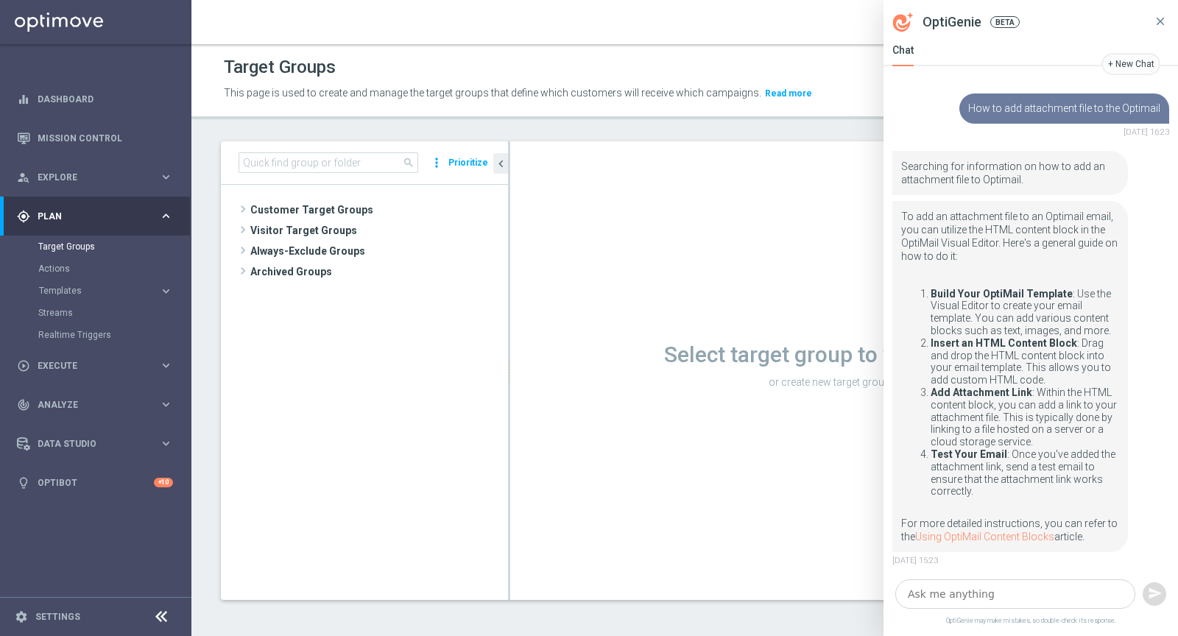
click at [1168, 29] on button at bounding box center [1160, 22] width 18 height 44
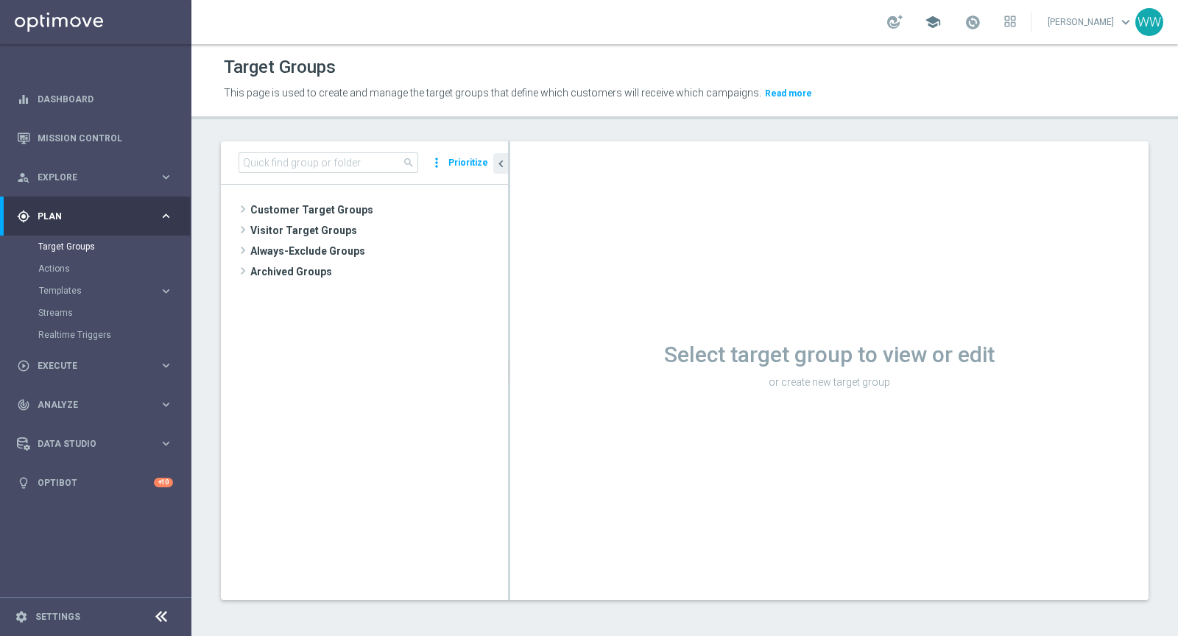
click at [938, 24] on span "school" at bounding box center [933, 22] width 16 height 16
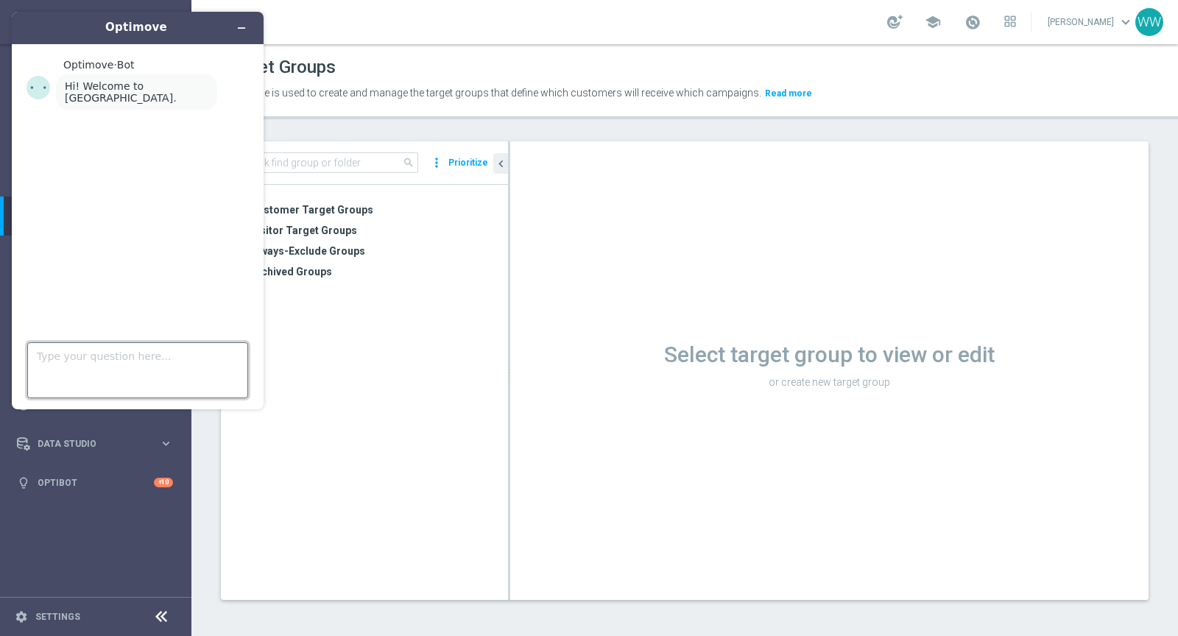
click at [78, 360] on textarea "Type your question here..." at bounding box center [137, 370] width 221 height 56
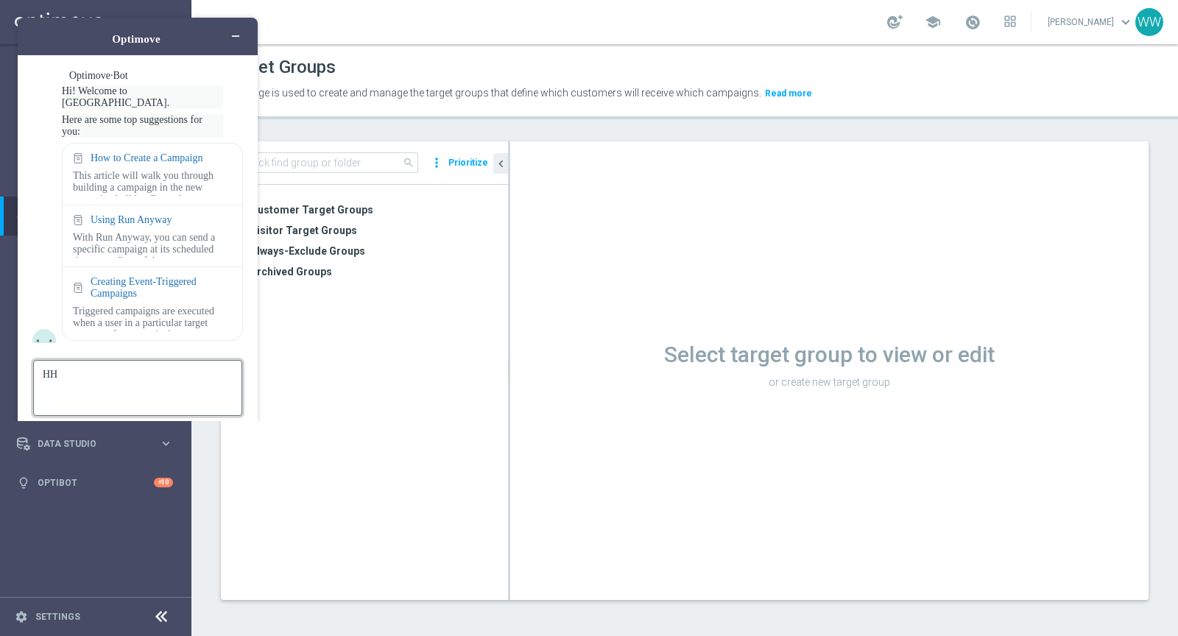
scroll to position [23, 0]
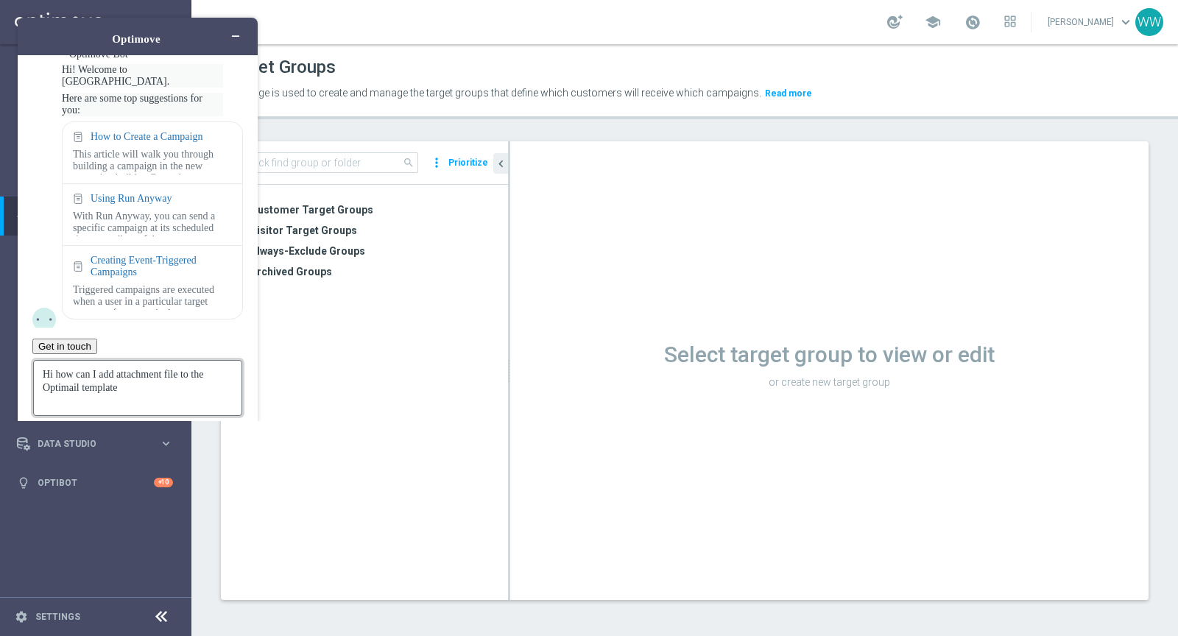
type textarea "Hi how can I add attachment file to the Optimail template?"
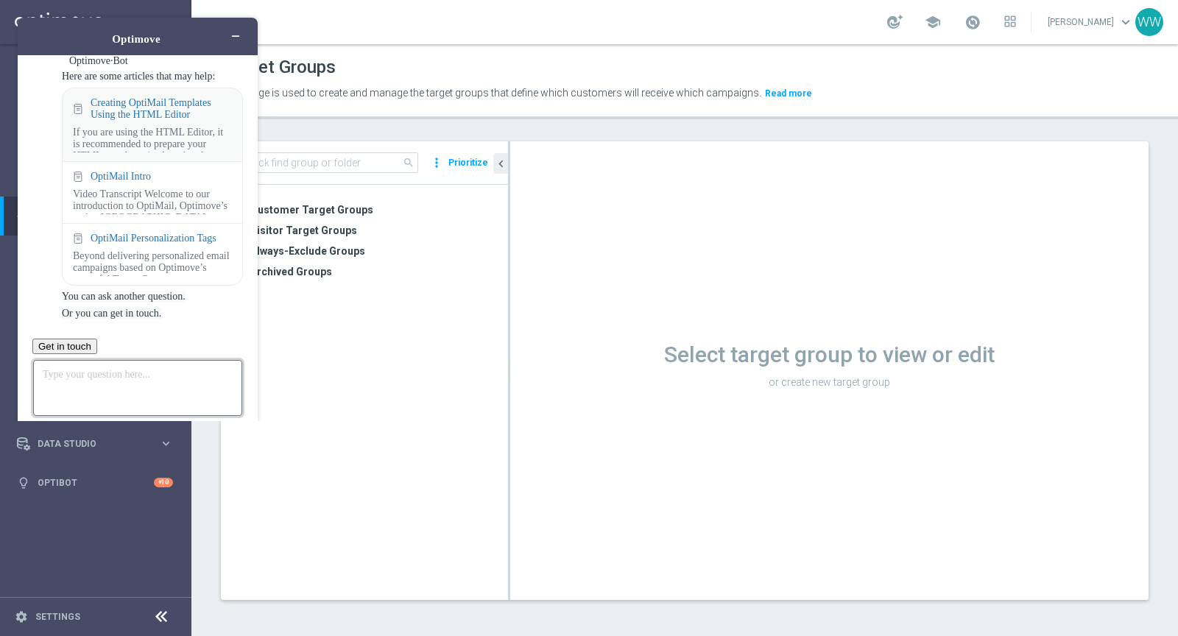
scroll to position [328, 0]
click at [118, 121] on div "Creating OptiMail Templates Using the HTML Editor" at bounding box center [161, 109] width 141 height 24
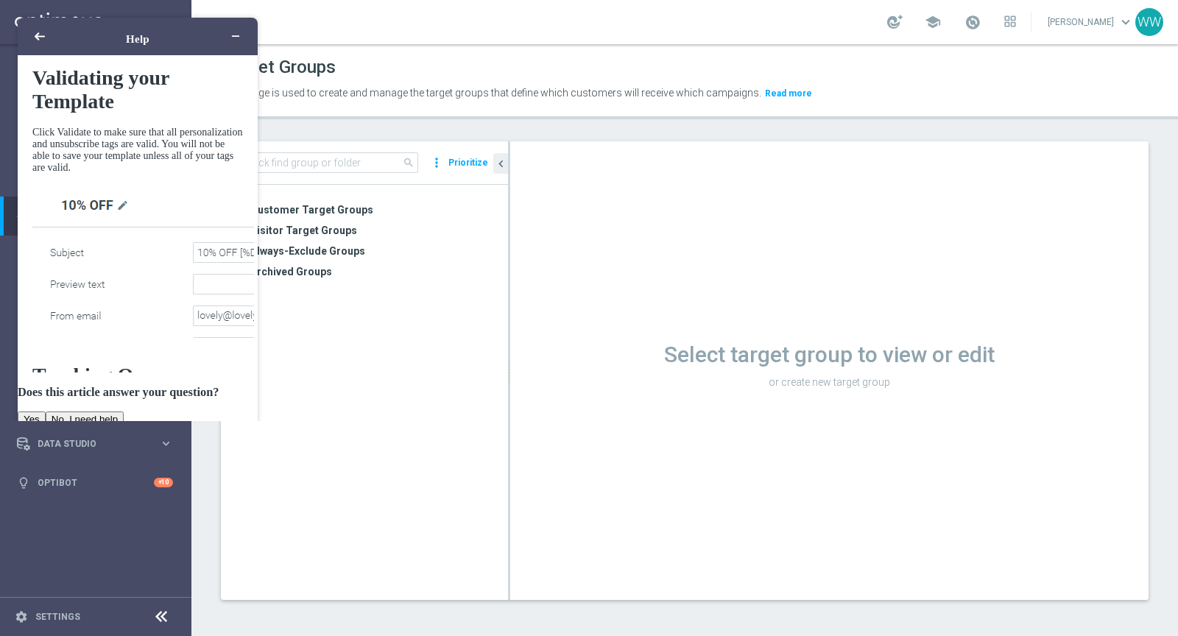
scroll to position [3184, 0]
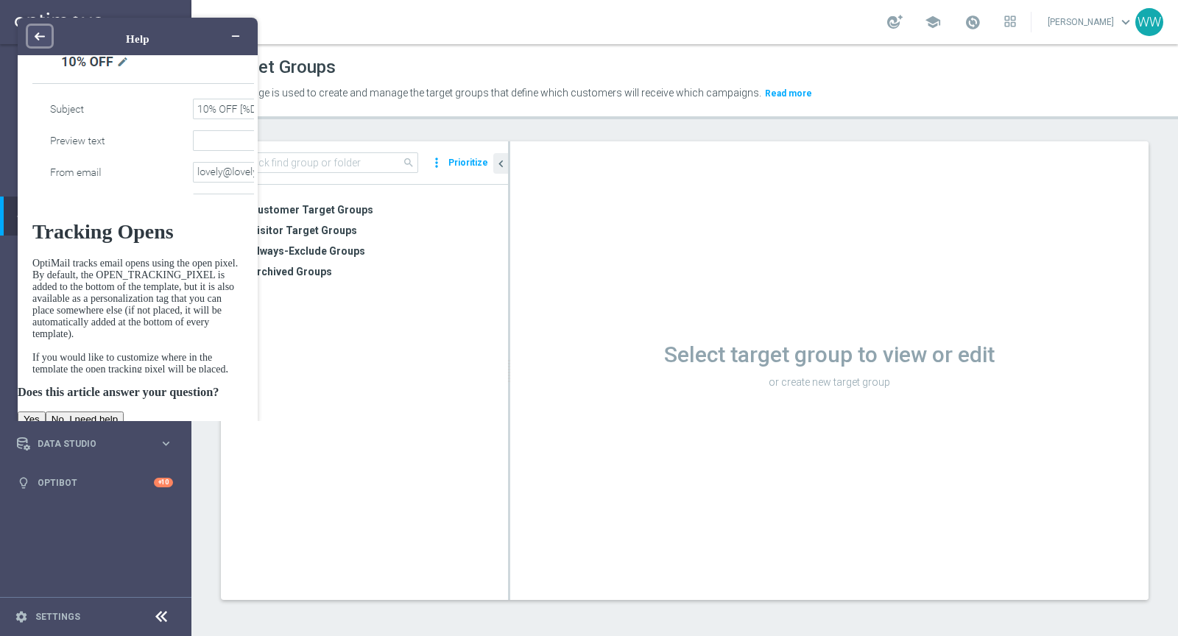
click at [35, 32] on icon "Back" at bounding box center [40, 36] width 10 height 8
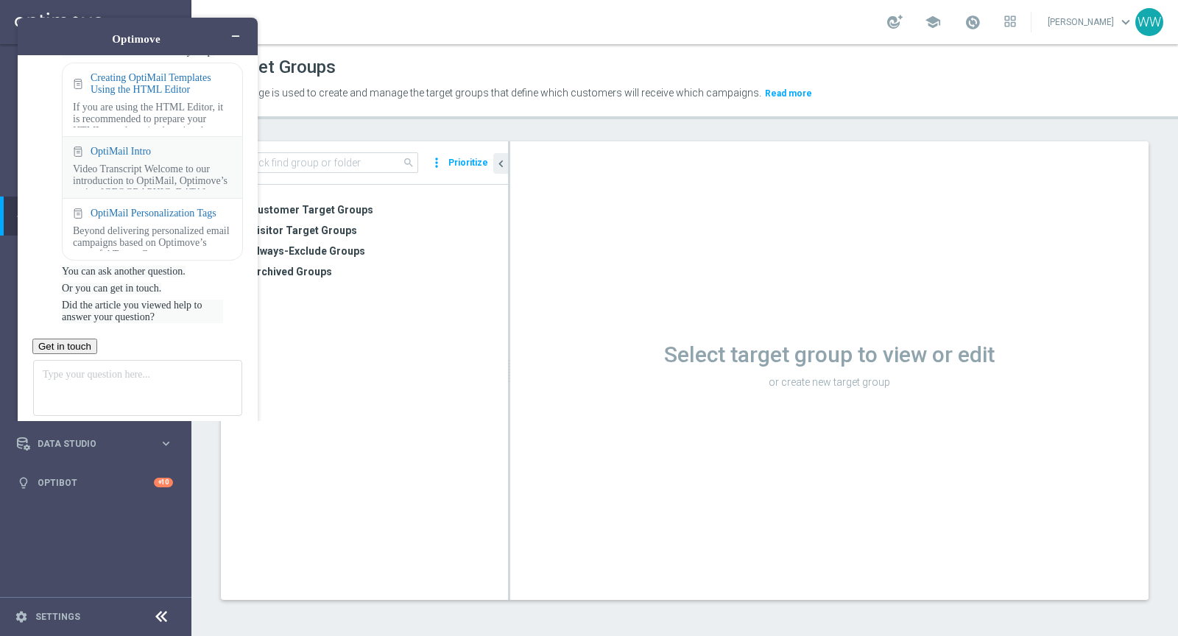
scroll to position [302, 0]
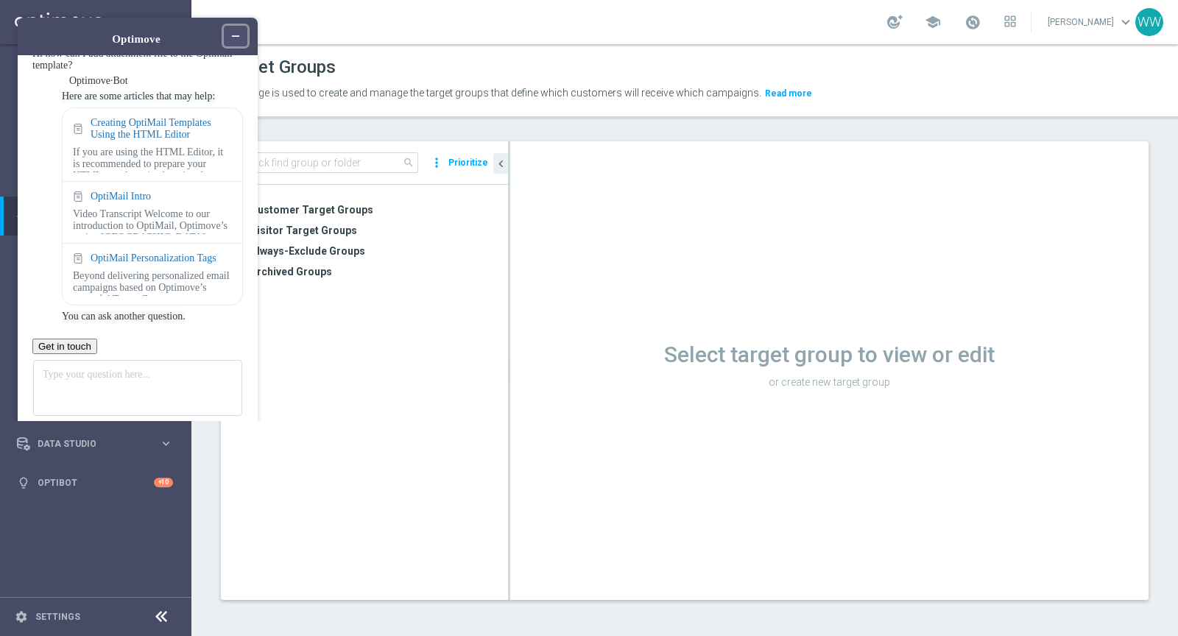
click at [233, 26] on button "Minimize widget" at bounding box center [236, 36] width 24 height 21
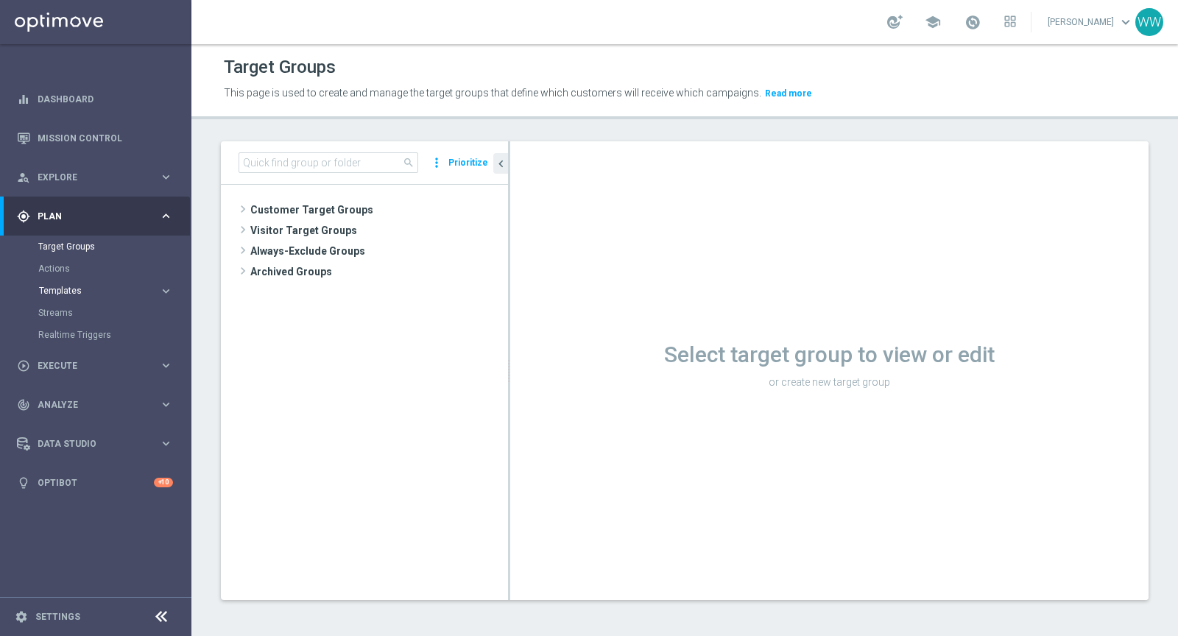
click at [65, 292] on span "Templates" at bounding box center [91, 290] width 105 height 9
click at [66, 311] on link "Optimail" at bounding box center [99, 313] width 107 height 12
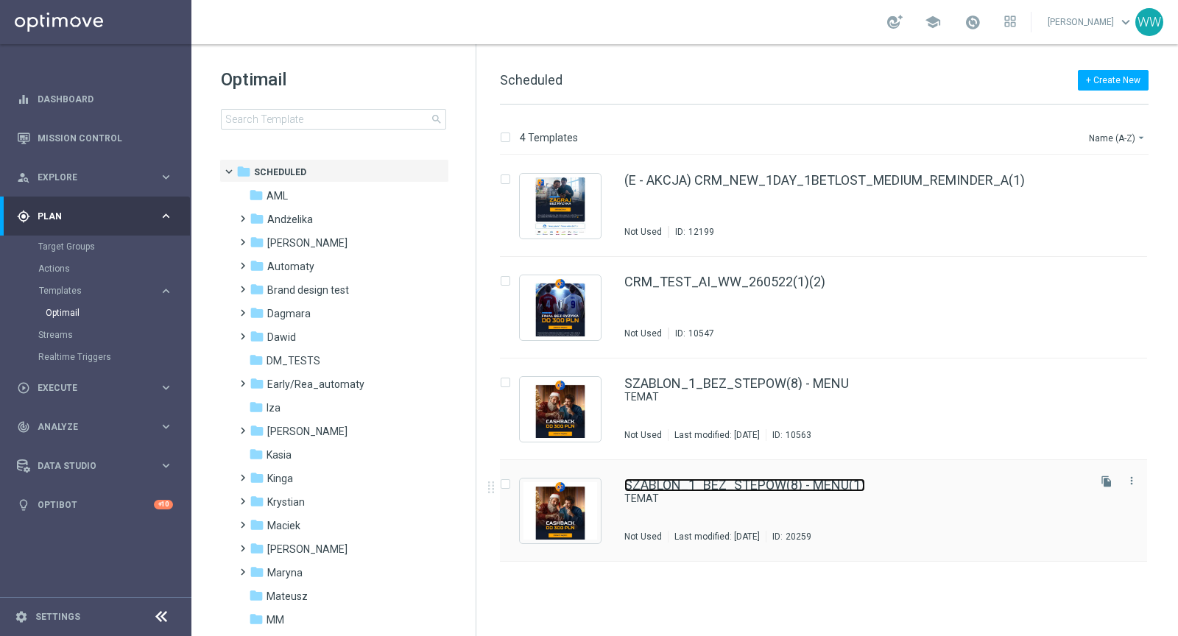
click at [740, 490] on link "SZABLON_1_BEZ_STEPOW(8) - MENU(1)" at bounding box center [744, 485] width 241 height 13
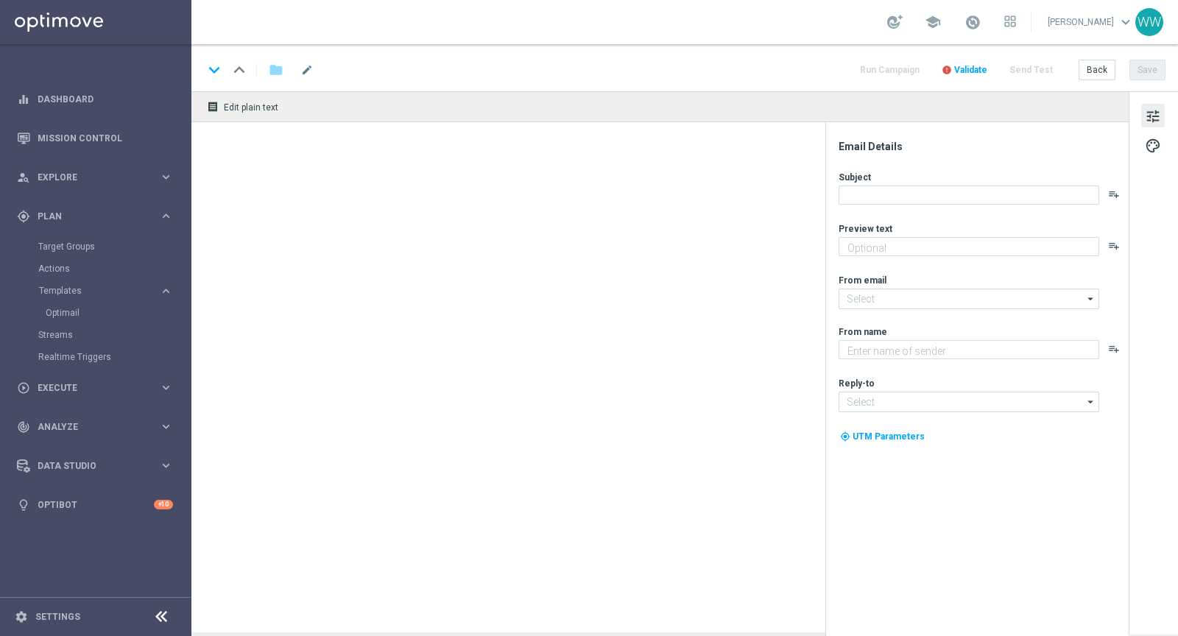
type textarea "SZABLON_1_BEZ_STEPOW"
type input "[EMAIL_ADDRESS][DOMAIN_NAME]"
type textarea "STS"
type input "[EMAIL_ADDRESS][DOMAIN_NAME]"
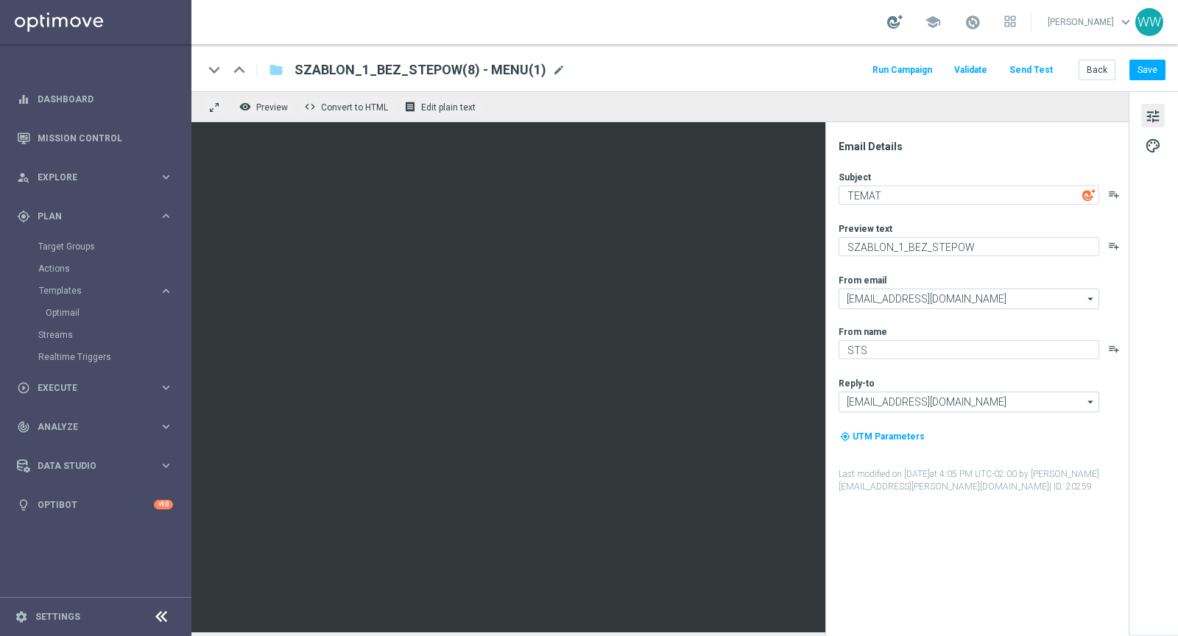
click at [897, 24] on div at bounding box center [894, 22] width 15 height 14
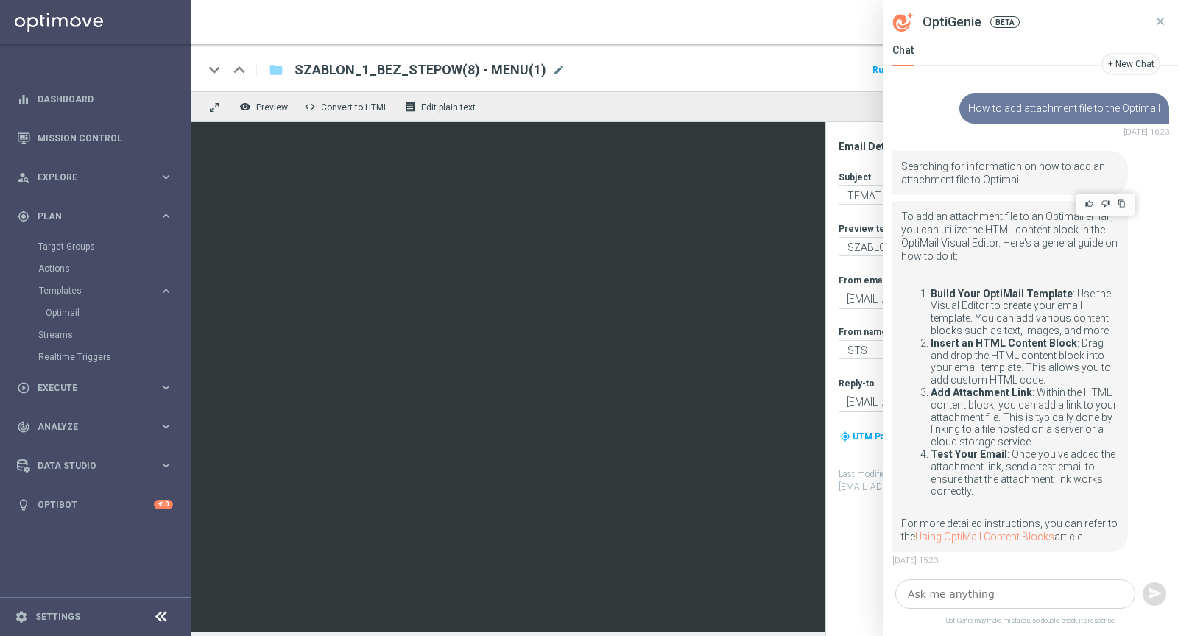
scroll to position [2, 0]
click at [959, 591] on textarea at bounding box center [1015, 593] width 240 height 29
type textarea "D"
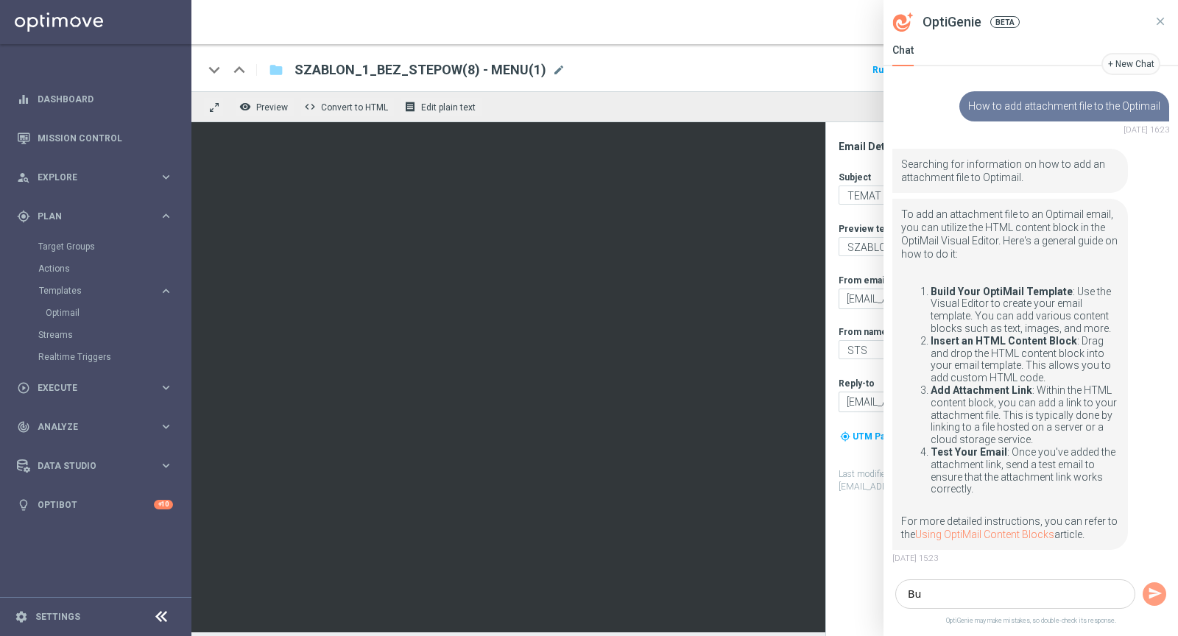
type textarea "B"
type textarea "If is possible to add atachment file to the Optimail template? Not a link"
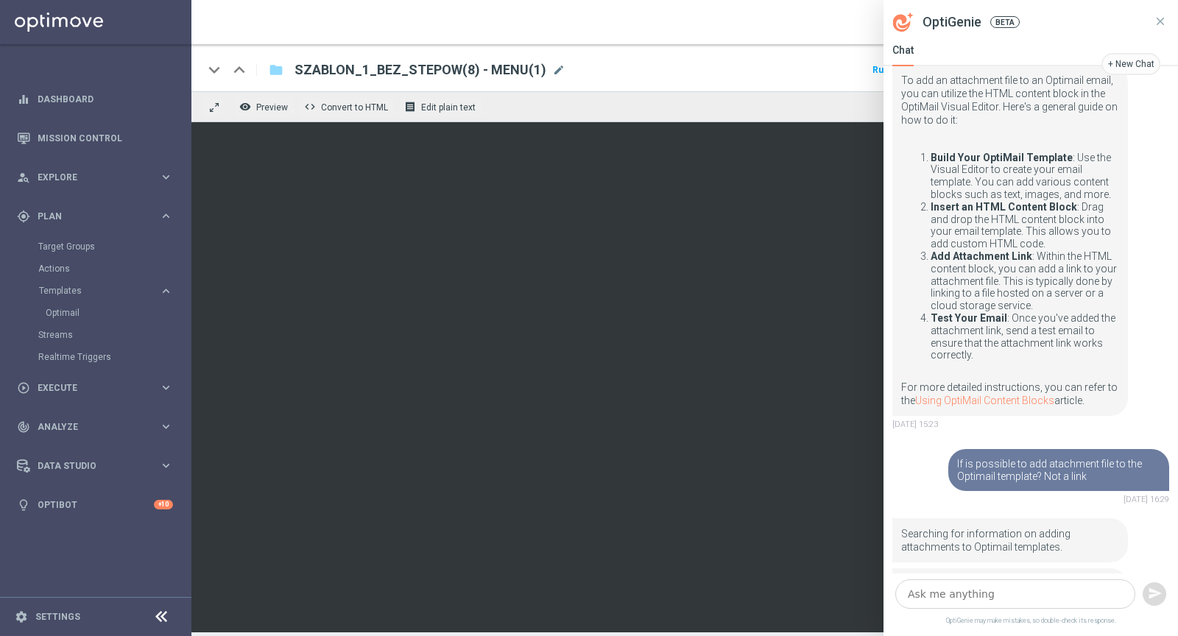
scroll to position [305, 0]
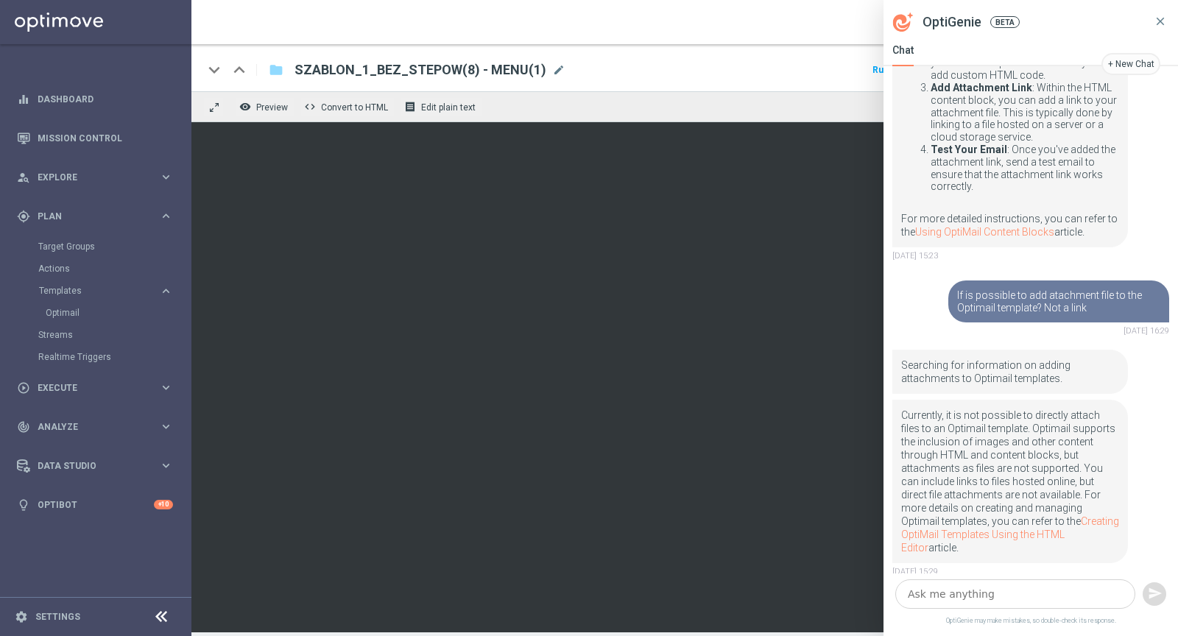
click at [1159, 20] on icon at bounding box center [1161, 21] width 8 height 8
